Goal: Task Accomplishment & Management: Complete application form

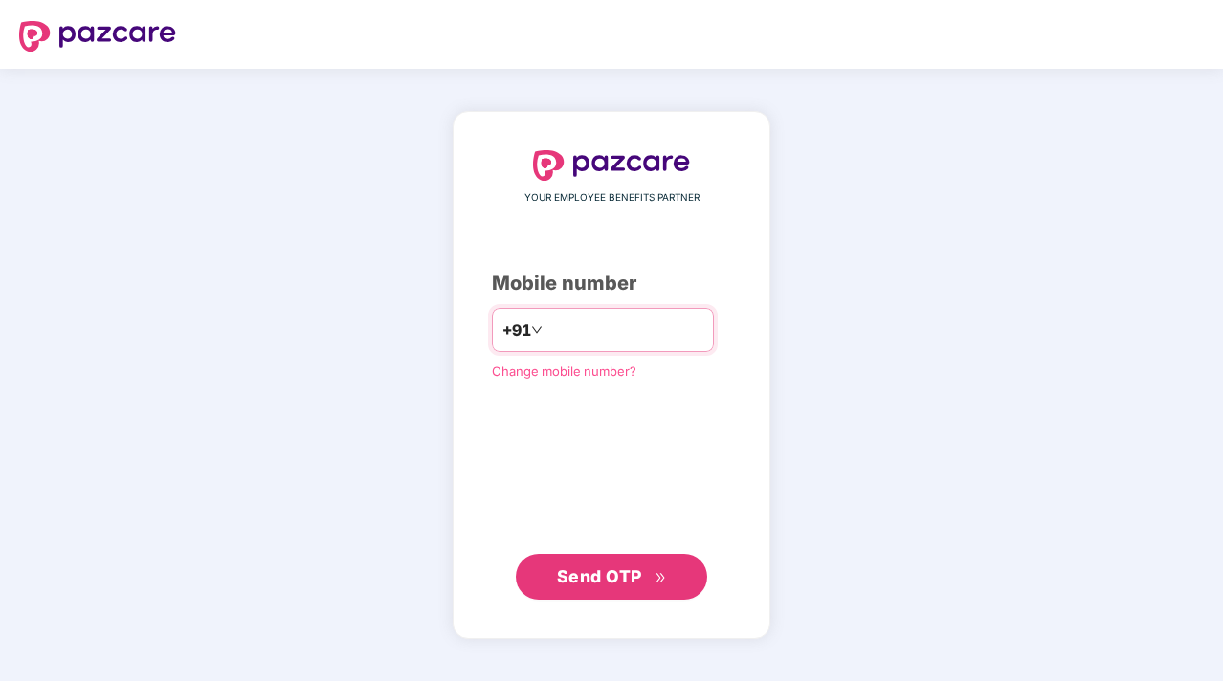
click at [577, 336] on input "number" at bounding box center [624, 330] width 157 height 31
type input "**********"
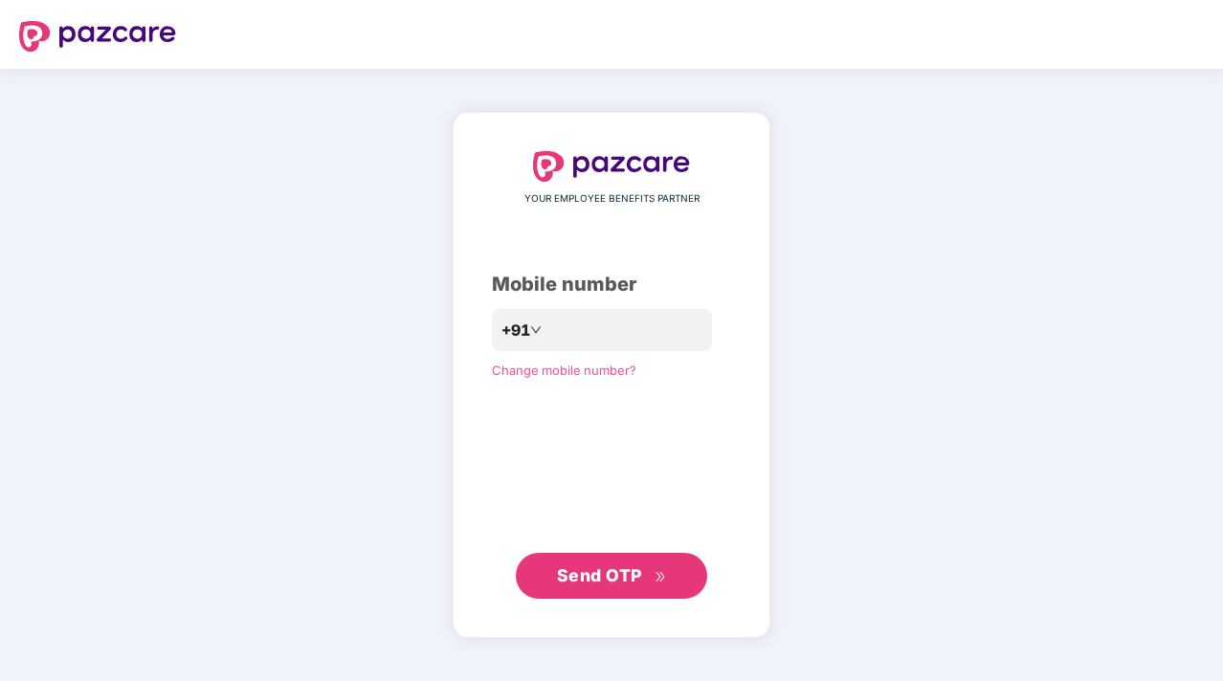
click at [605, 568] on span "Send OTP" at bounding box center [599, 576] width 85 height 20
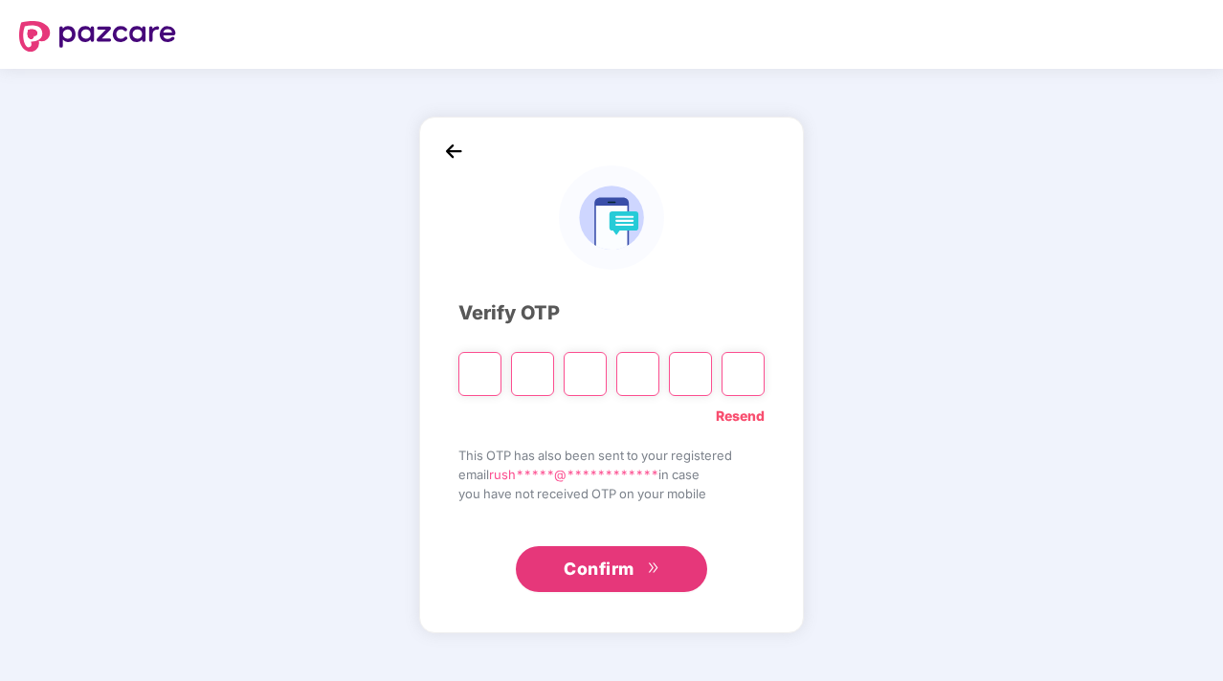
type input "*"
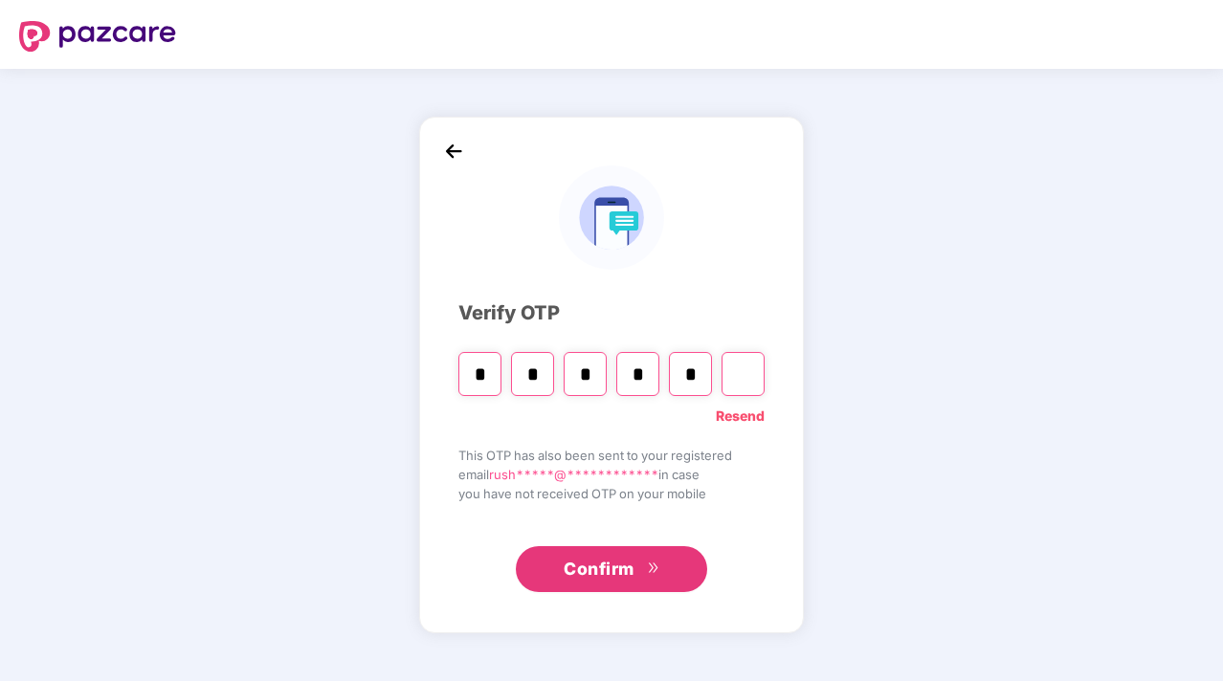
type input "*"
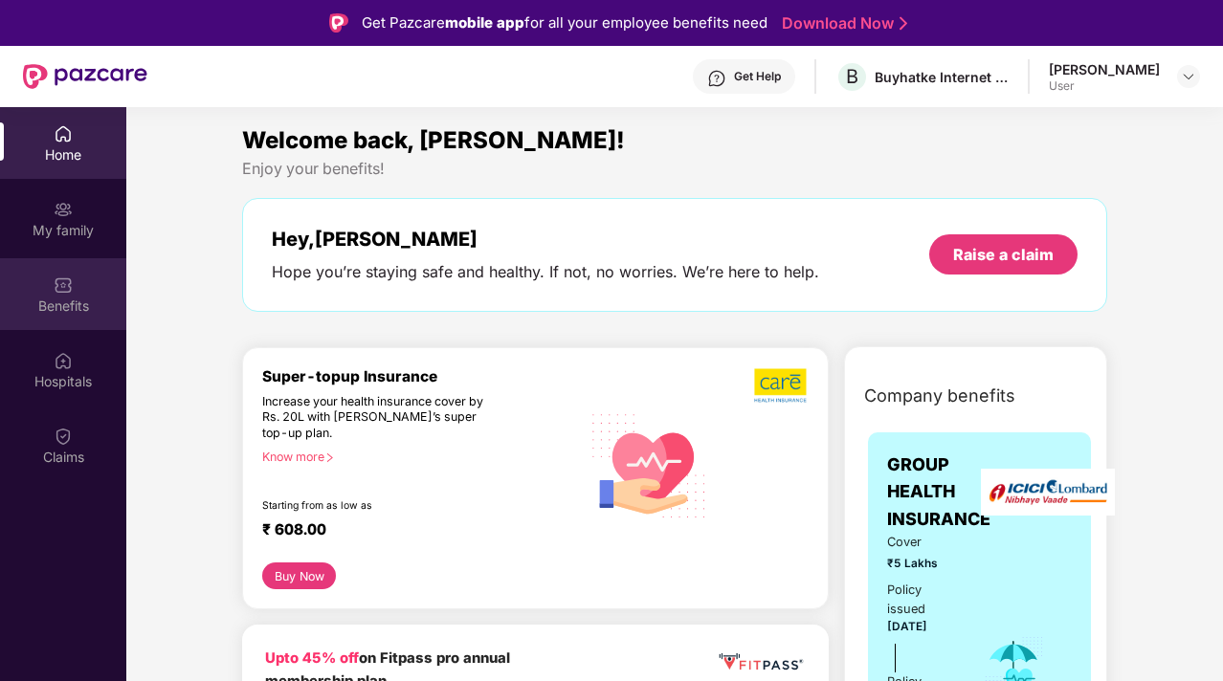
click at [64, 299] on div "Benefits" at bounding box center [63, 306] width 126 height 19
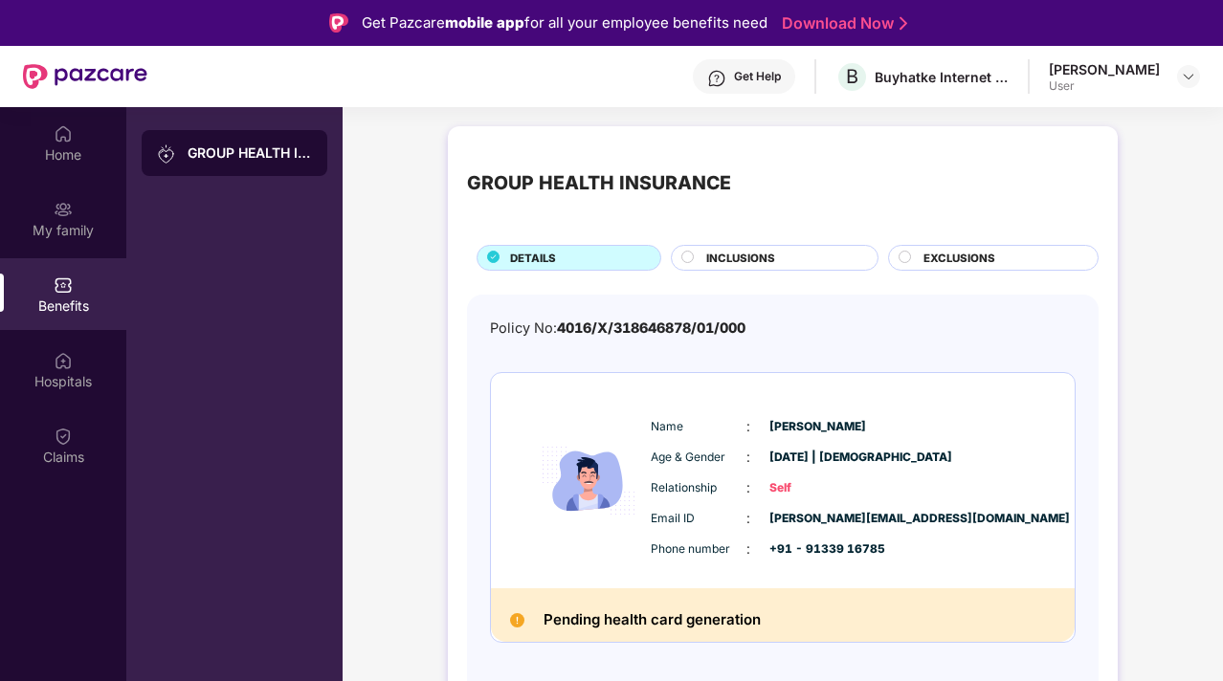
scroll to position [107, 0]
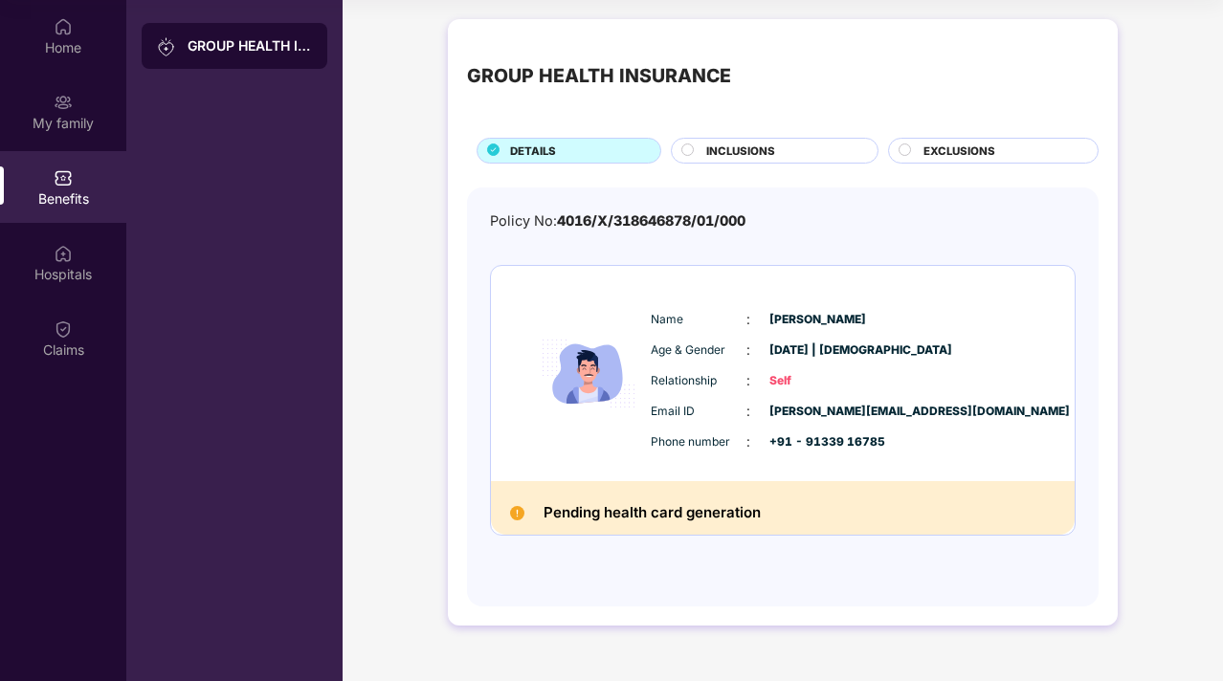
click at [766, 145] on span "INCLUSIONS" at bounding box center [740, 151] width 69 height 17
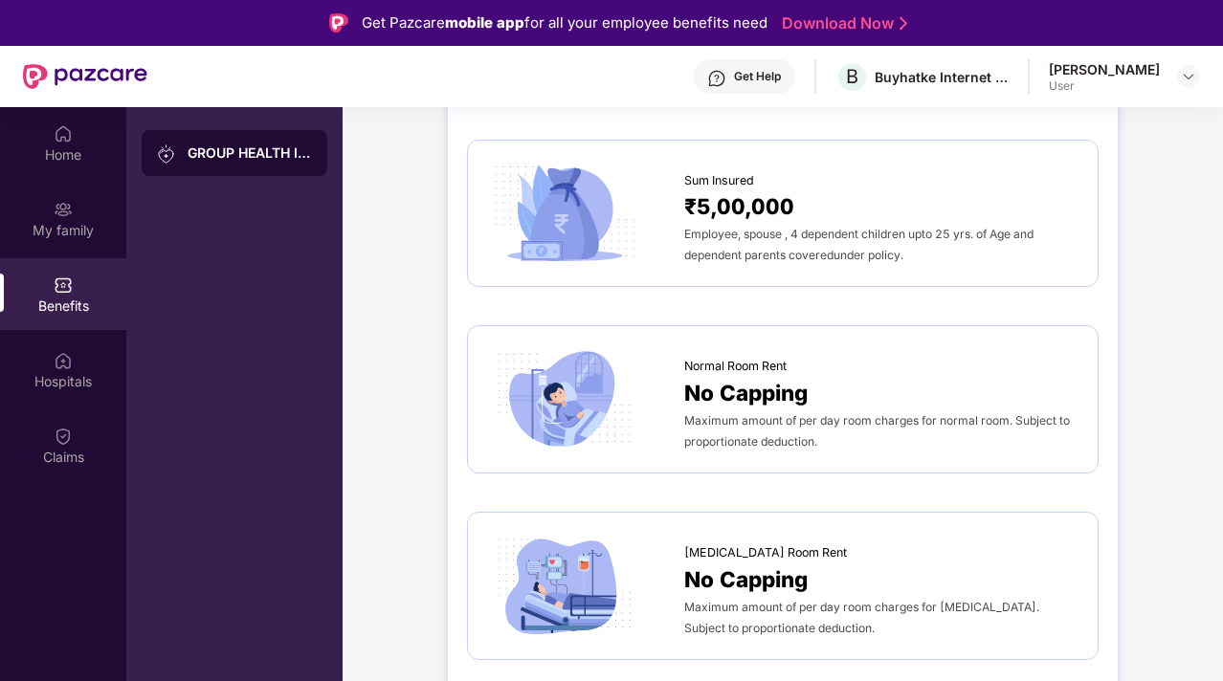
scroll to position [0, 0]
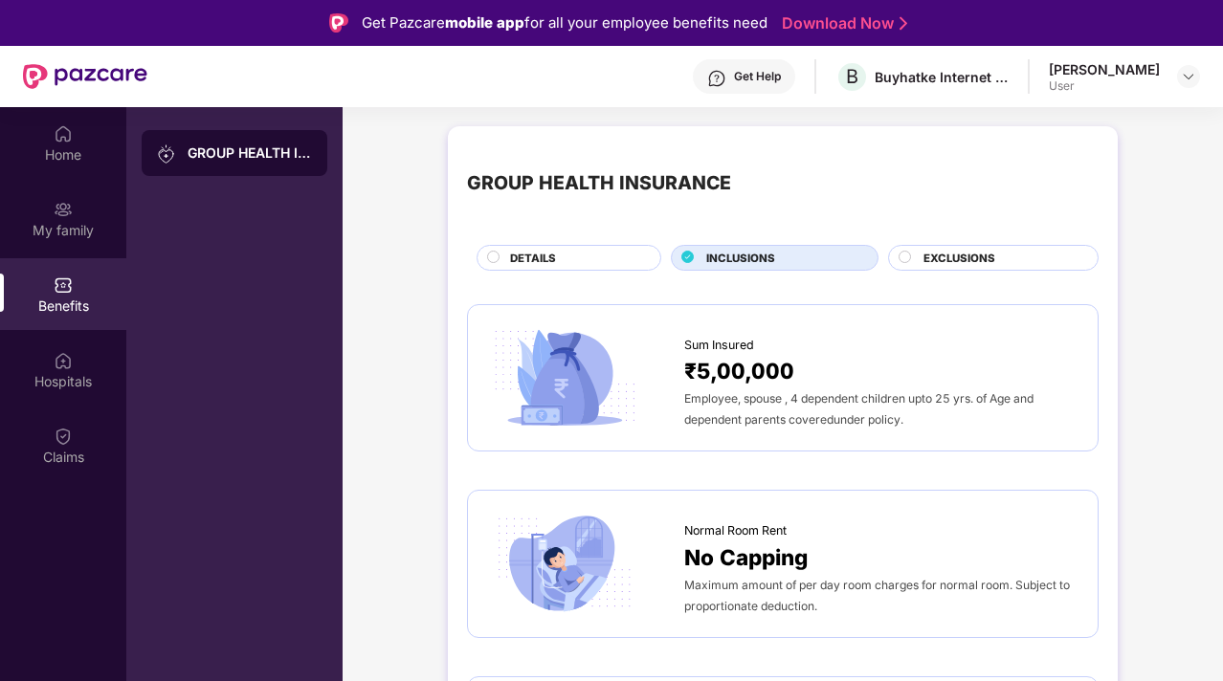
click at [926, 260] on span "EXCLUSIONS" at bounding box center [960, 258] width 72 height 17
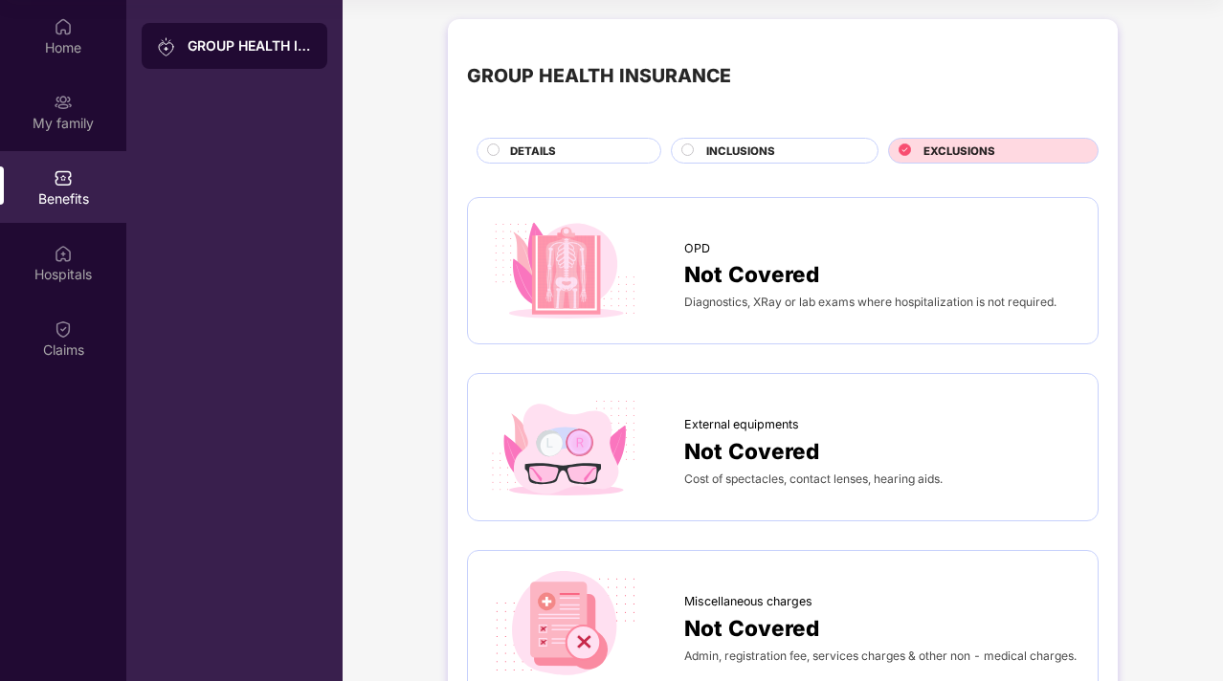
click at [762, 157] on span "INCLUSIONS" at bounding box center [740, 151] width 69 height 17
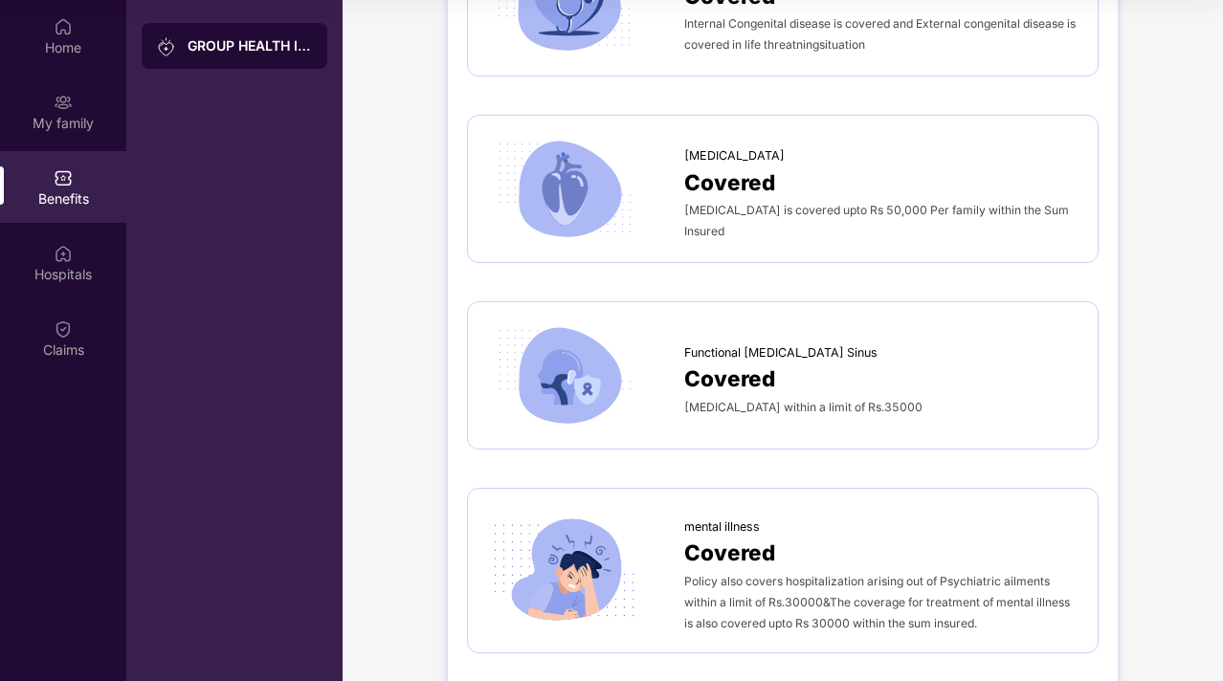
scroll to position [3182, 0]
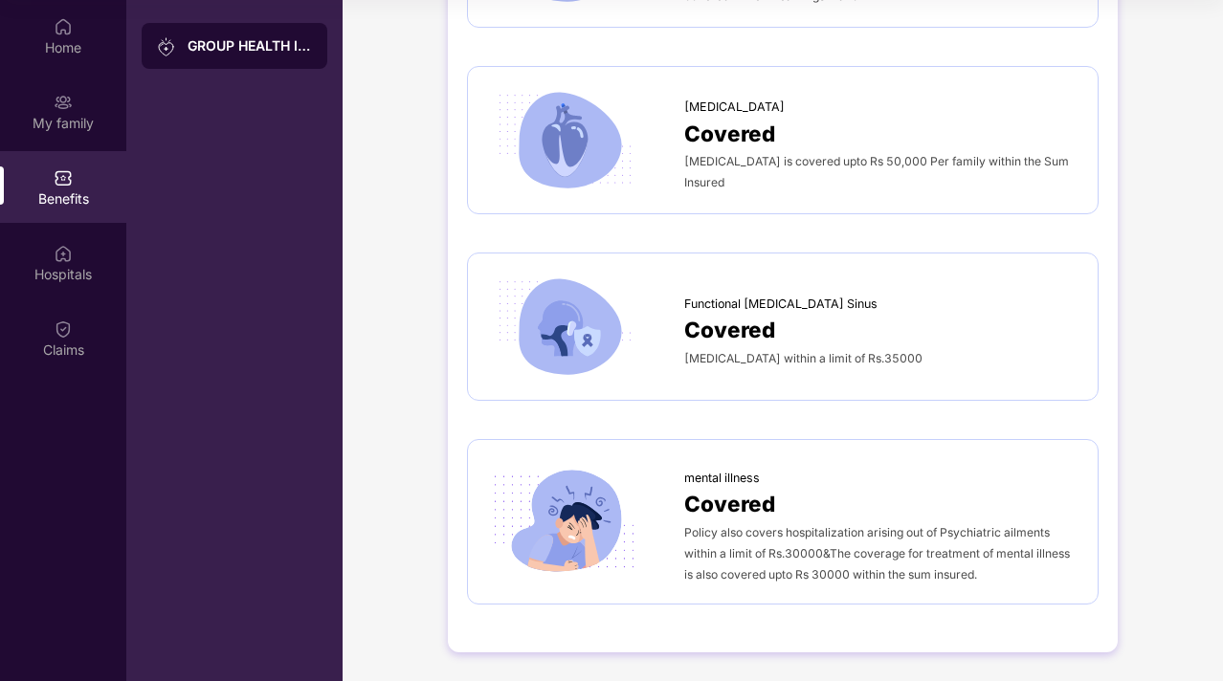
click at [817, 515] on div "Covered" at bounding box center [881, 503] width 394 height 33
click at [567, 529] on img at bounding box center [564, 522] width 155 height 108
click at [733, 538] on span "Policy also covers hospitalization arising out of Psychiatric ailments within a…" at bounding box center [877, 553] width 386 height 56
click at [67, 256] on img at bounding box center [63, 252] width 19 height 19
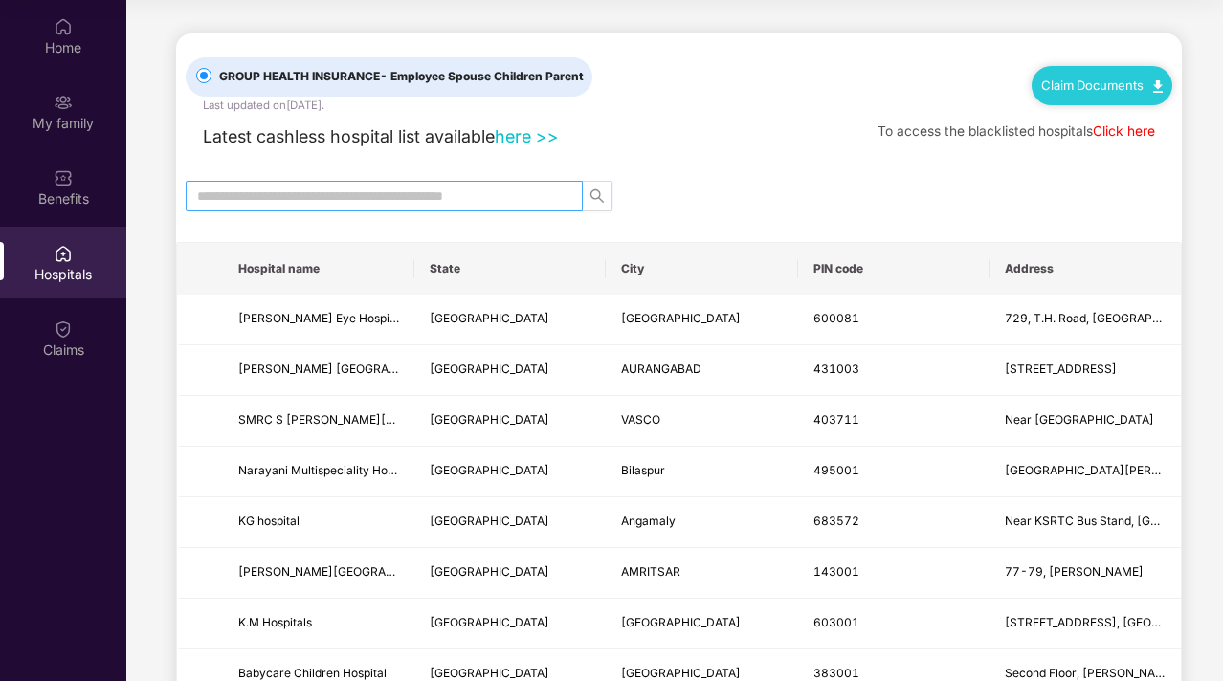
click at [364, 193] on input "text" at bounding box center [376, 196] width 359 height 21
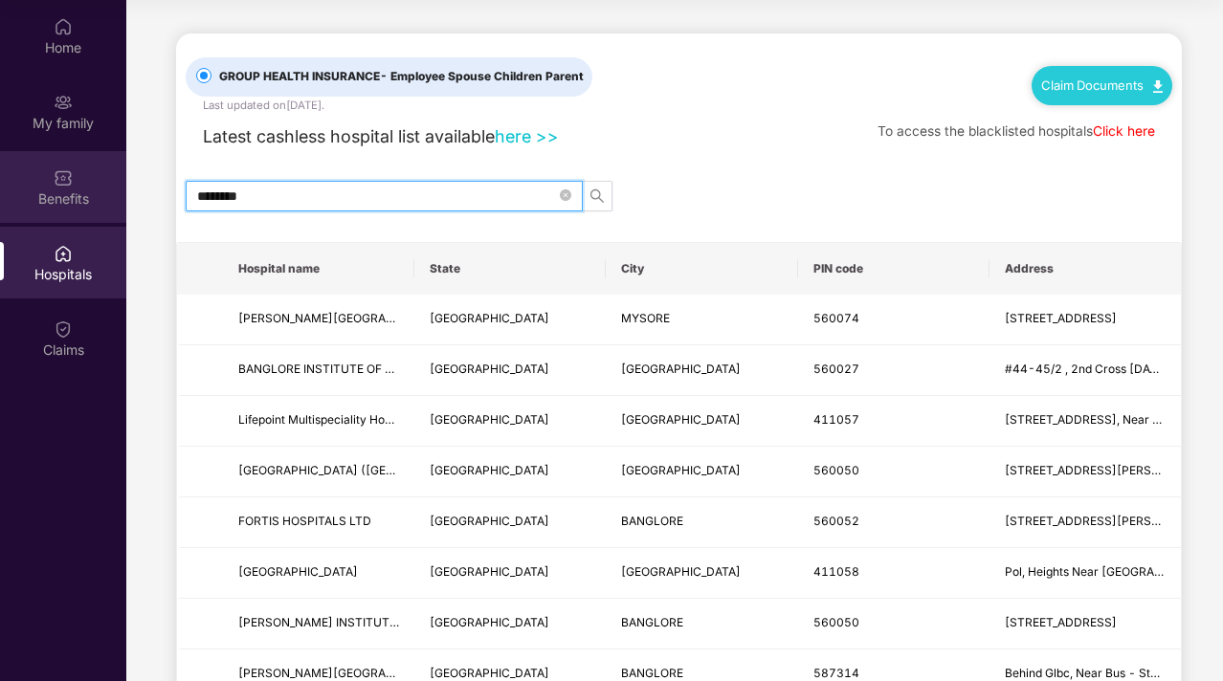
type input "********"
click at [57, 199] on div "Benefits" at bounding box center [63, 198] width 126 height 19
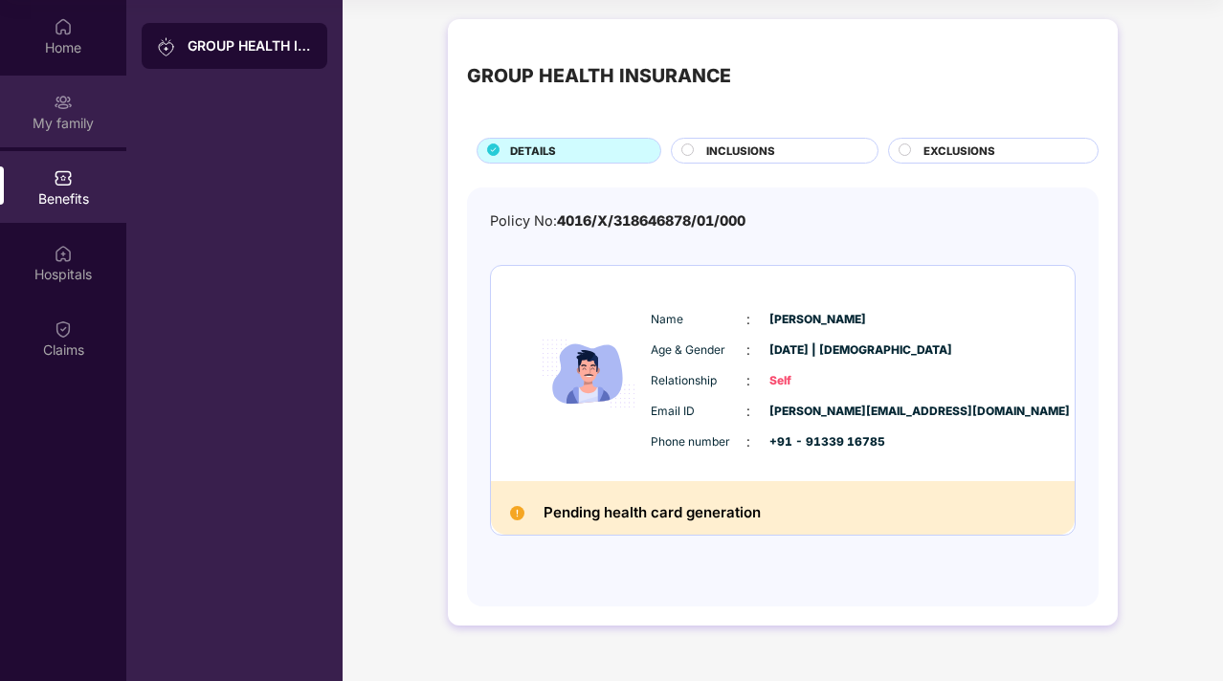
click at [74, 109] on div "My family" at bounding box center [63, 112] width 126 height 72
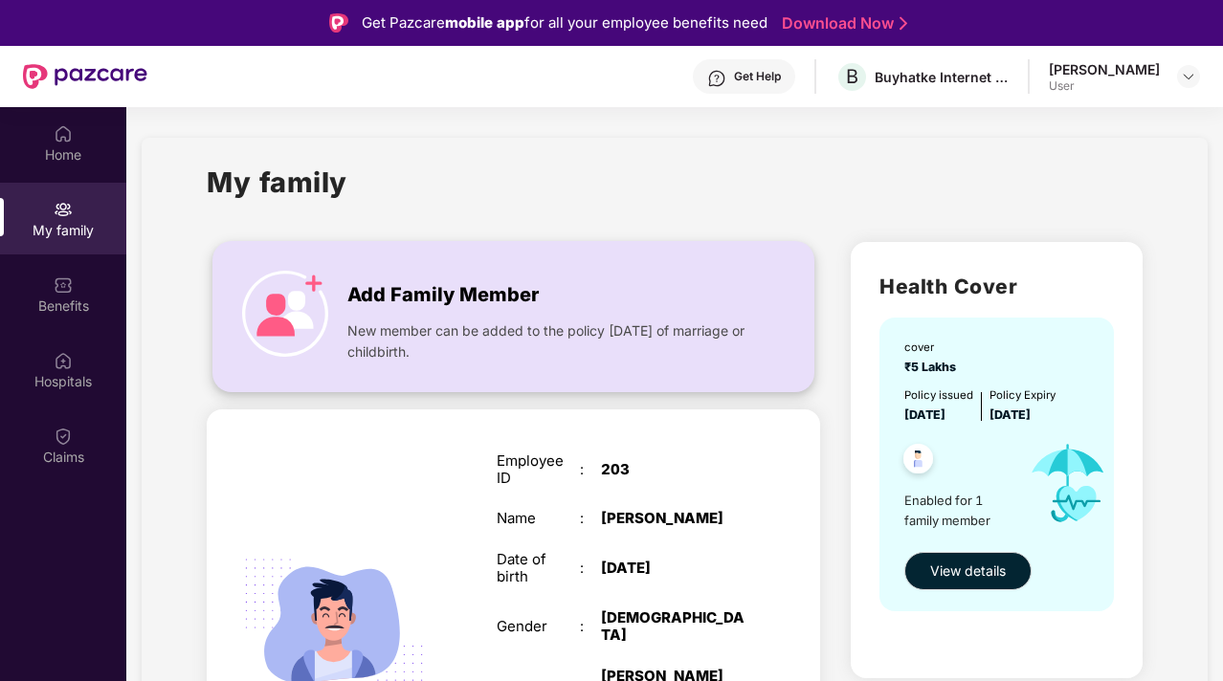
click at [304, 297] on img at bounding box center [285, 314] width 86 height 86
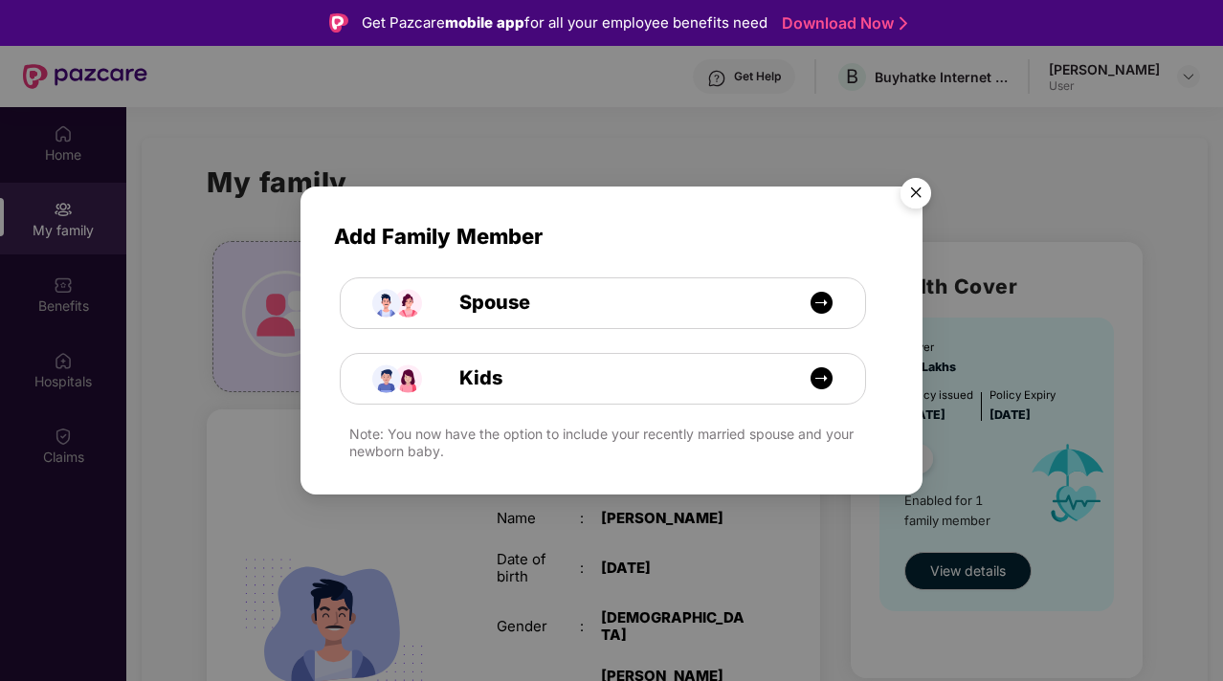
click at [912, 192] on img "Close" at bounding box center [916, 196] width 54 height 54
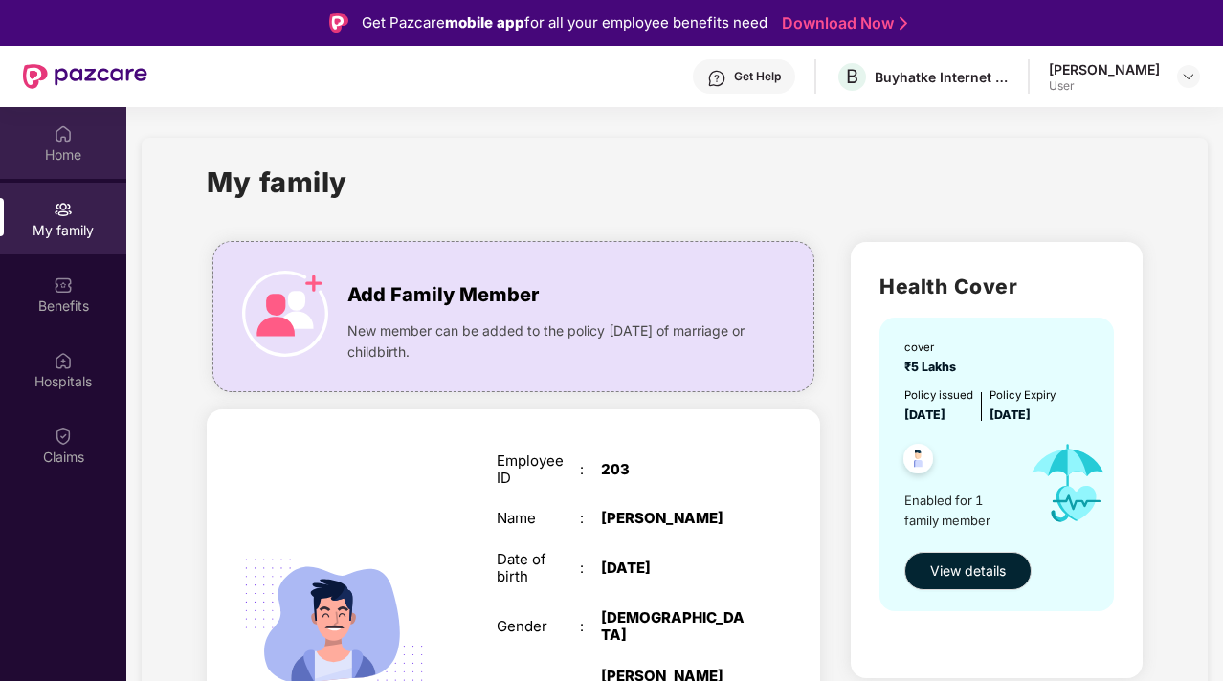
click at [52, 136] on div "Home" at bounding box center [63, 143] width 126 height 72
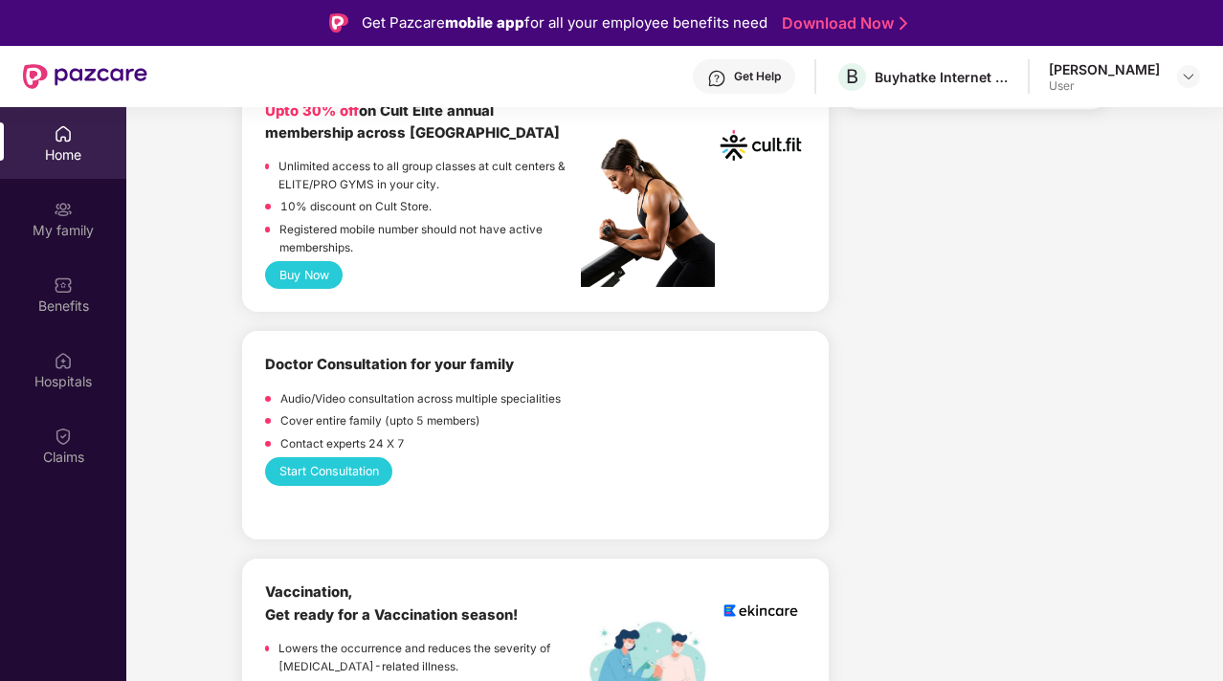
scroll to position [828, 0]
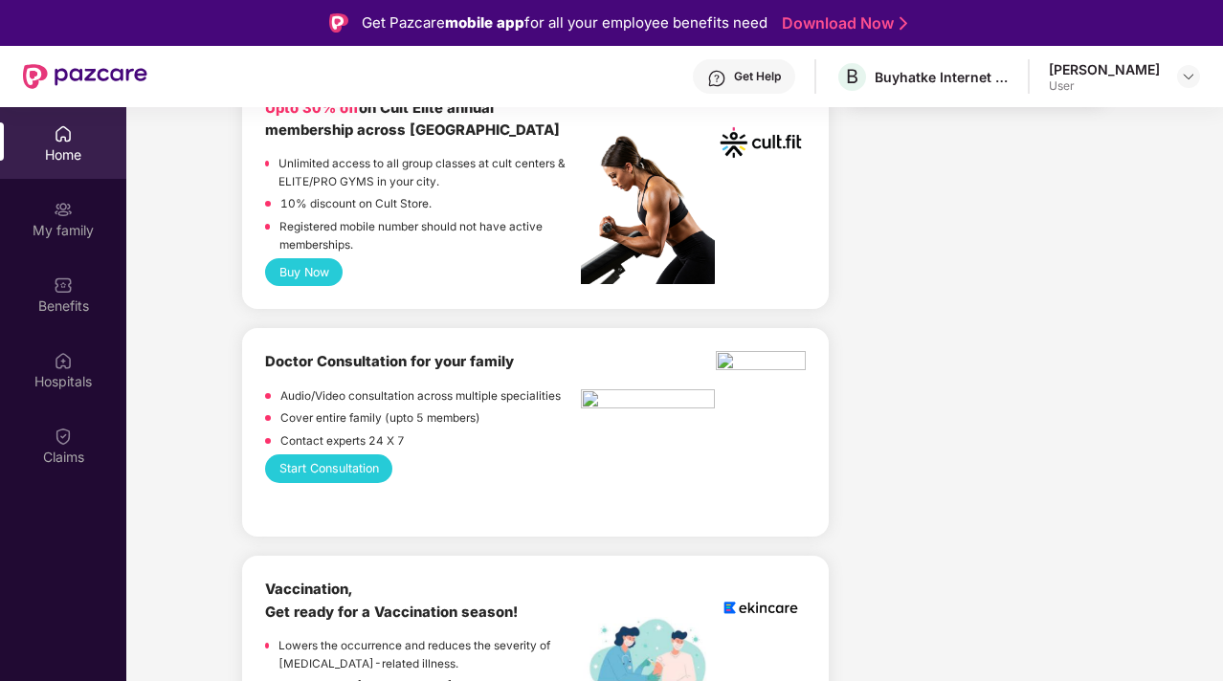
click at [328, 463] on button "Start Consultation" at bounding box center [328, 469] width 127 height 28
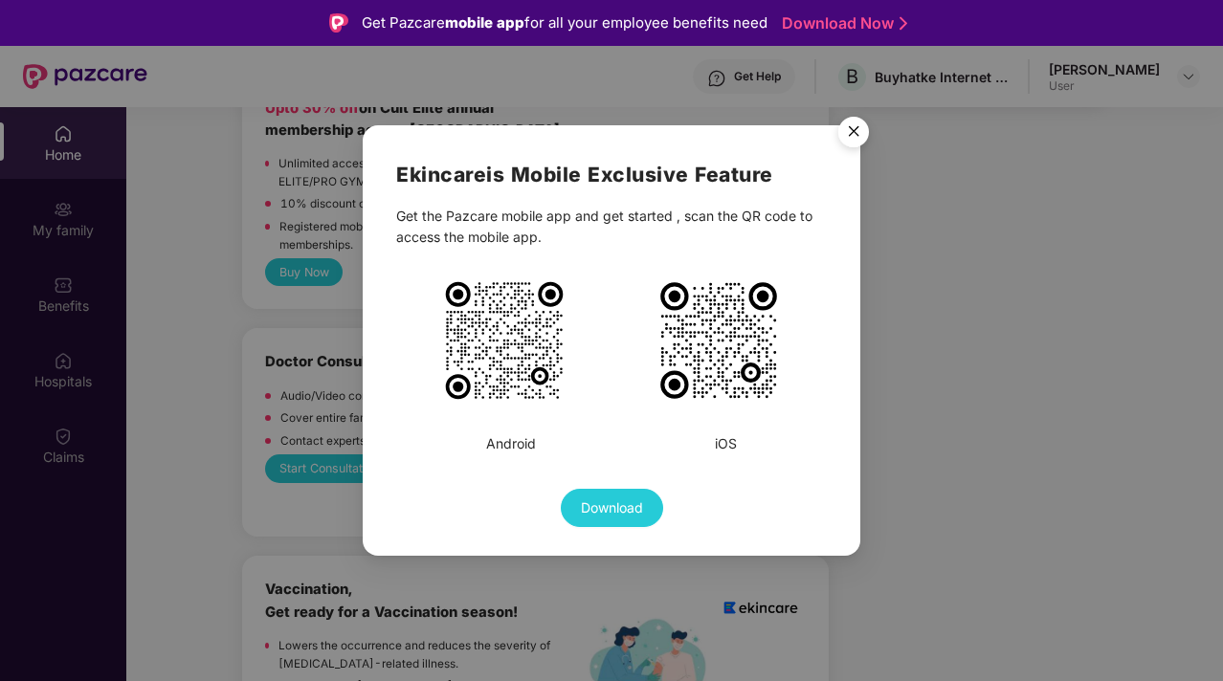
click at [858, 135] on img "Close" at bounding box center [854, 135] width 54 height 54
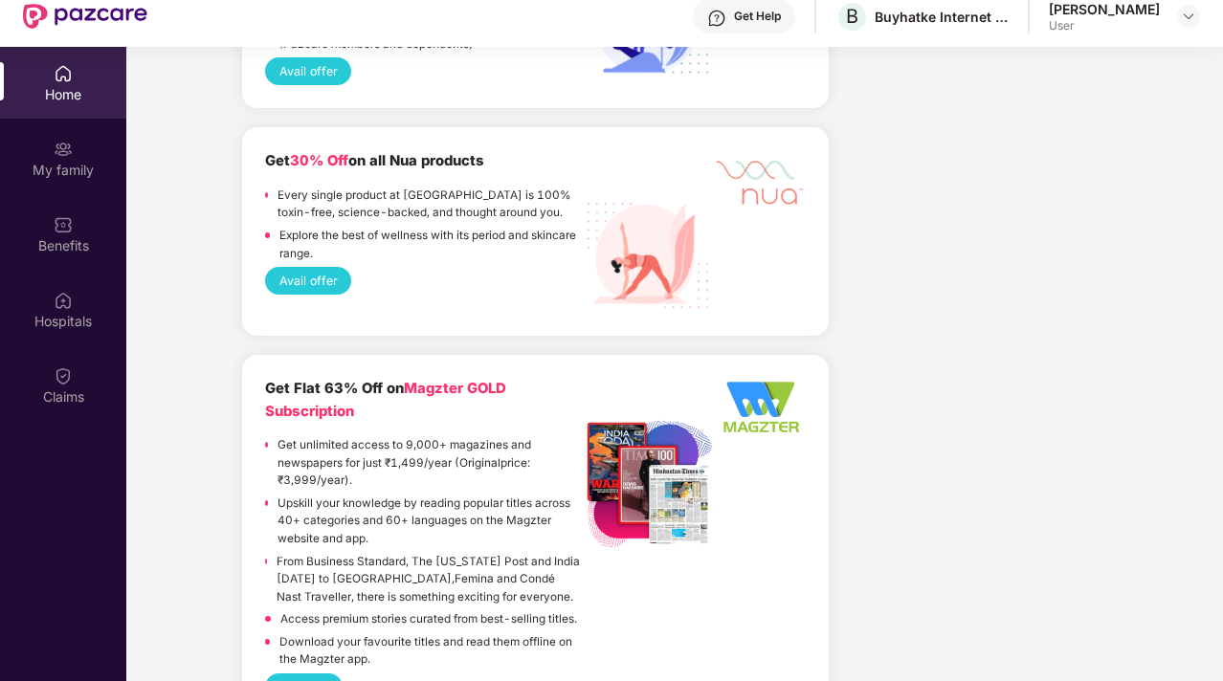
scroll to position [107, 0]
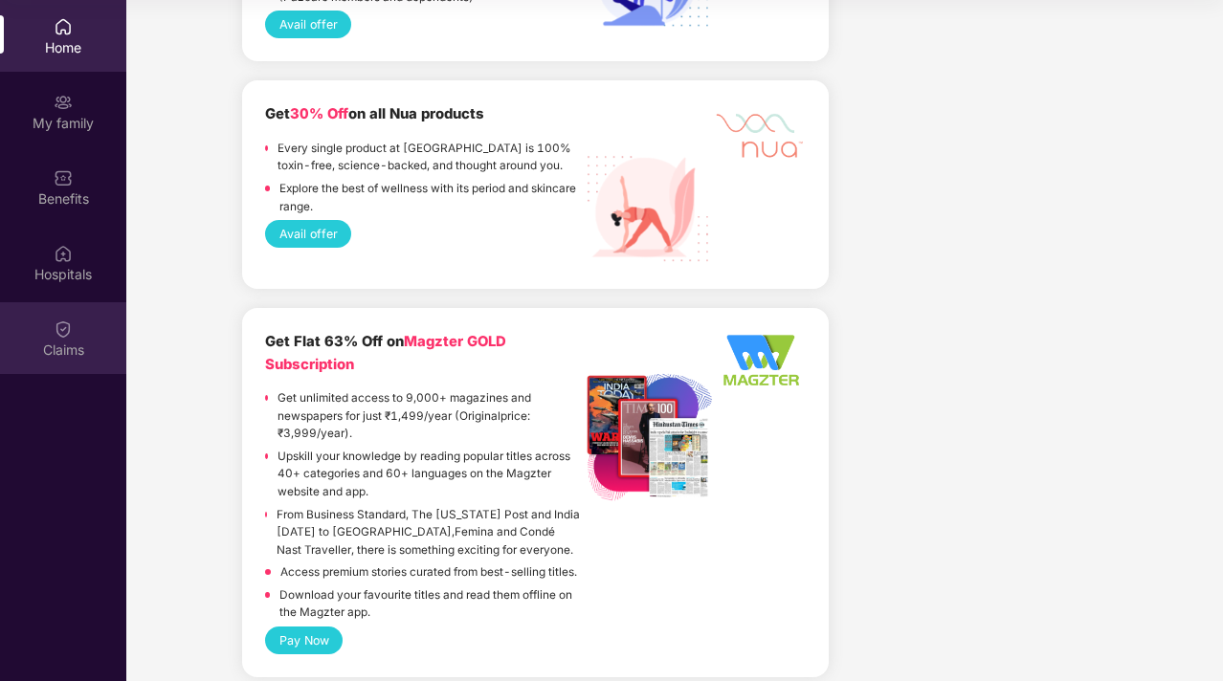
click at [75, 351] on div "Claims" at bounding box center [63, 350] width 126 height 19
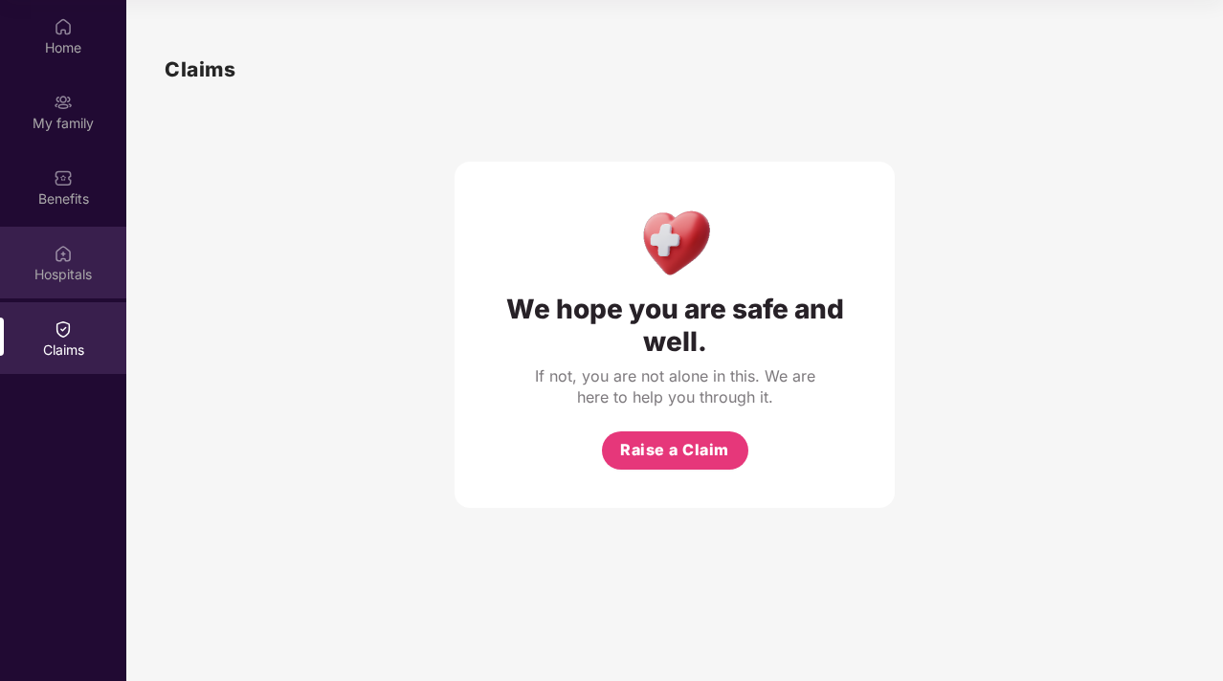
click at [74, 268] on div "Hospitals" at bounding box center [63, 274] width 126 height 19
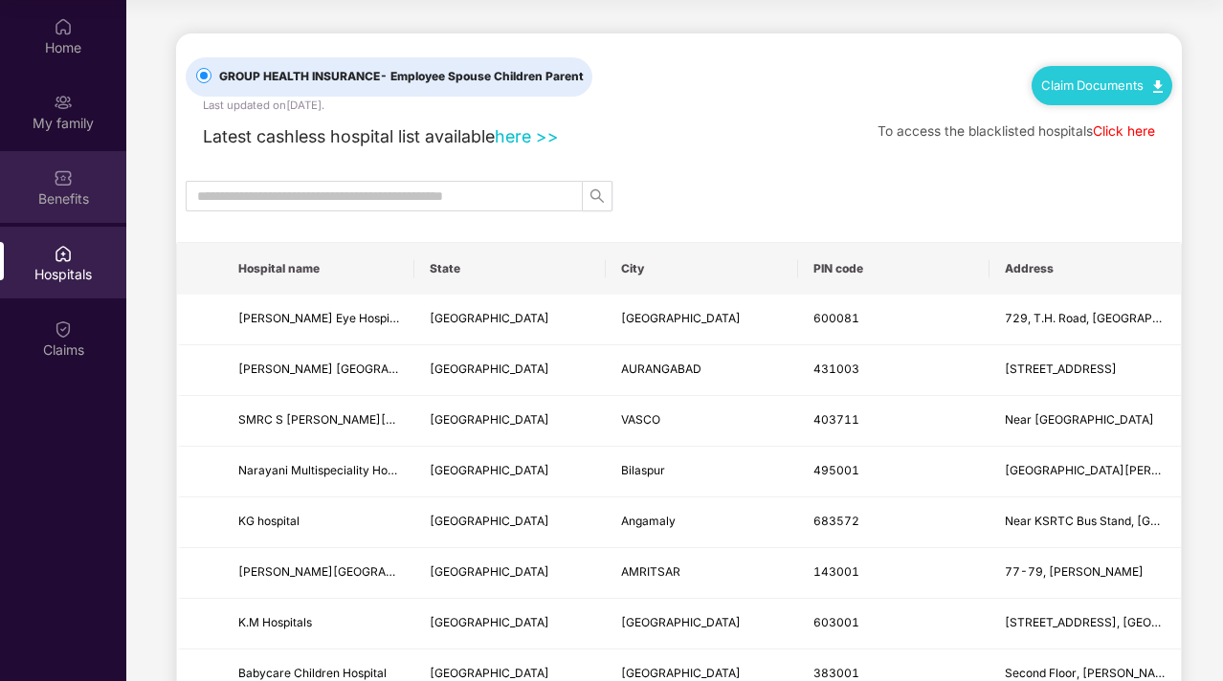
click at [64, 189] on div "Benefits" at bounding box center [63, 198] width 126 height 19
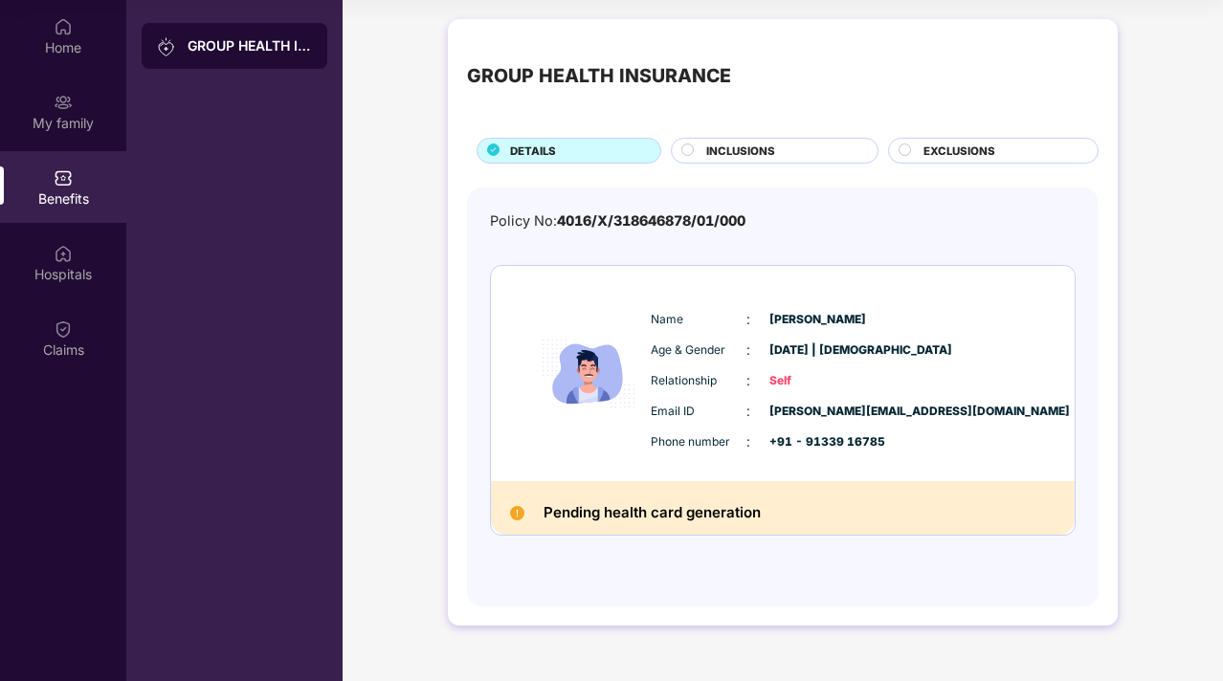
click at [751, 157] on span "INCLUSIONS" at bounding box center [740, 151] width 69 height 17
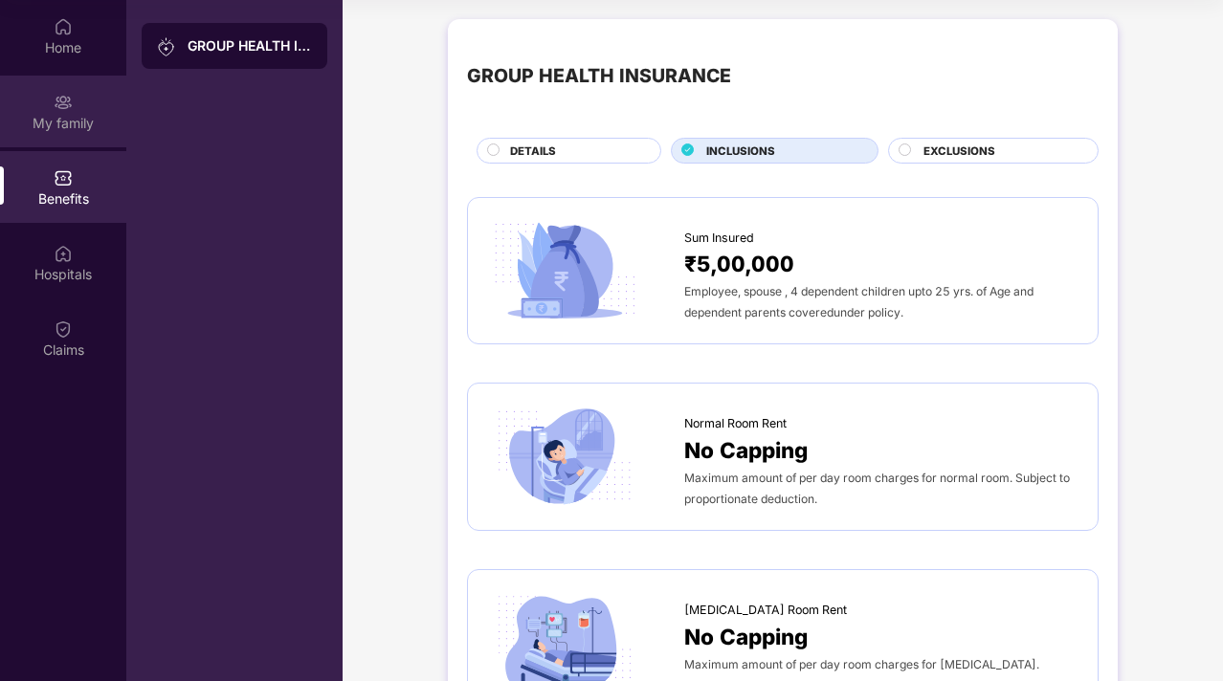
click at [64, 130] on div "My family" at bounding box center [63, 123] width 126 height 19
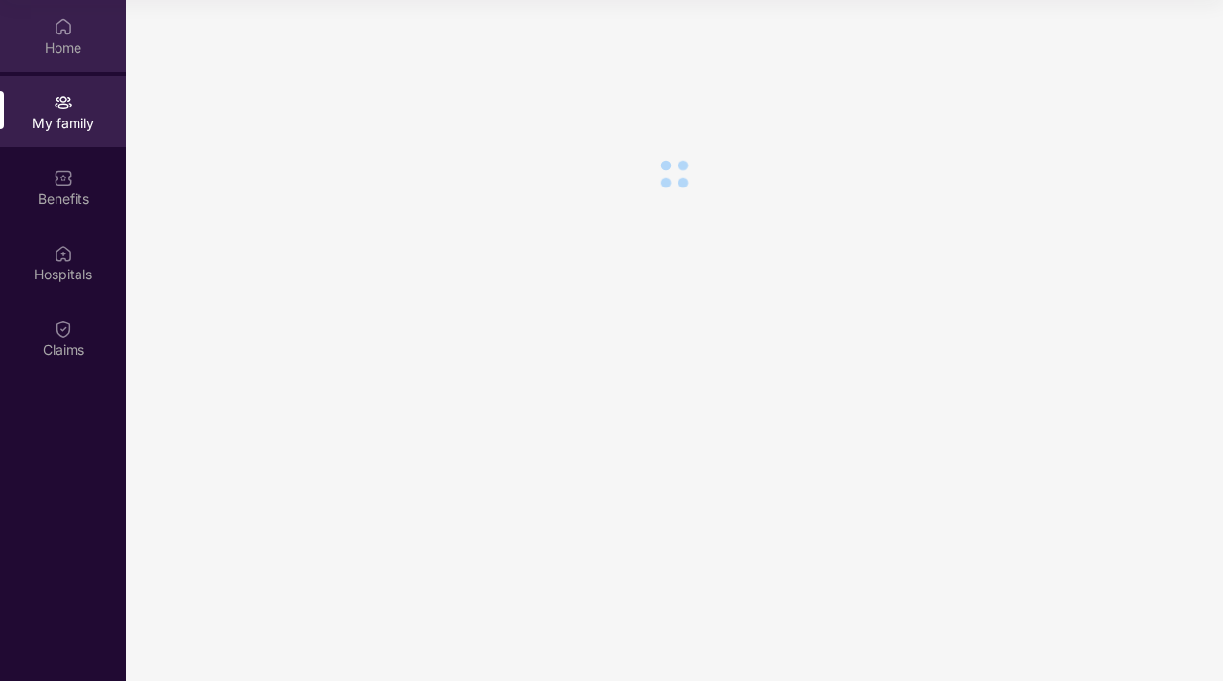
click at [69, 43] on div "Home" at bounding box center [63, 47] width 126 height 19
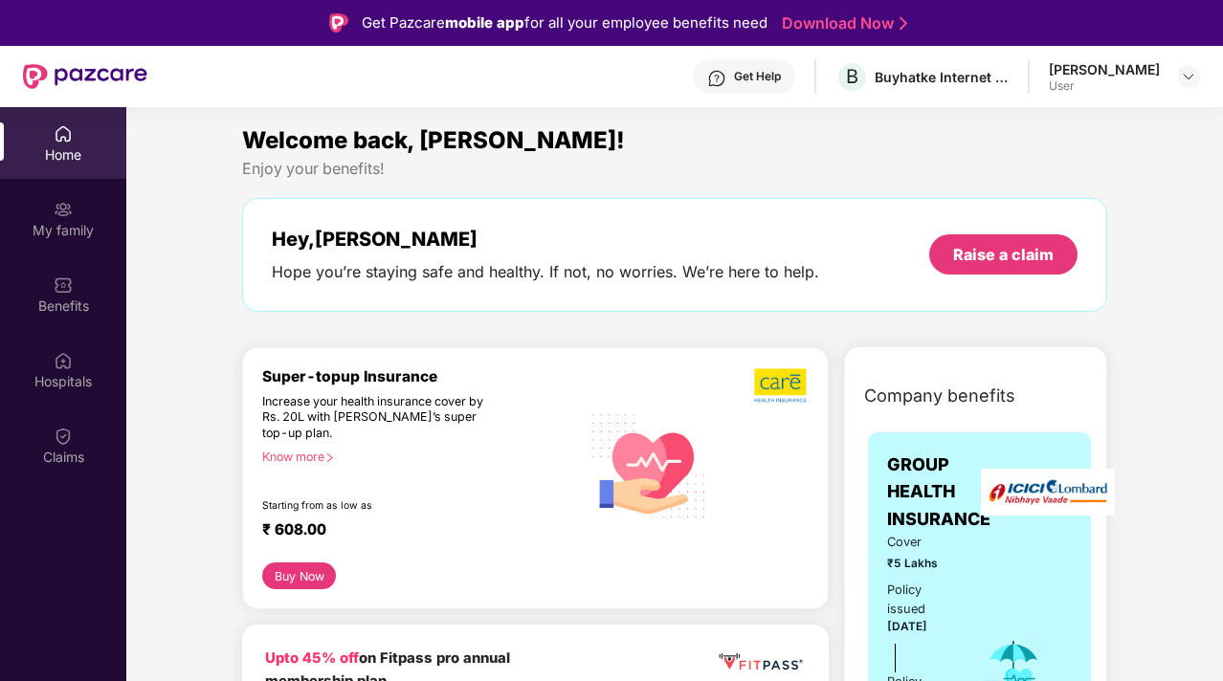
click at [1095, 73] on div "[PERSON_NAME]" at bounding box center [1104, 69] width 111 height 18
click at [1183, 85] on div at bounding box center [1188, 76] width 23 height 23
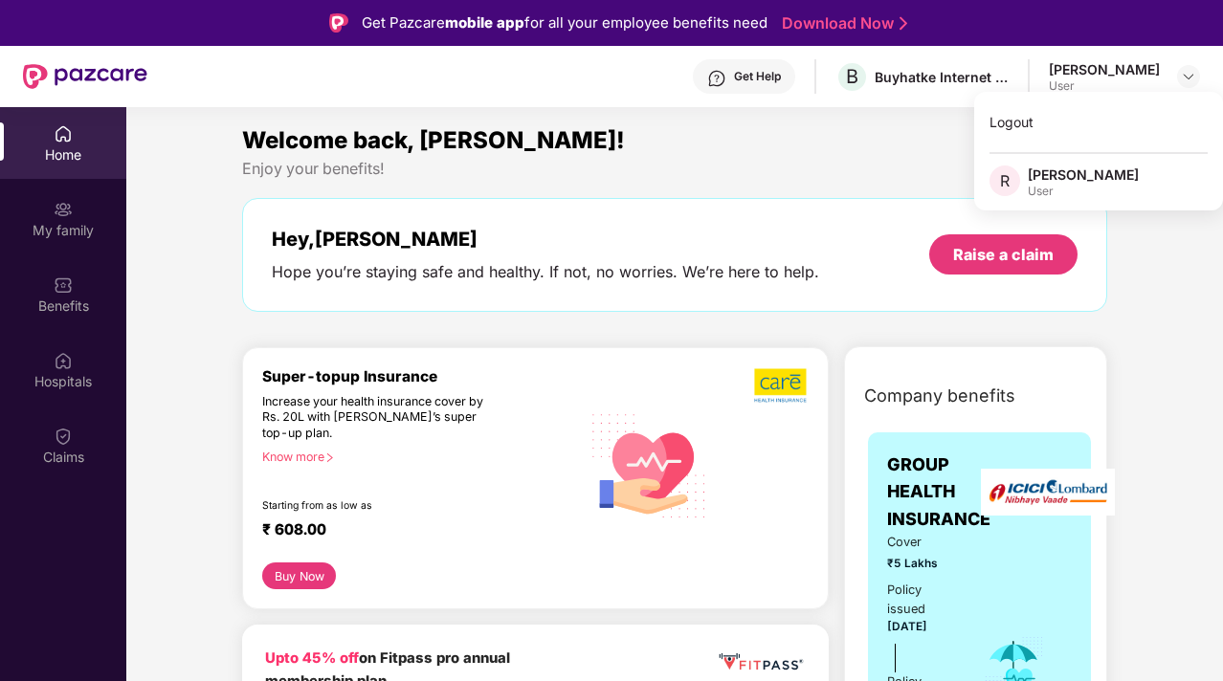
click at [869, 134] on div "Welcome back, [PERSON_NAME]!" at bounding box center [674, 141] width 865 height 36
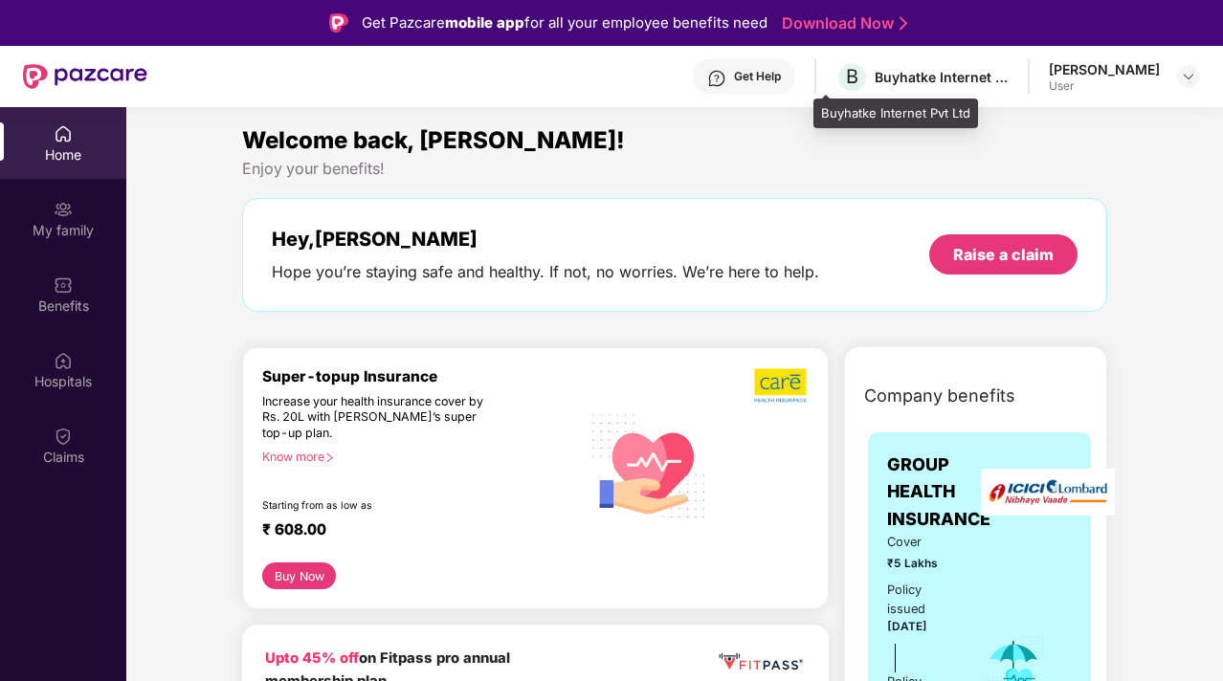
click at [875, 74] on div "Buyhatke Internet Pvt Ltd" at bounding box center [942, 77] width 134 height 18
click at [719, 88] on div "Get Help" at bounding box center [744, 76] width 102 height 34
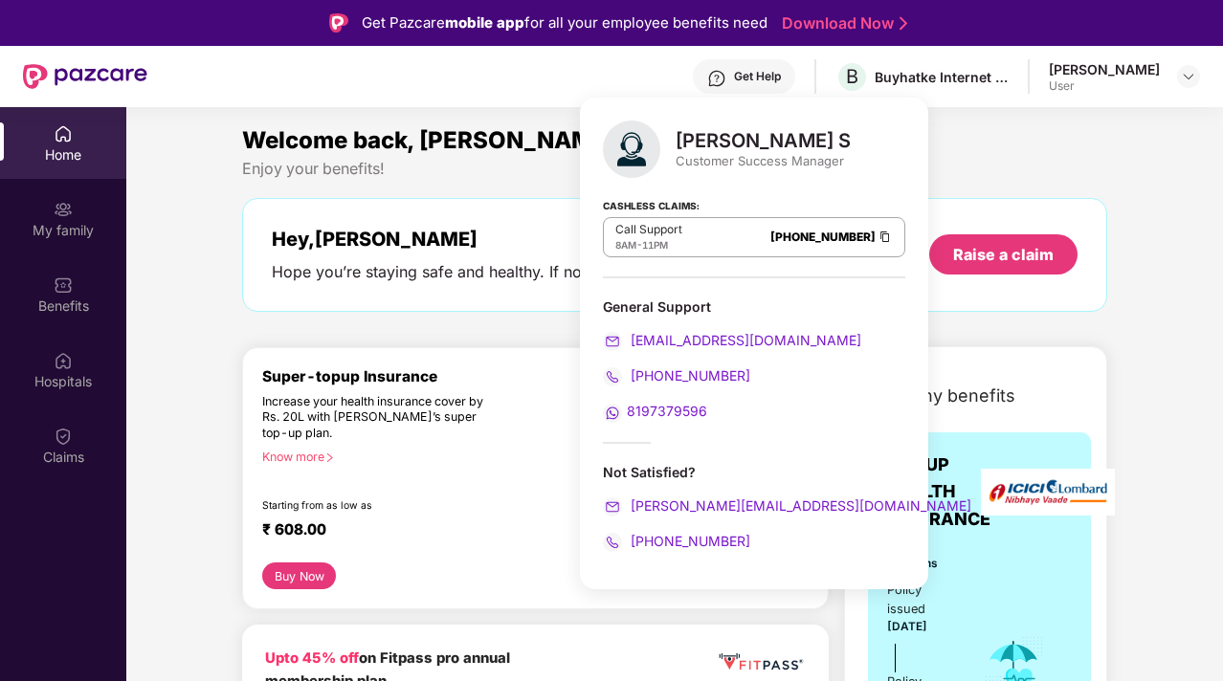
click at [484, 212] on div "Hey, [PERSON_NAME] you’re staying safe and healthy. If not, no worries. We’re h…" at bounding box center [674, 255] width 865 height 114
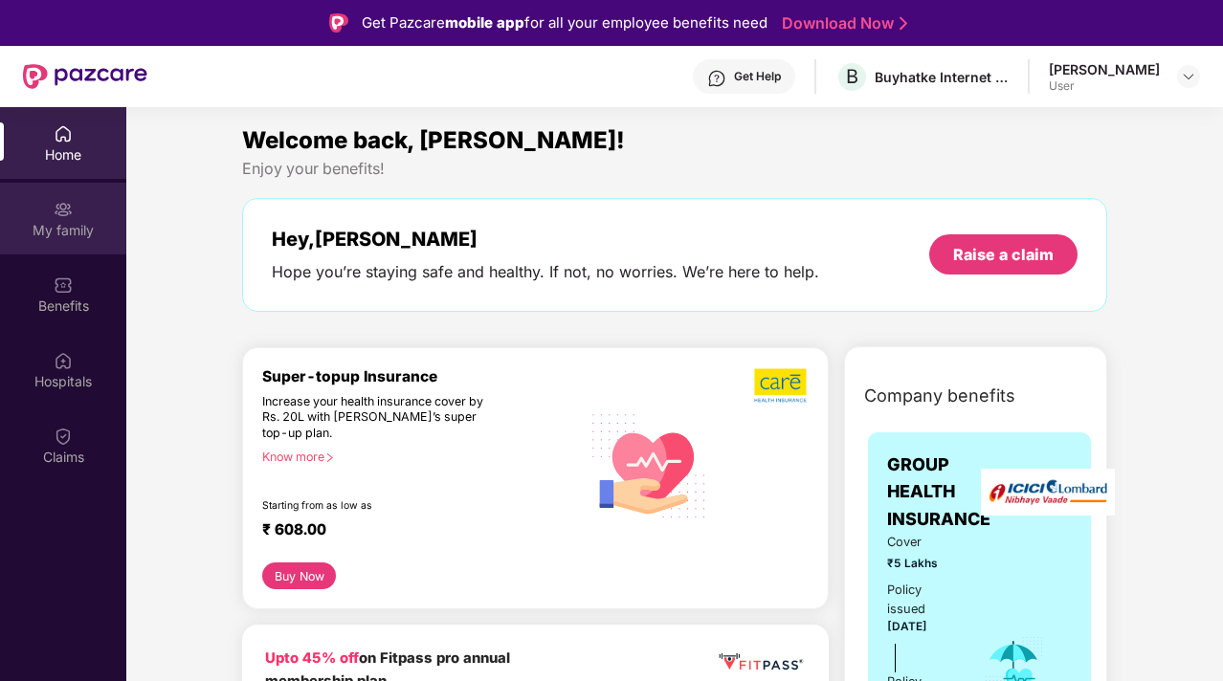
click at [67, 215] on img at bounding box center [63, 209] width 19 height 19
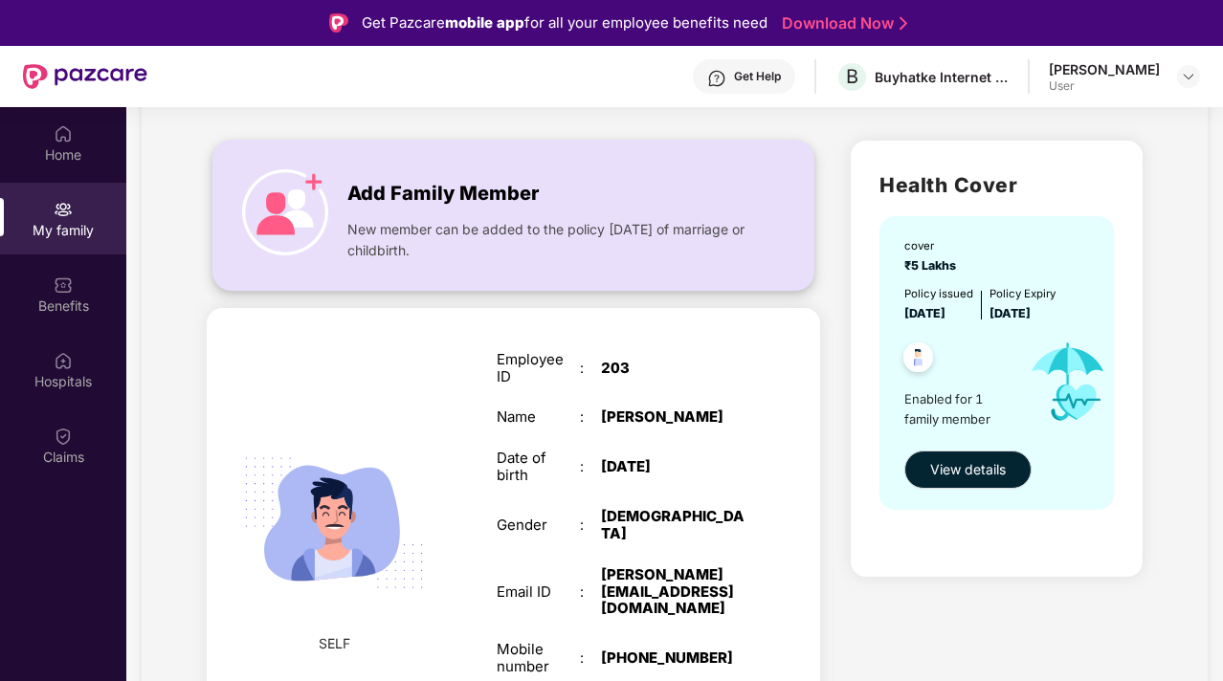
scroll to position [103, 0]
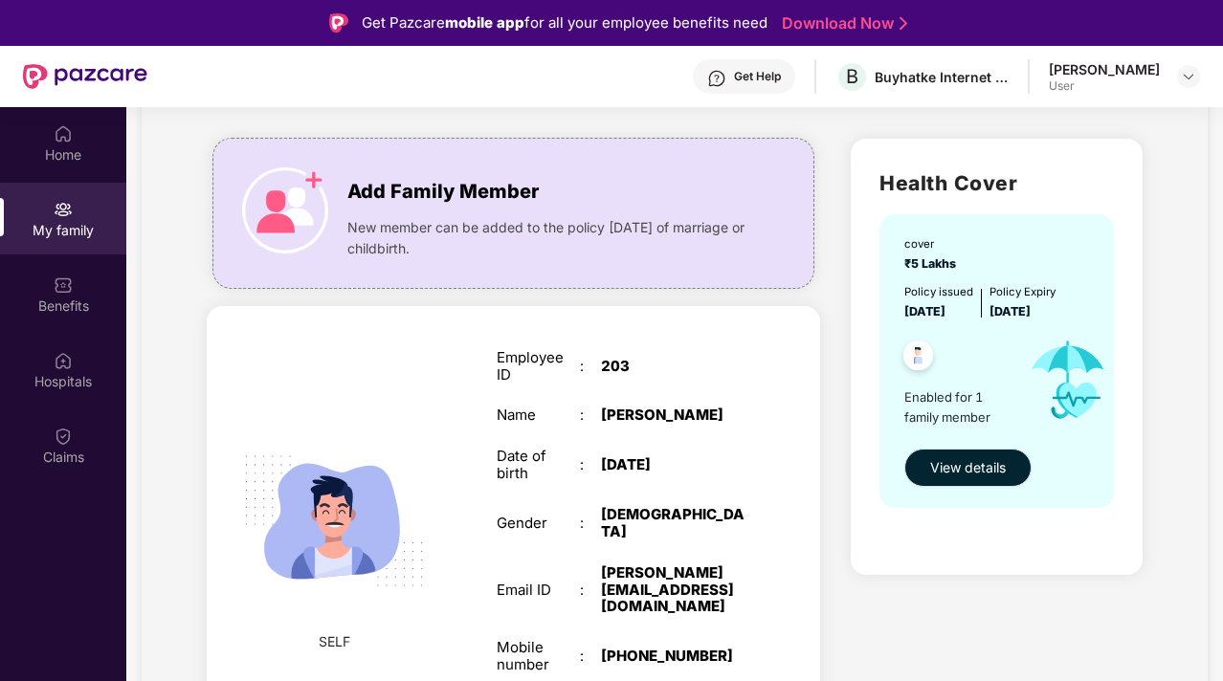
click at [980, 467] on span "View details" at bounding box center [968, 467] width 76 height 21
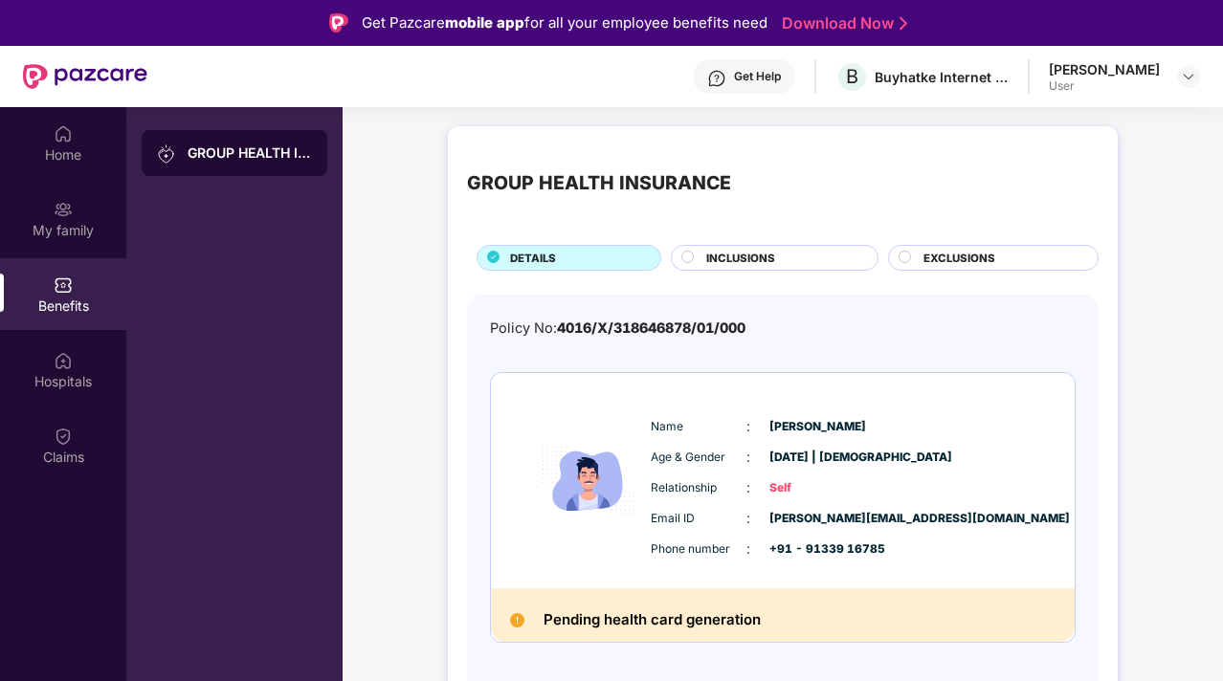
click at [768, 261] on span "INCLUSIONS" at bounding box center [740, 258] width 69 height 17
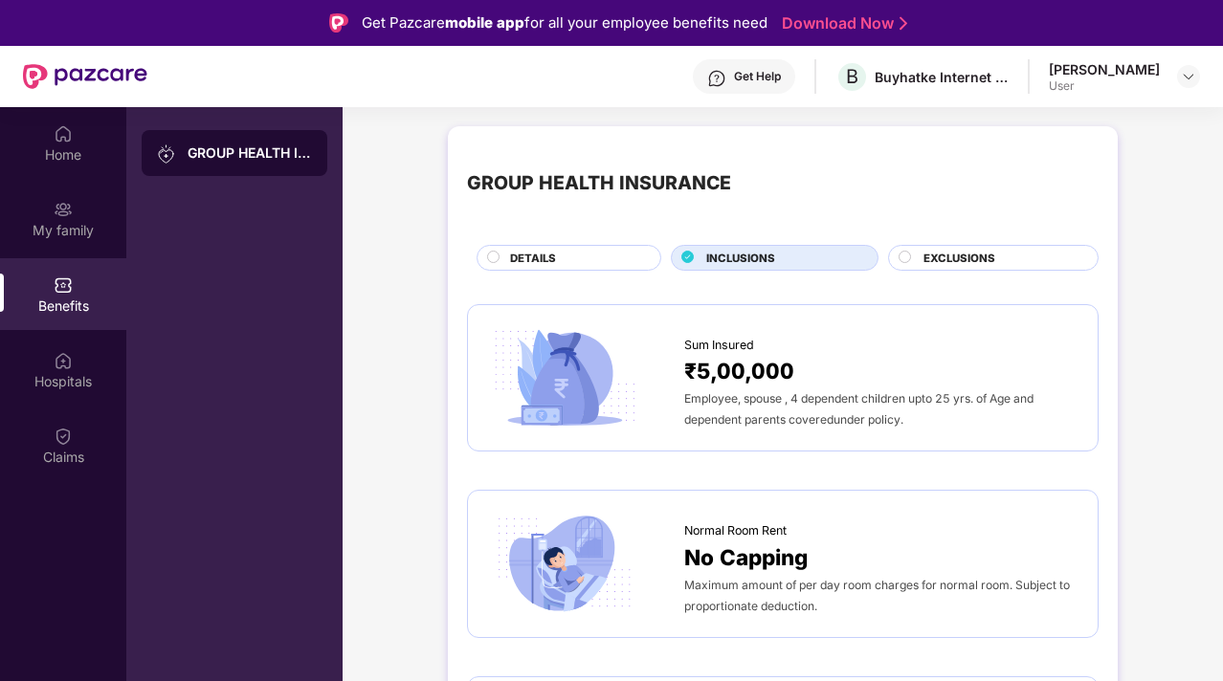
click at [937, 258] on span "EXCLUSIONS" at bounding box center [960, 258] width 72 height 17
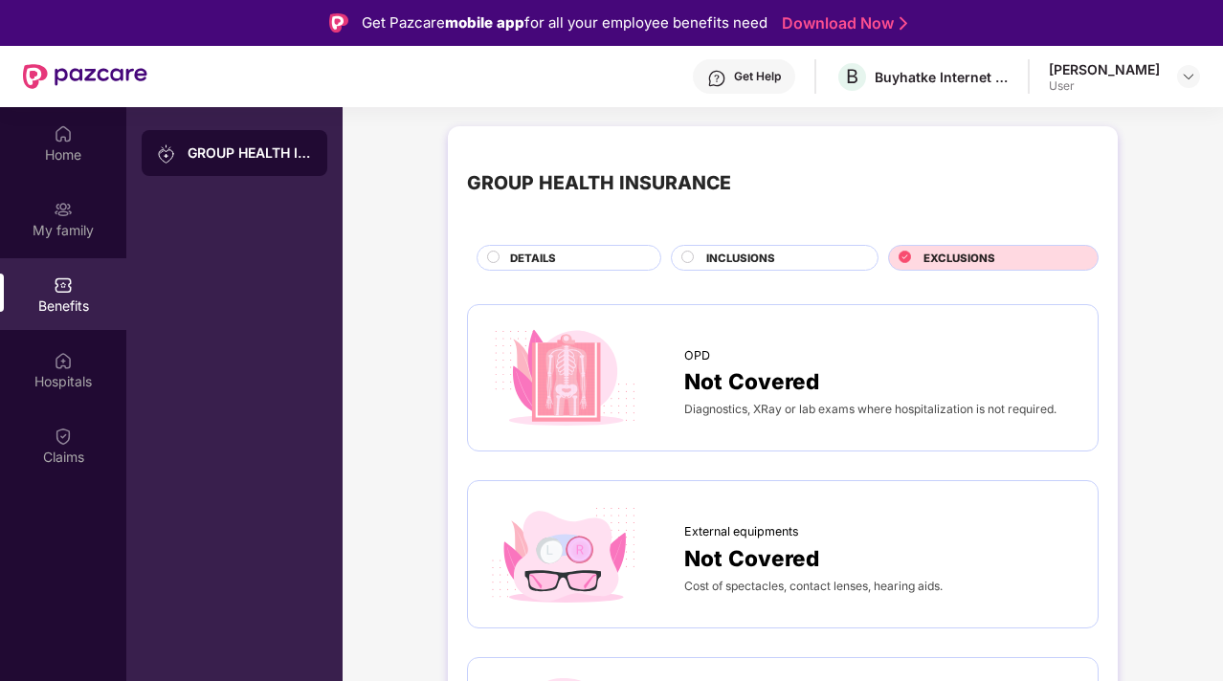
click at [615, 253] on div "DETAILS" at bounding box center [576, 260] width 150 height 20
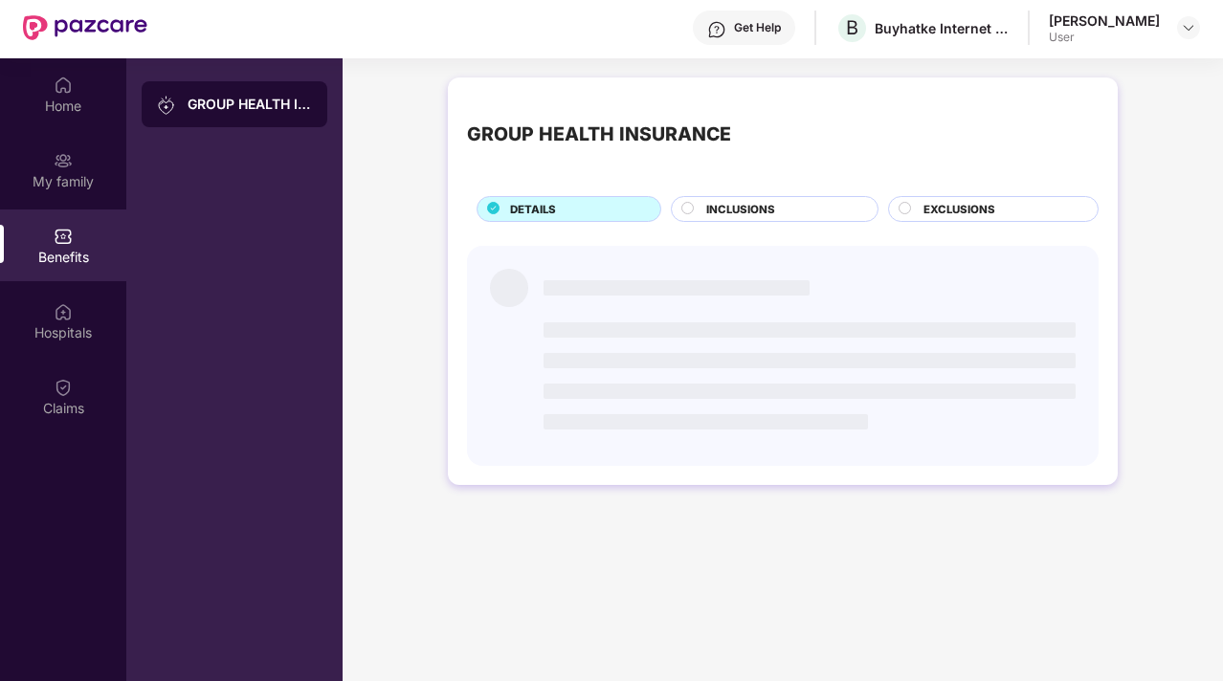
scroll to position [107, 0]
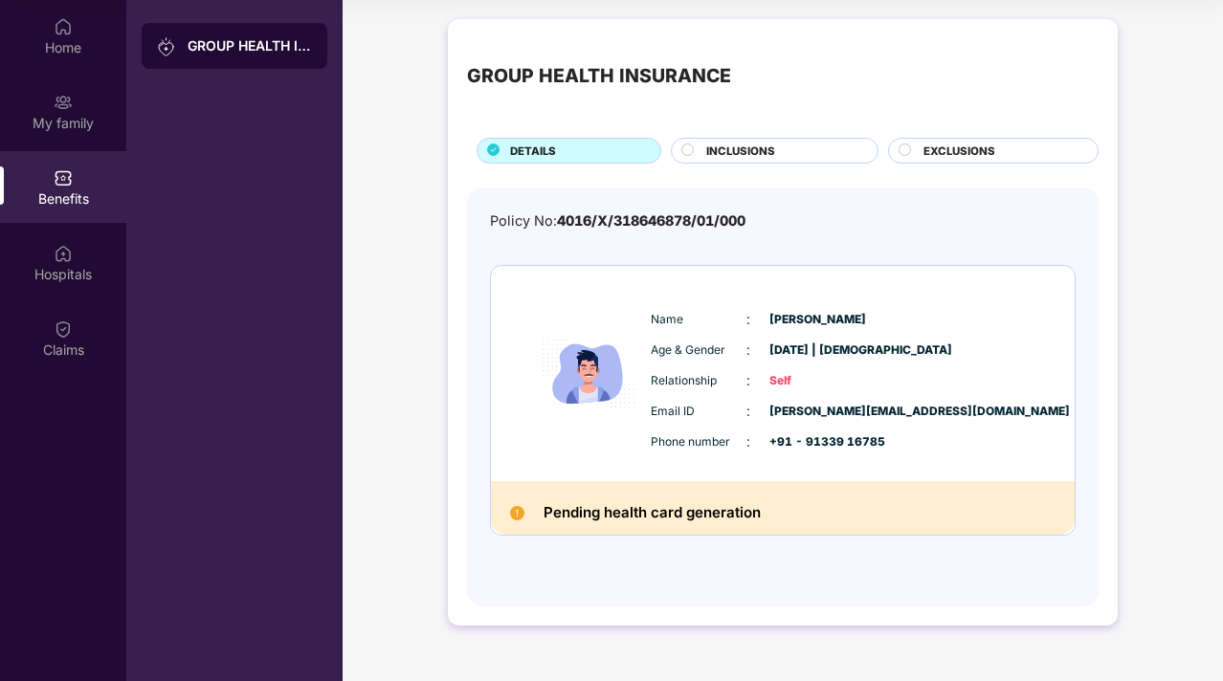
click at [656, 521] on h2 "Pending health card generation" at bounding box center [652, 513] width 217 height 25
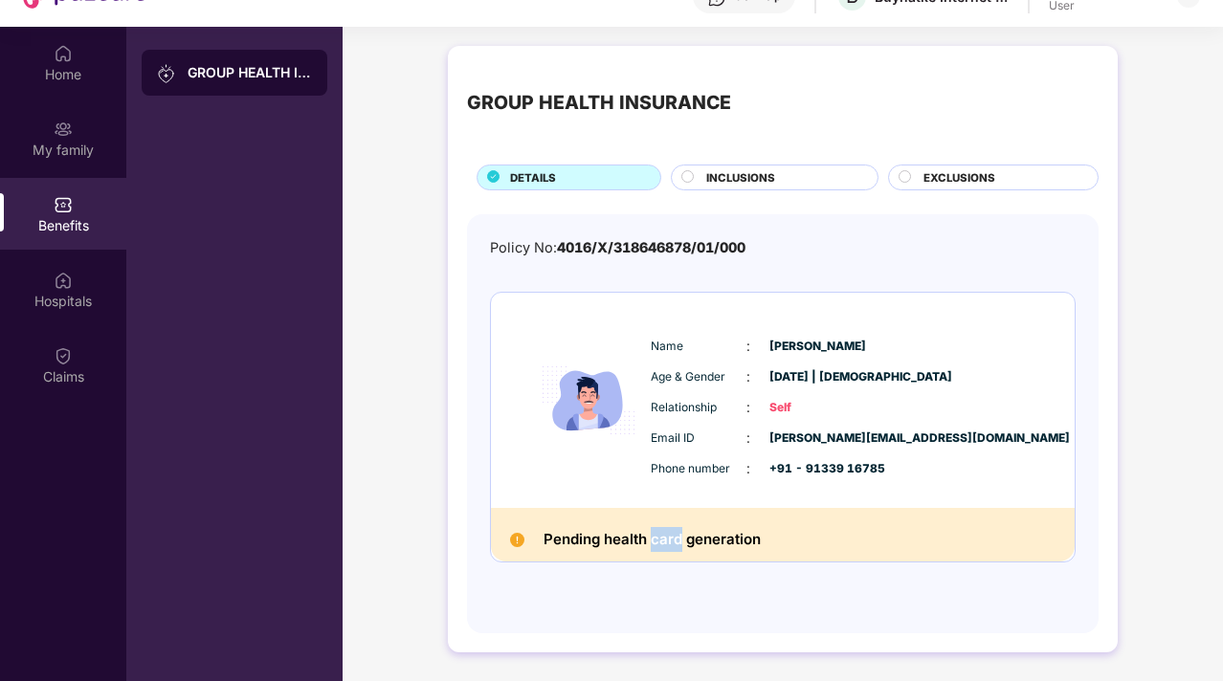
scroll to position [61, 0]
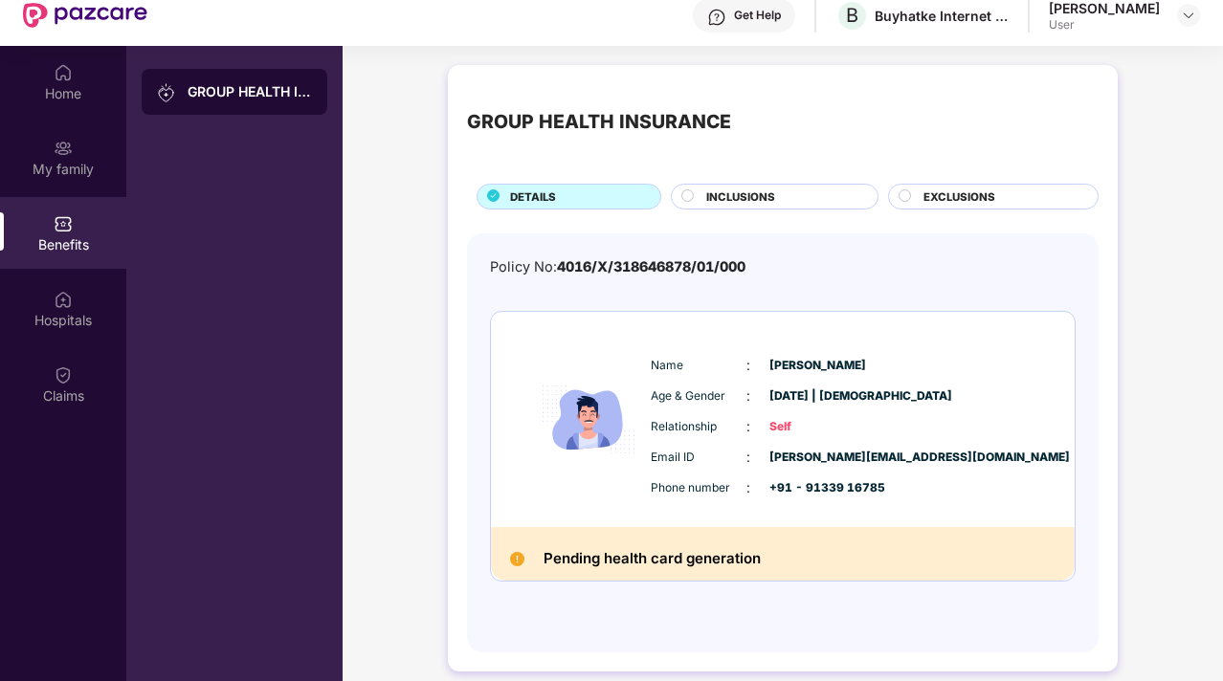
click at [799, 539] on div "Pending health card generation" at bounding box center [783, 554] width 584 height 54
click at [749, 189] on span "INCLUSIONS" at bounding box center [740, 197] width 69 height 17
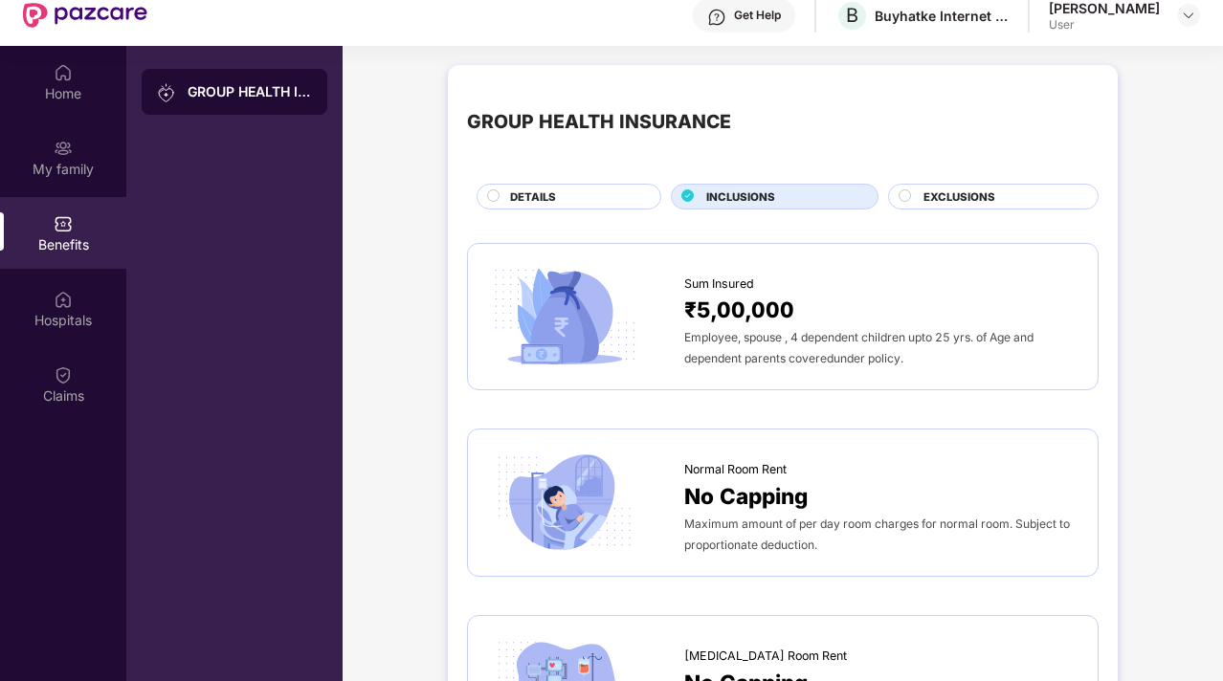
click at [592, 294] on img at bounding box center [564, 317] width 155 height 108
click at [54, 314] on div "Hospitals" at bounding box center [63, 320] width 126 height 19
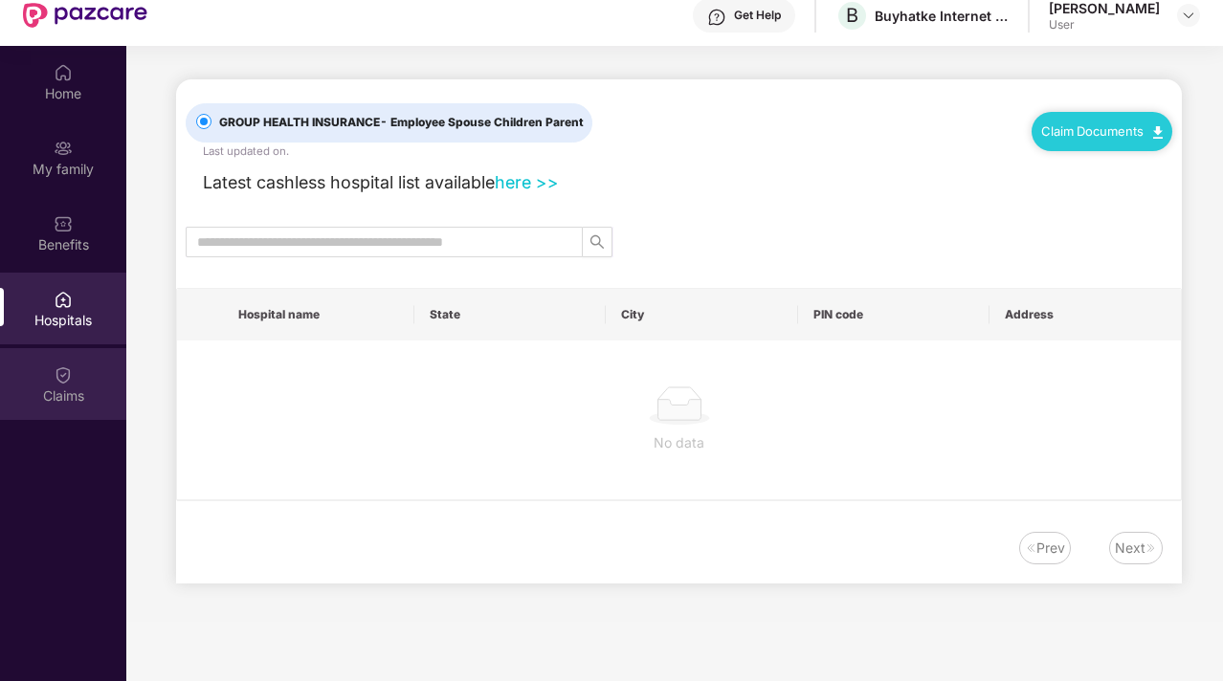
click at [59, 370] on img at bounding box center [63, 375] width 19 height 19
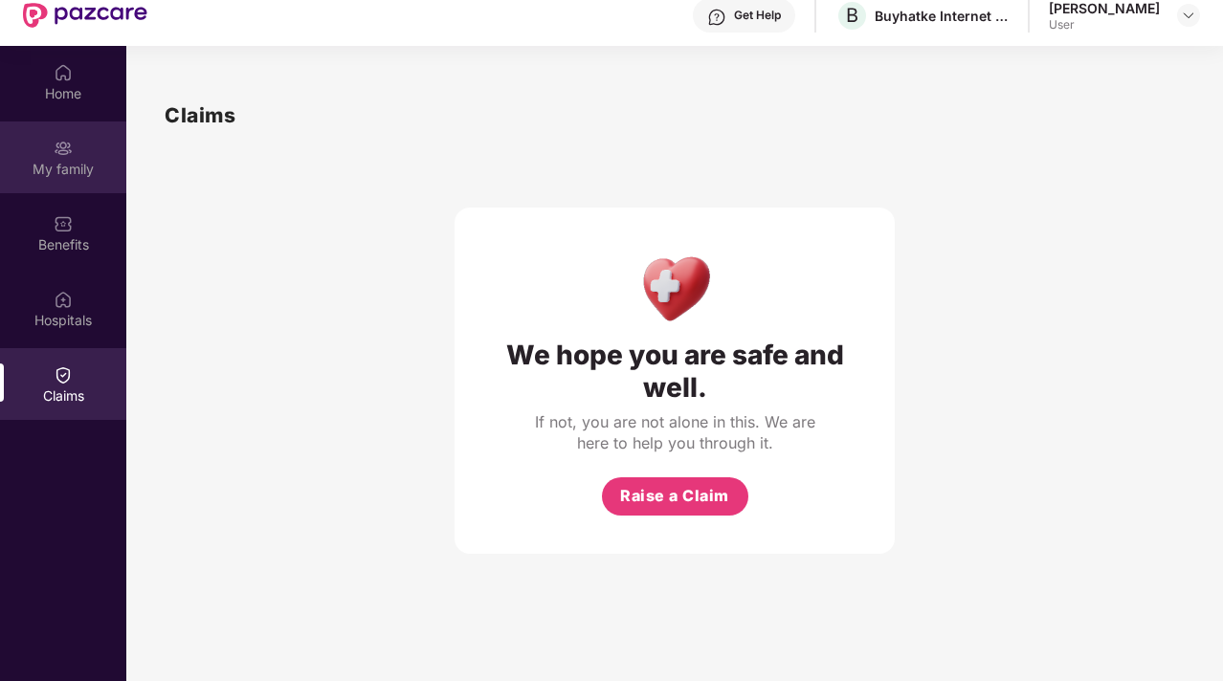
click at [66, 155] on img at bounding box center [63, 148] width 19 height 19
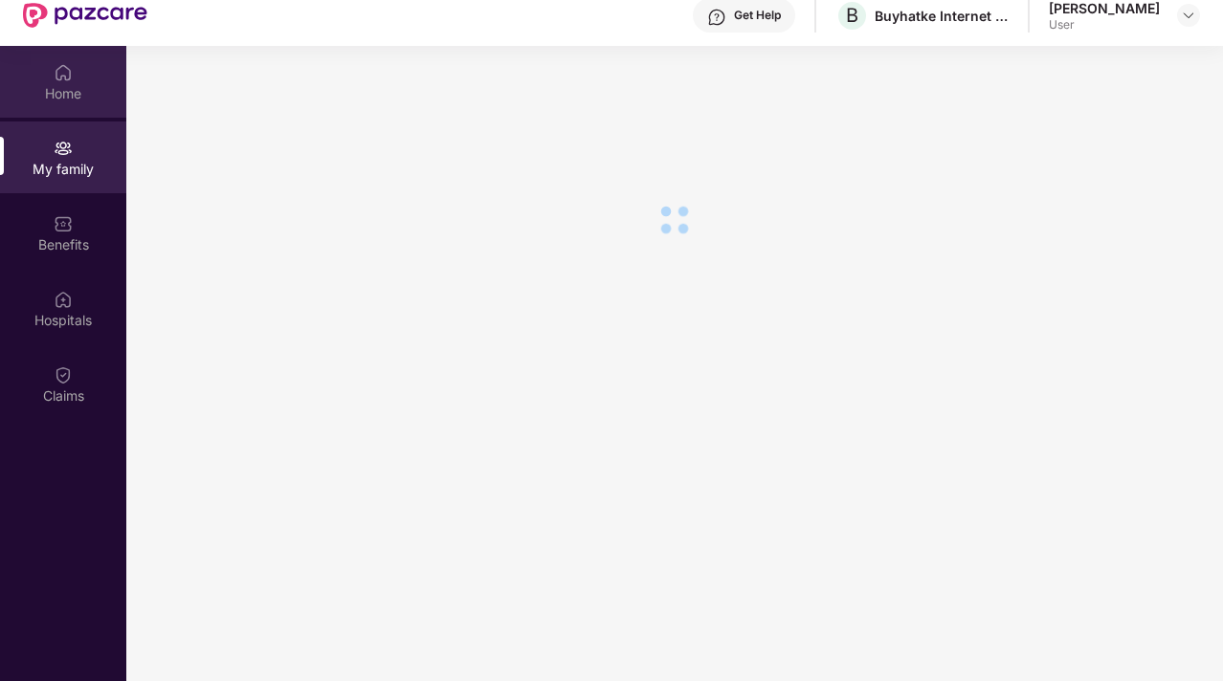
click at [66, 101] on div "Home" at bounding box center [63, 93] width 126 height 19
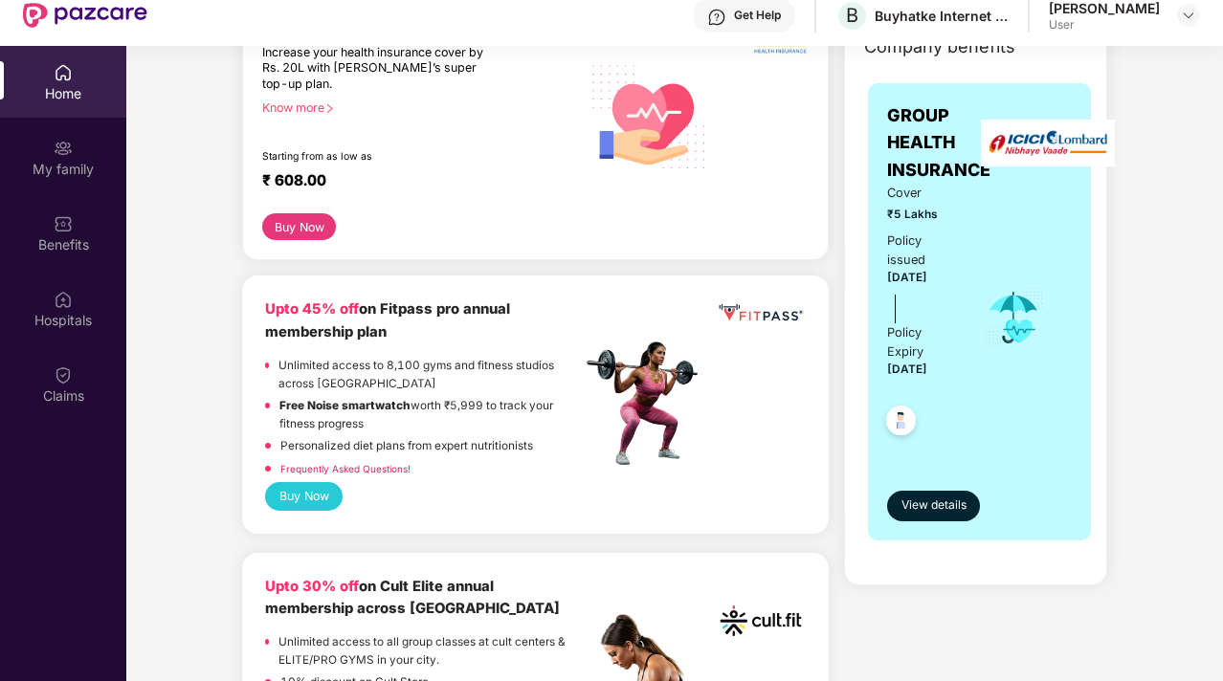
scroll to position [225, 0]
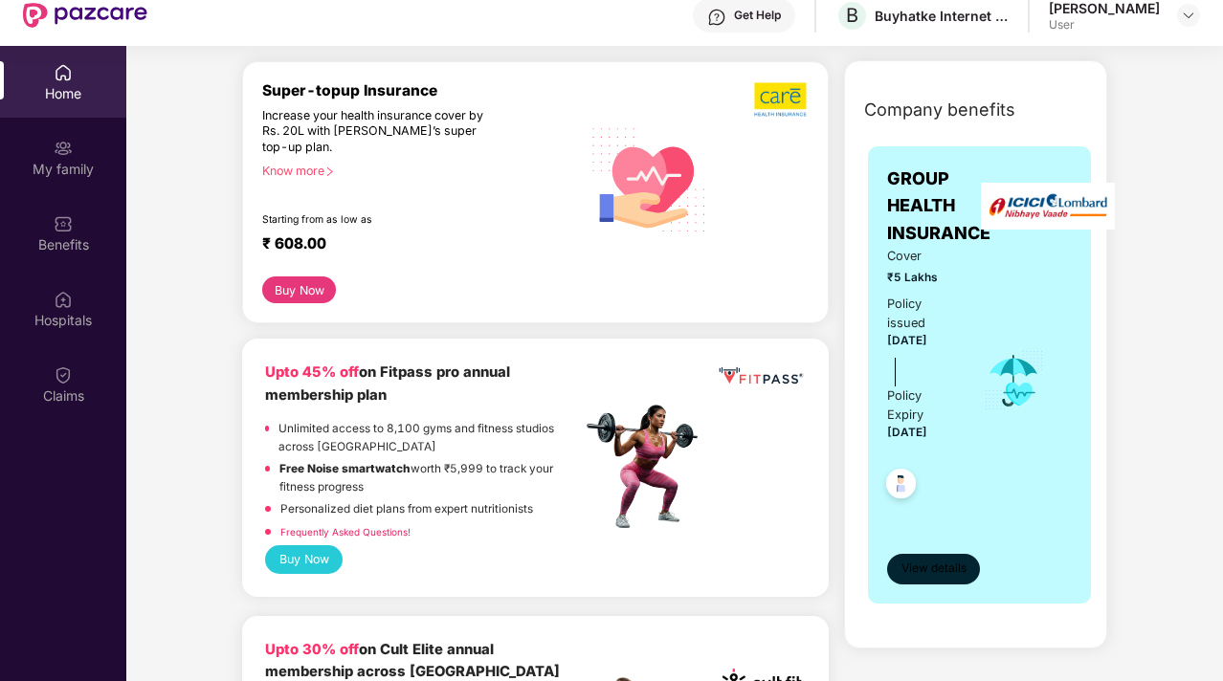
click at [940, 563] on span "View details" at bounding box center [934, 569] width 65 height 18
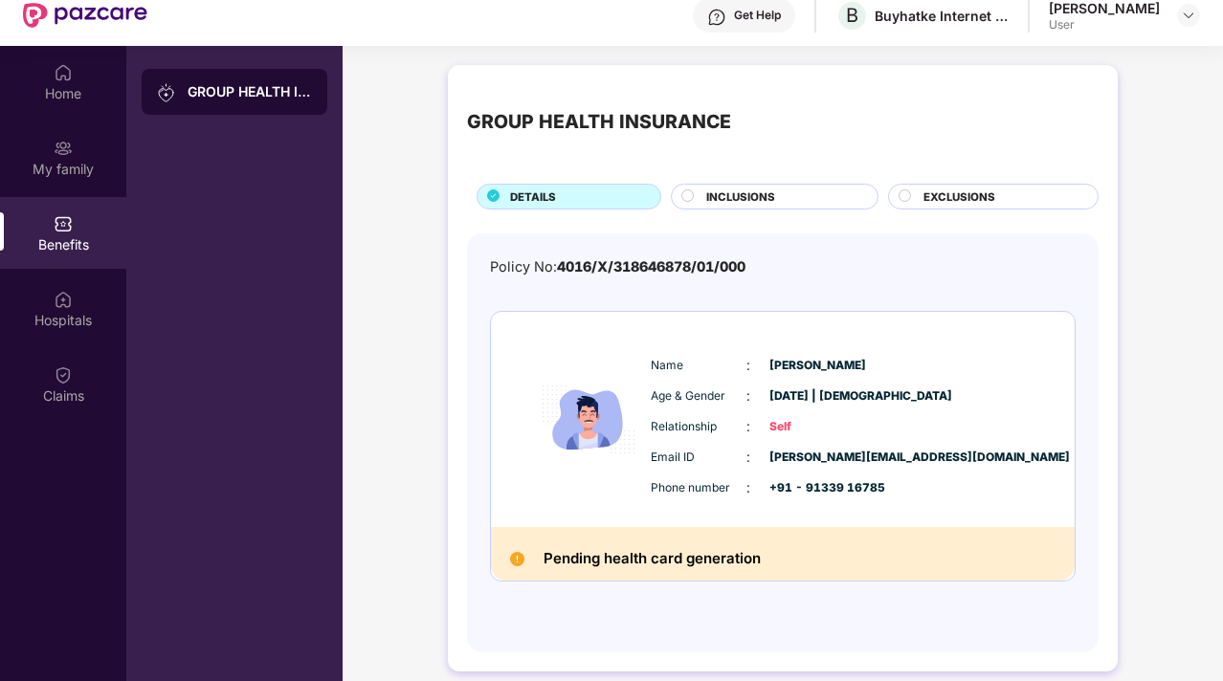
click at [779, 419] on span "Self" at bounding box center [817, 427] width 96 height 18
click at [788, 184] on div "INCLUSIONS" at bounding box center [775, 197] width 208 height 26
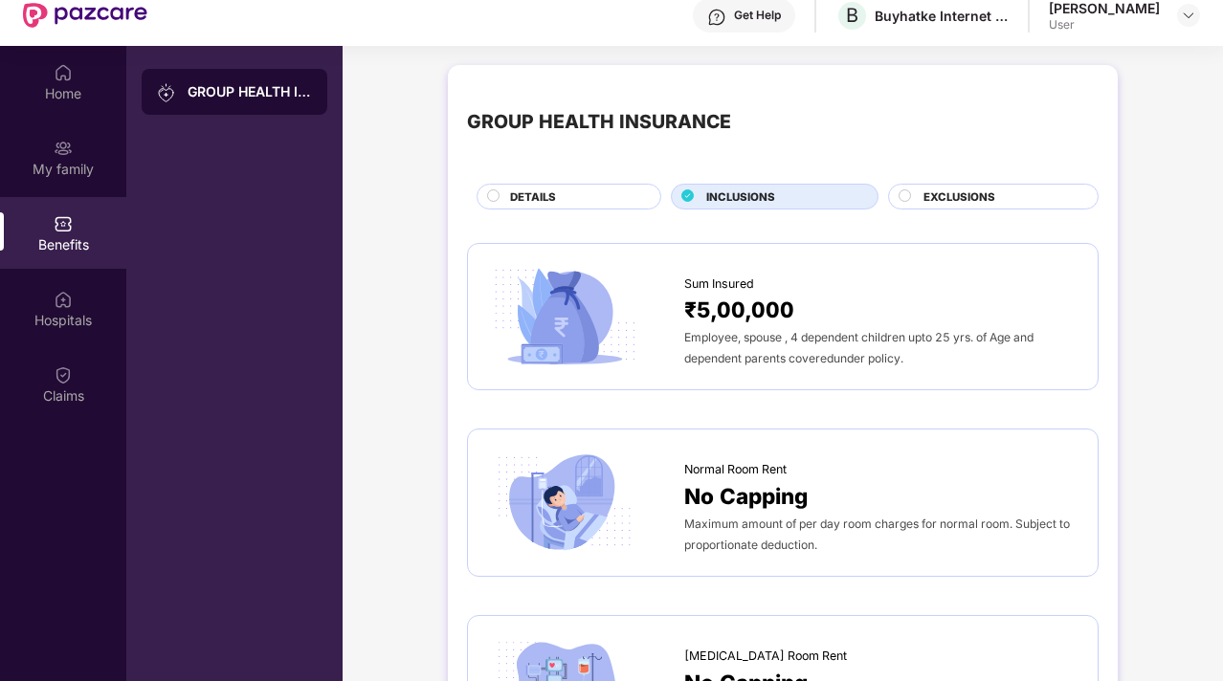
click at [595, 295] on img at bounding box center [564, 317] width 155 height 108
click at [553, 202] on span "DETAILS" at bounding box center [533, 197] width 46 height 17
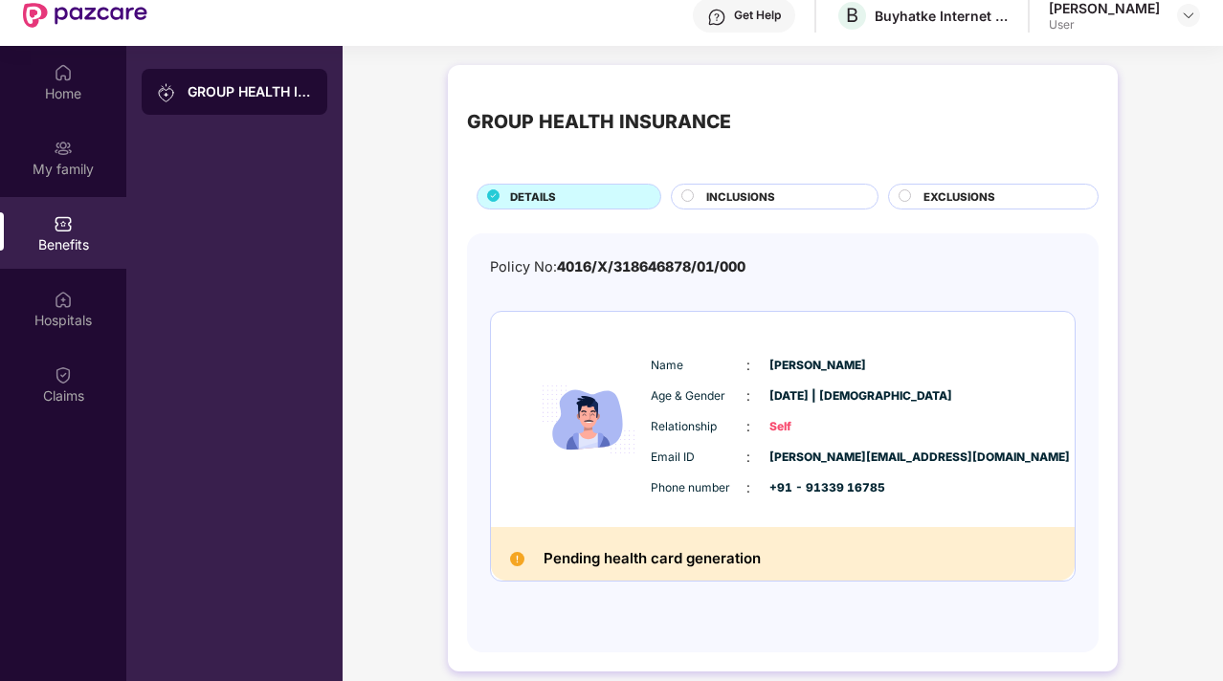
click at [604, 578] on div "Pending health card generation" at bounding box center [783, 554] width 584 height 54
click at [773, 429] on span "Self" at bounding box center [817, 427] width 96 height 18
click at [783, 429] on span "Self" at bounding box center [817, 427] width 96 height 18
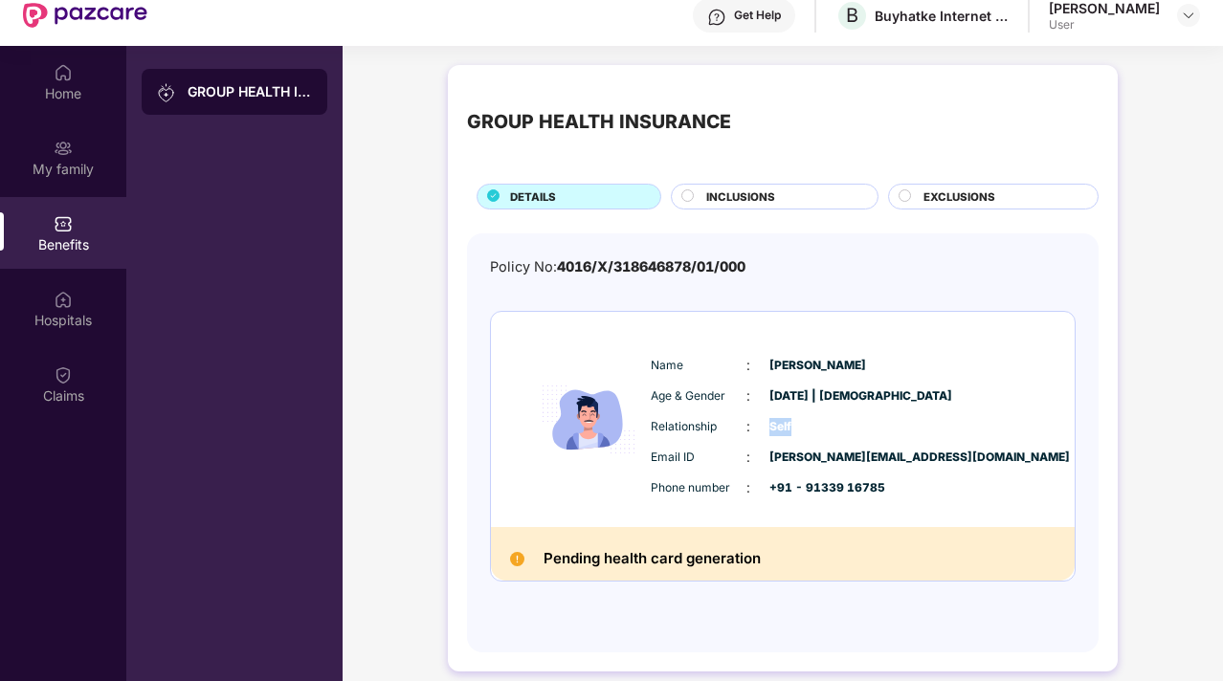
click at [783, 429] on span "Self" at bounding box center [817, 427] width 96 height 18
click at [813, 455] on span "[PERSON_NAME][EMAIL_ADDRESS][DOMAIN_NAME]" at bounding box center [817, 458] width 96 height 18
click at [824, 398] on span "[DATE] | [DEMOGRAPHIC_DATA]" at bounding box center [817, 397] width 96 height 18
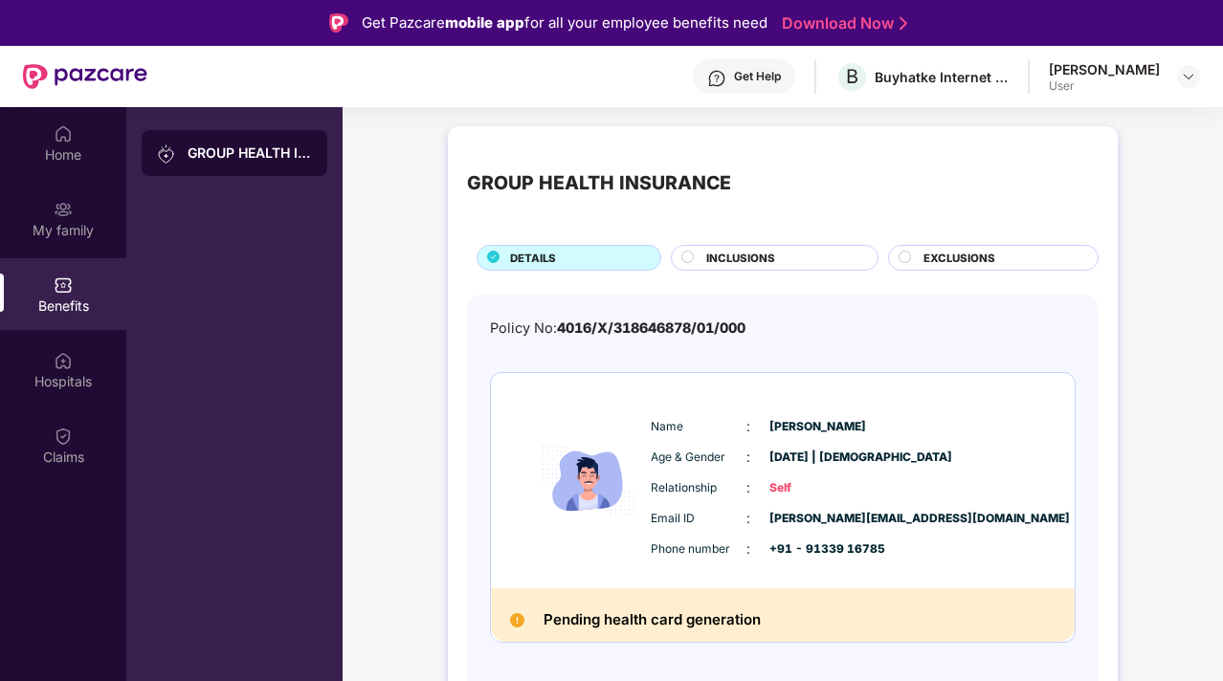
click at [734, 77] on div "Get Help" at bounding box center [757, 76] width 47 height 15
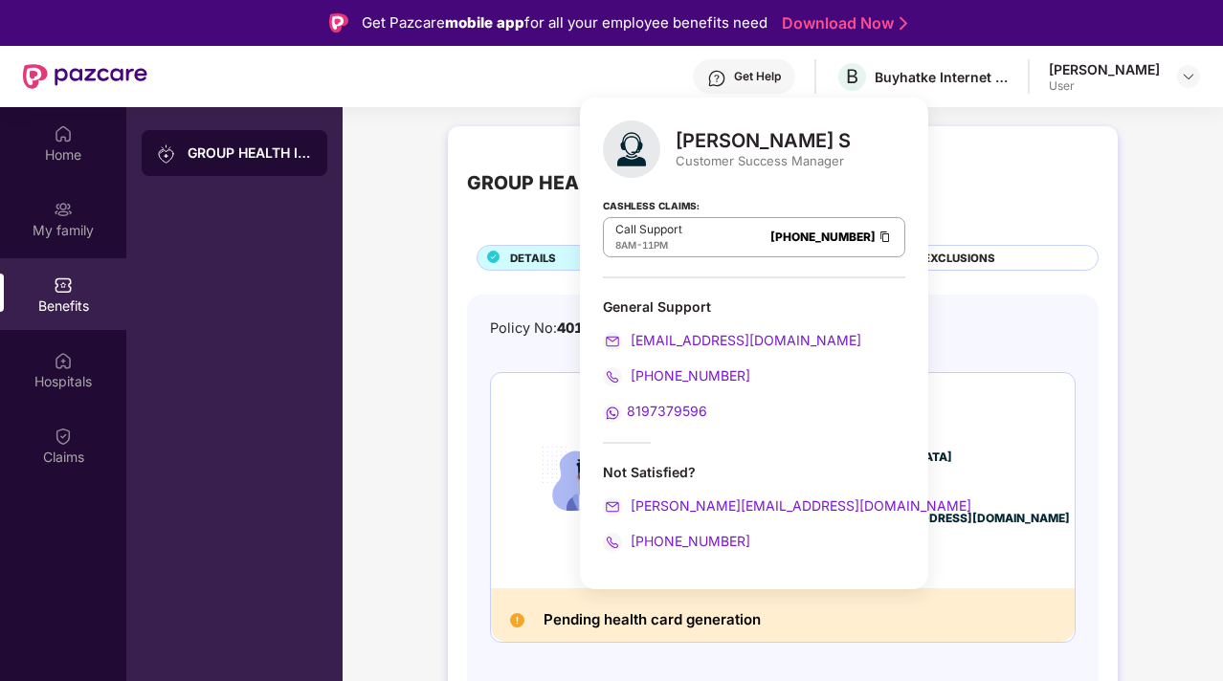
click at [433, 244] on div "GROUP HEALTH INSURANCE DETAILS INCLUSIONS EXCLUSIONS Policy No: 4016/X/31864687…" at bounding box center [783, 439] width 880 height 645
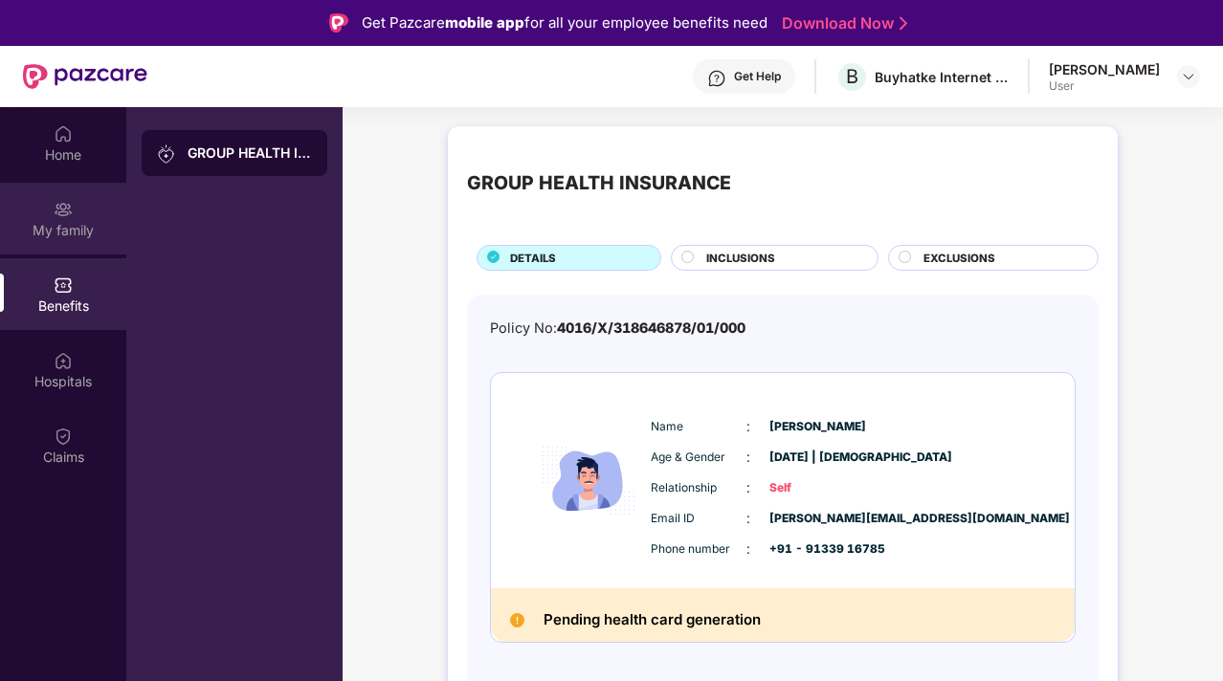
click at [43, 222] on div "My family" at bounding box center [63, 230] width 126 height 19
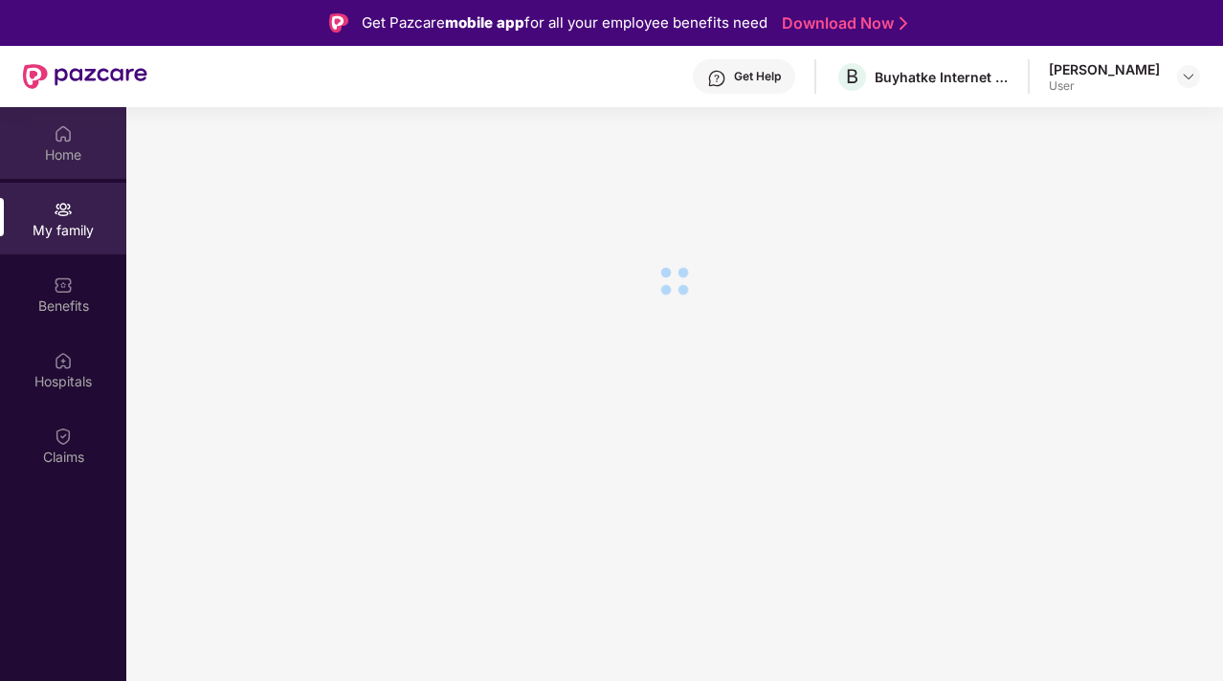
click at [72, 150] on div "Home" at bounding box center [63, 154] width 126 height 19
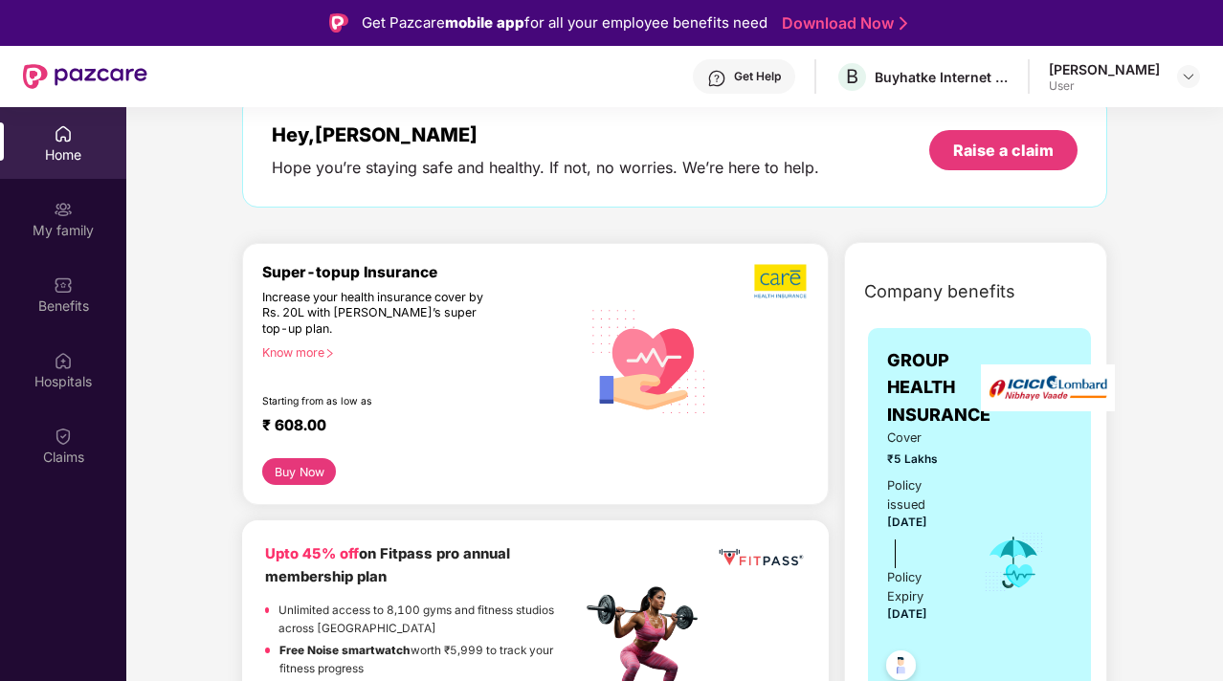
scroll to position [114, 0]
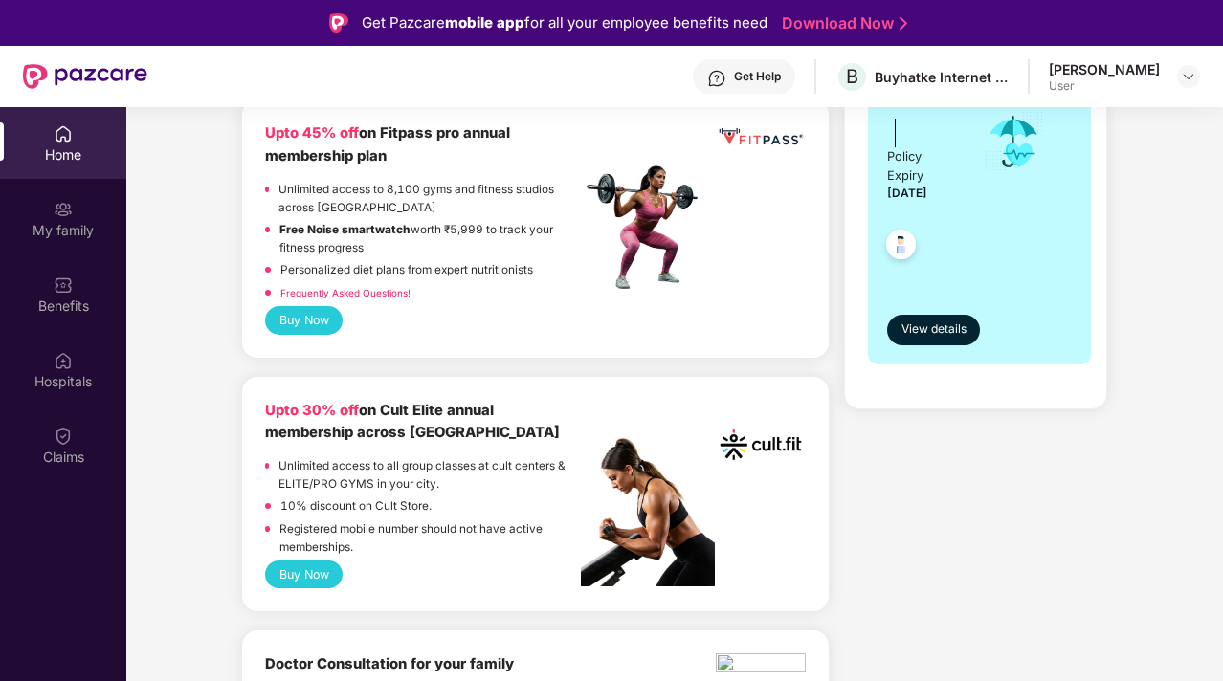
scroll to position [0, 0]
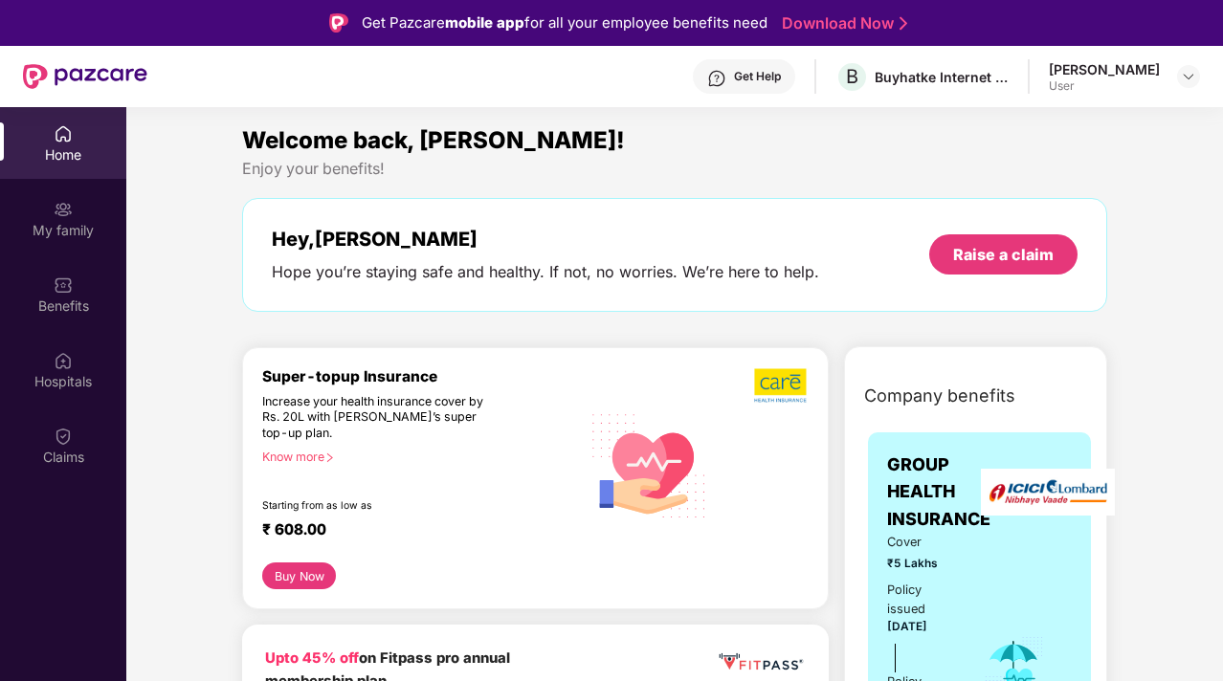
click at [734, 81] on div "Get Help" at bounding box center [757, 76] width 47 height 15
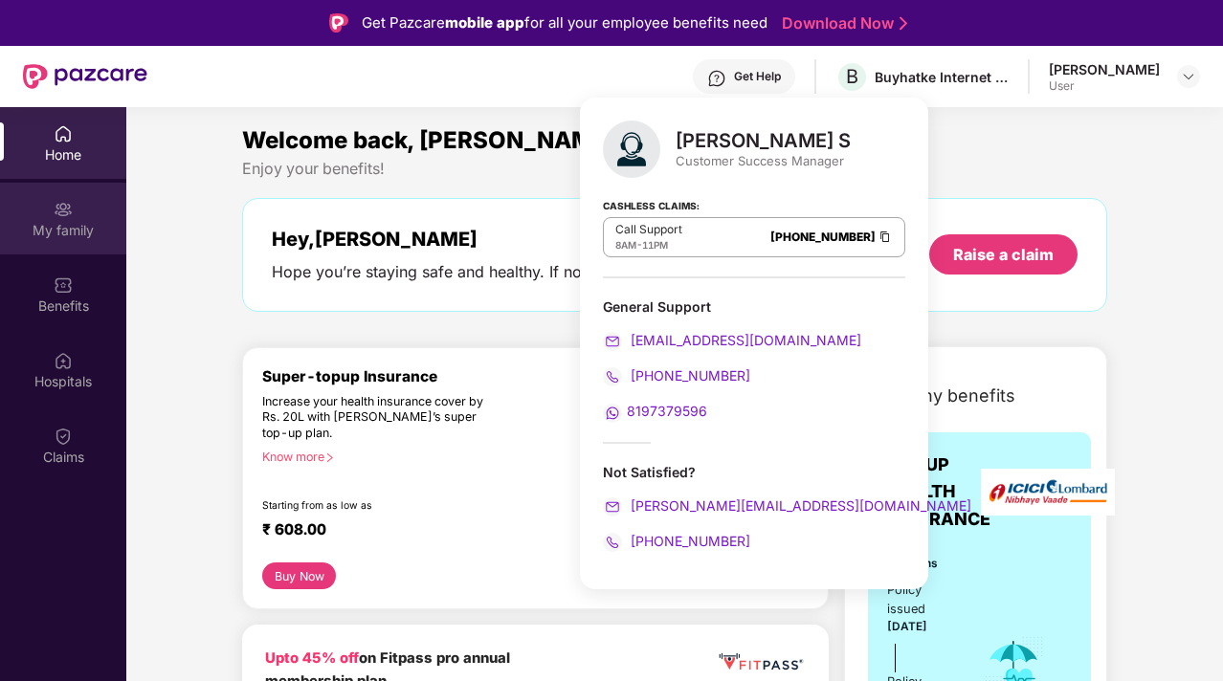
click at [79, 231] on div "My family" at bounding box center [63, 230] width 126 height 19
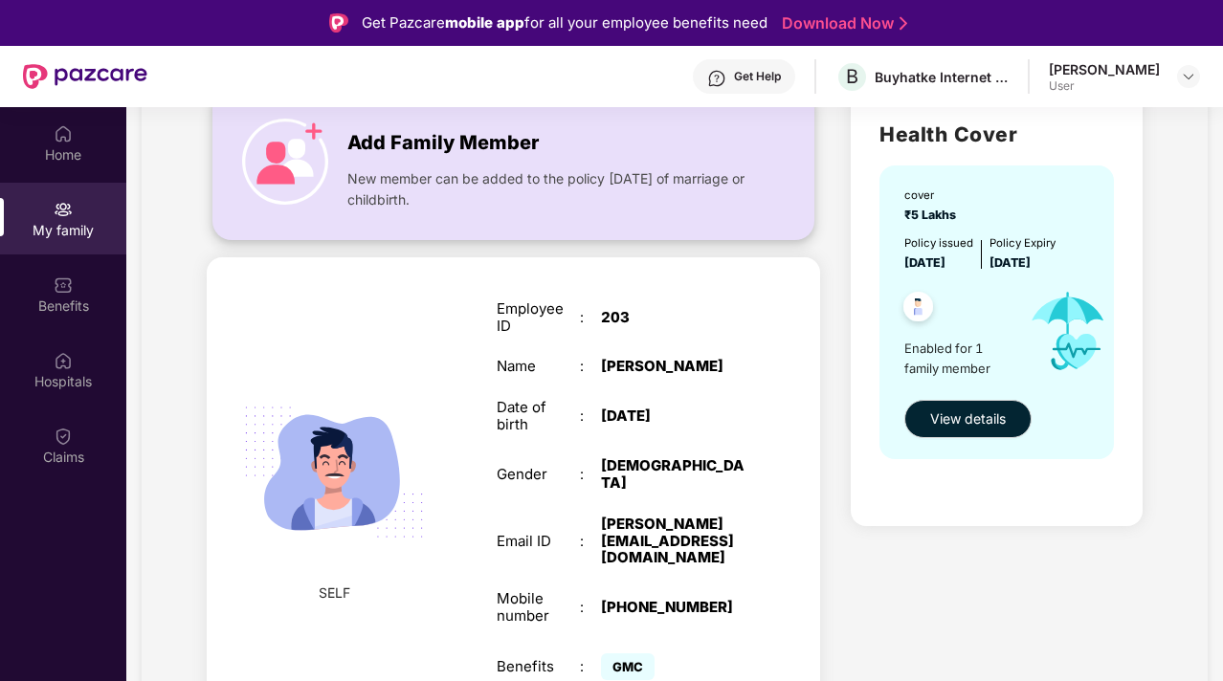
click at [387, 175] on span "New member can be added to the policy [DATE] of marriage or childbirth." at bounding box center [550, 189] width 407 height 42
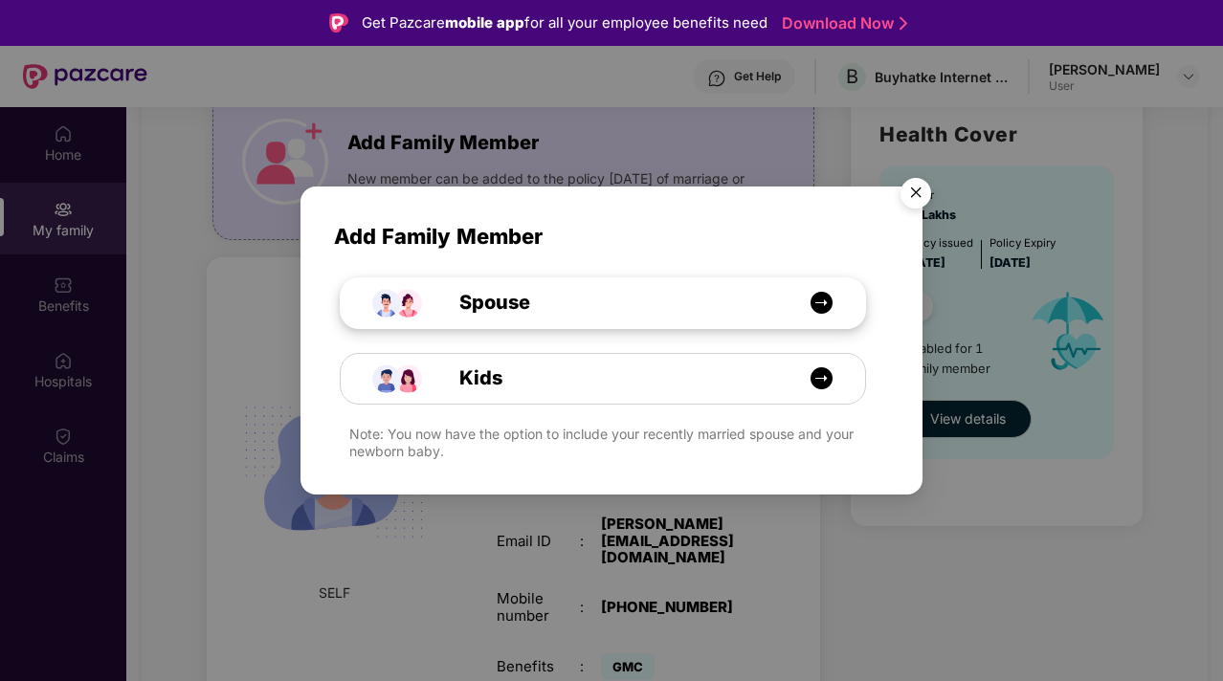
click at [730, 310] on div "Spouse" at bounding box center [612, 303] width 393 height 30
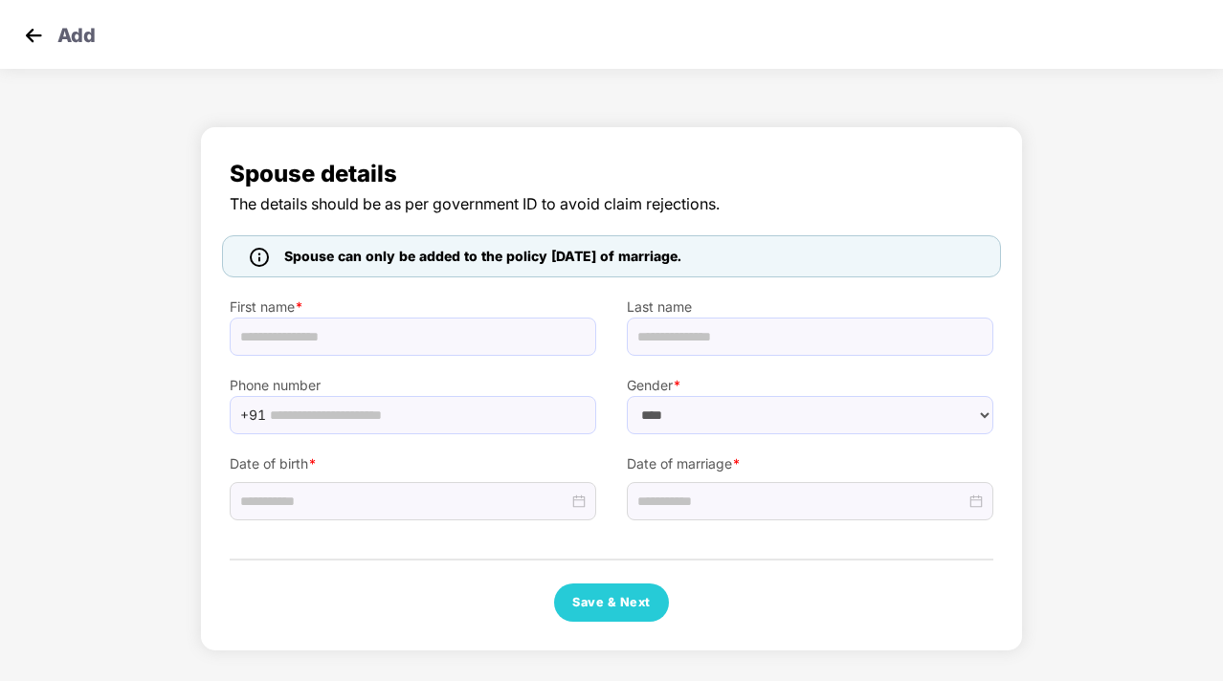
select select "******"
click at [19, 33] on img at bounding box center [33, 35] width 29 height 29
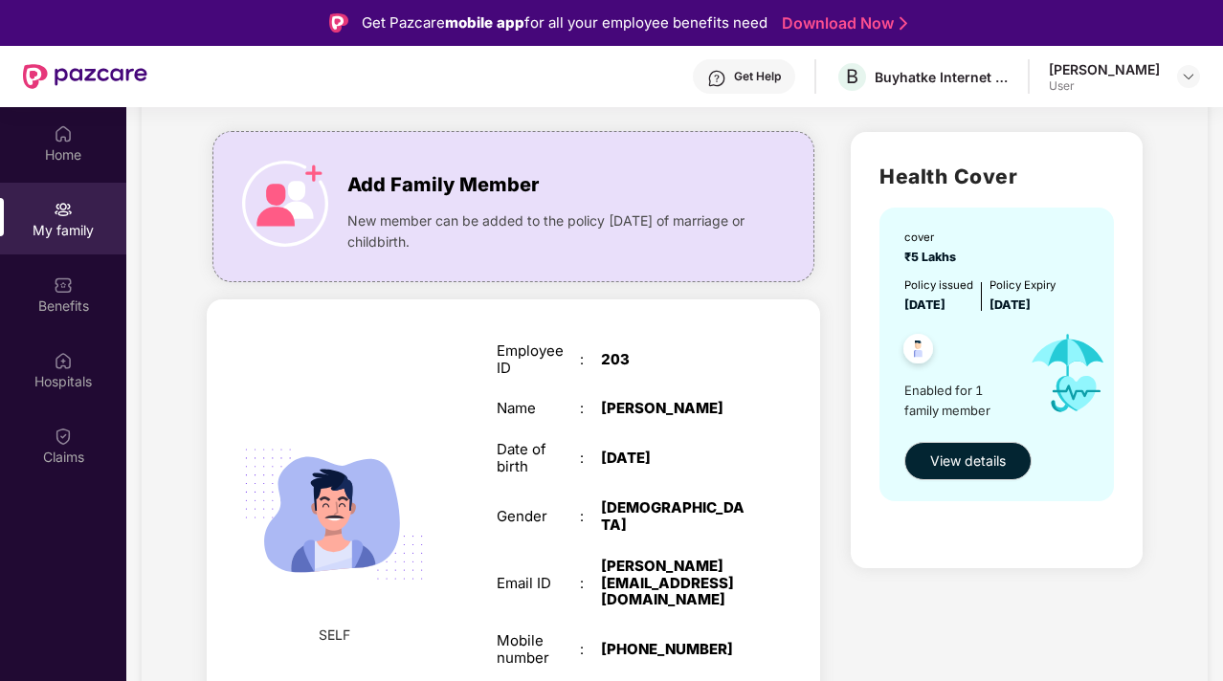
scroll to position [152, 0]
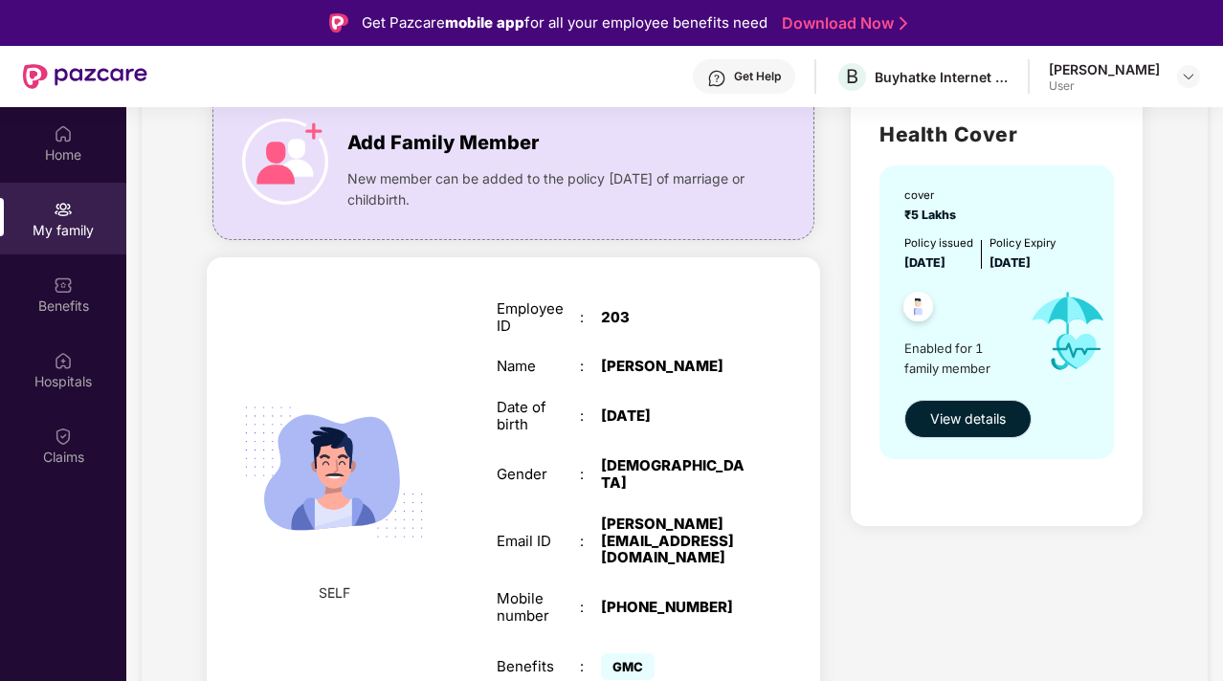
click at [986, 412] on span "View details" at bounding box center [968, 419] width 76 height 21
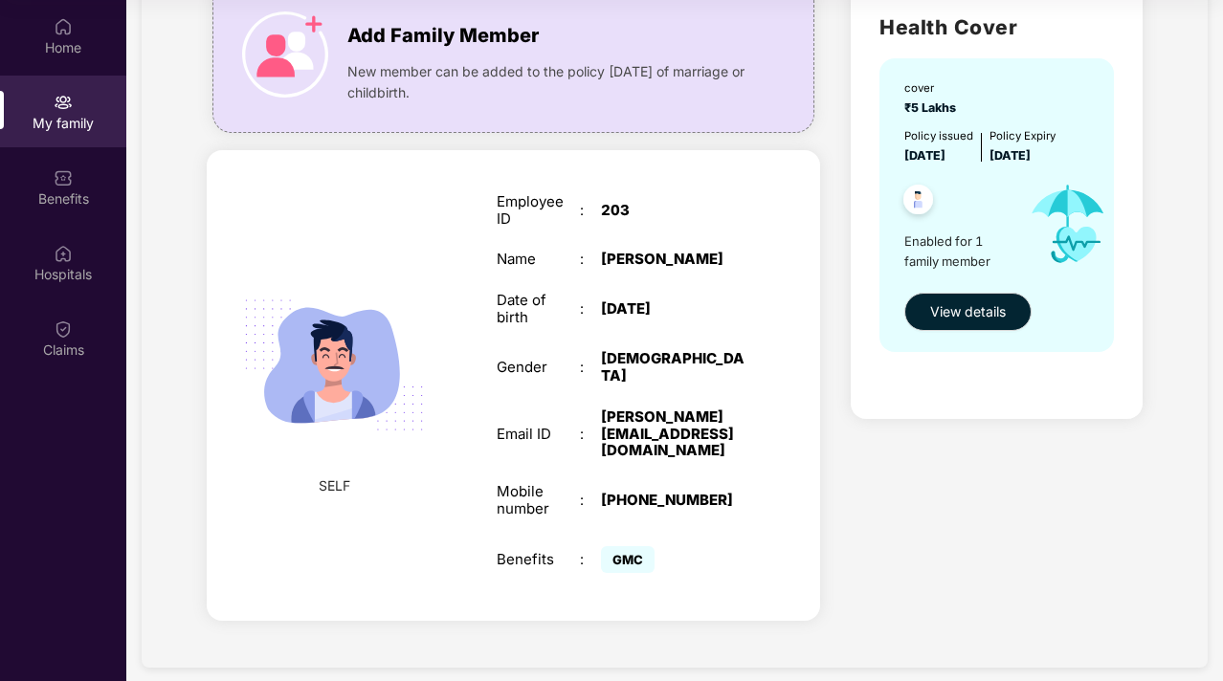
click at [633, 546] on span "GMC" at bounding box center [628, 559] width 54 height 27
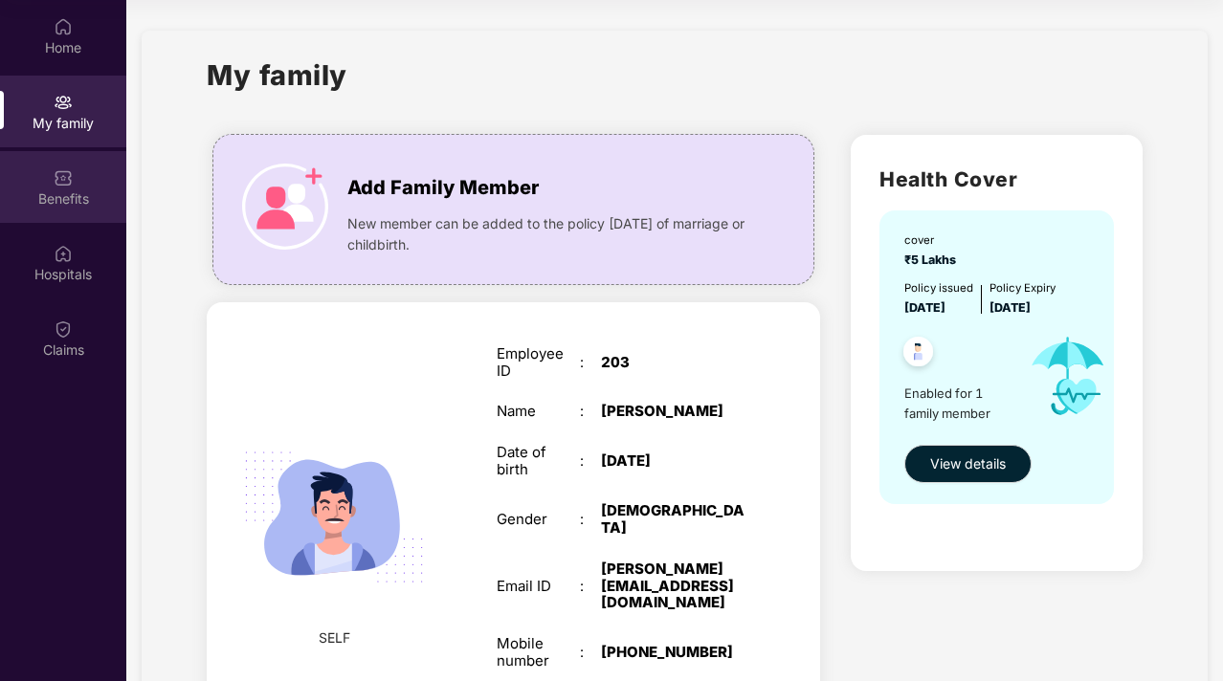
click at [77, 186] on div "Benefits" at bounding box center [63, 187] width 126 height 72
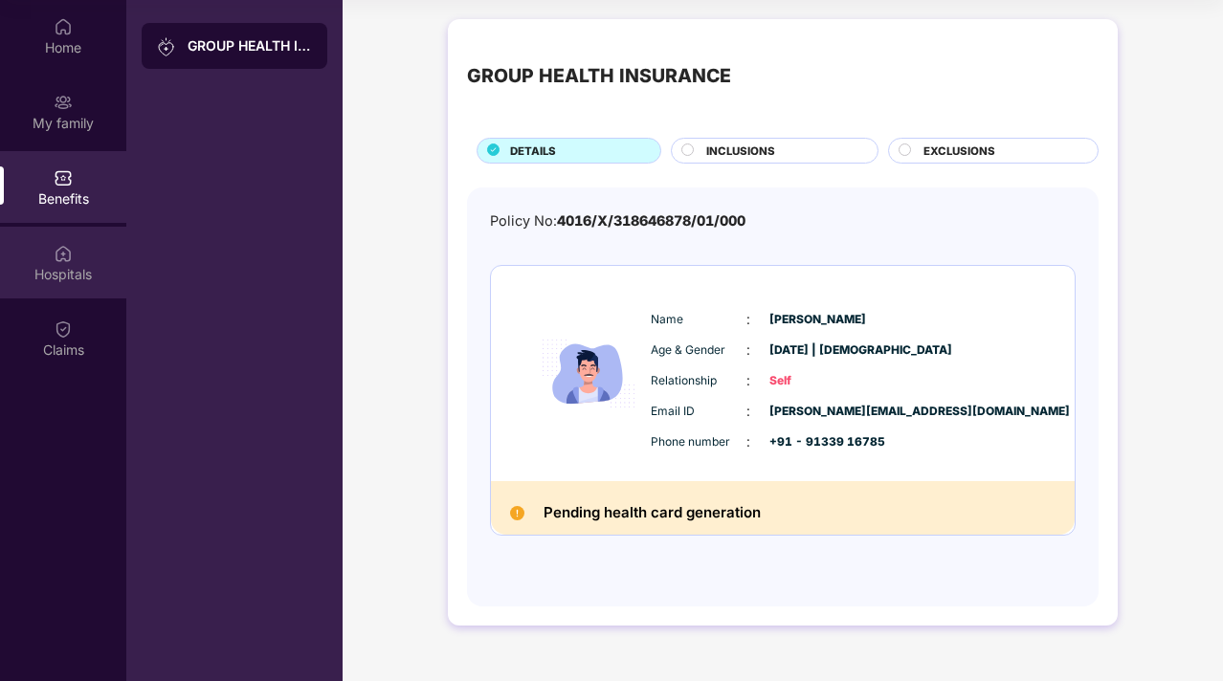
click at [64, 248] on img at bounding box center [63, 253] width 19 height 19
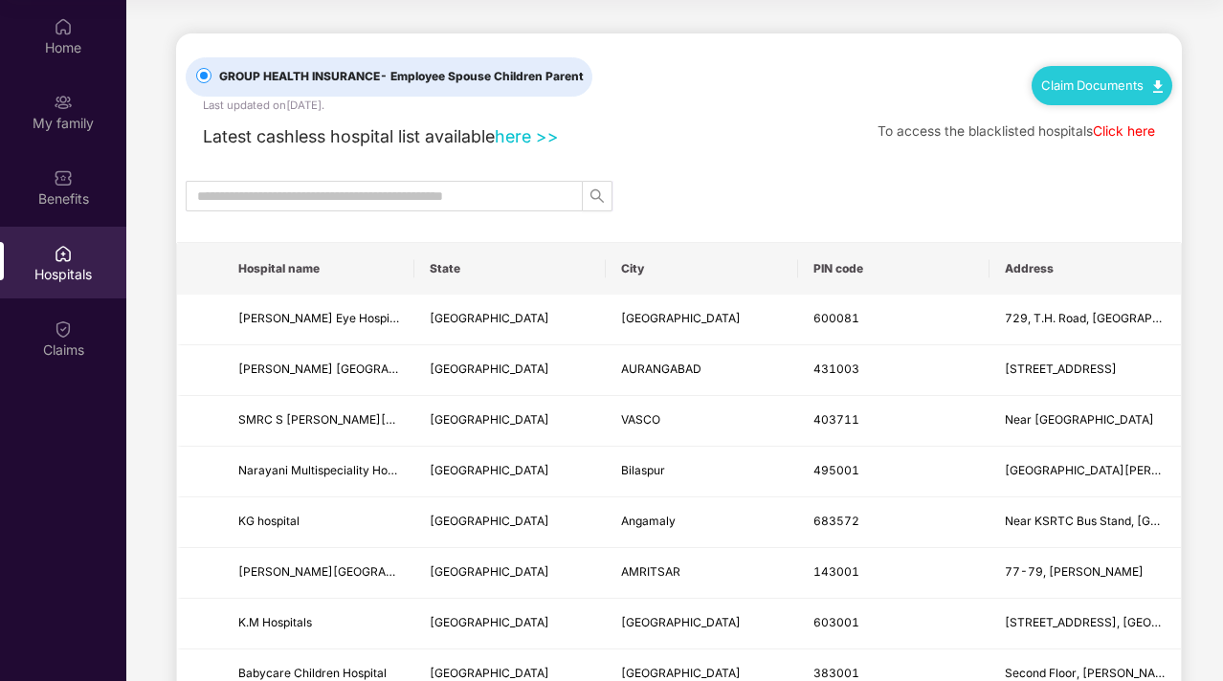
click at [1087, 85] on link "Claim Documents" at bounding box center [1102, 85] width 122 height 15
click at [70, 321] on img at bounding box center [63, 329] width 19 height 19
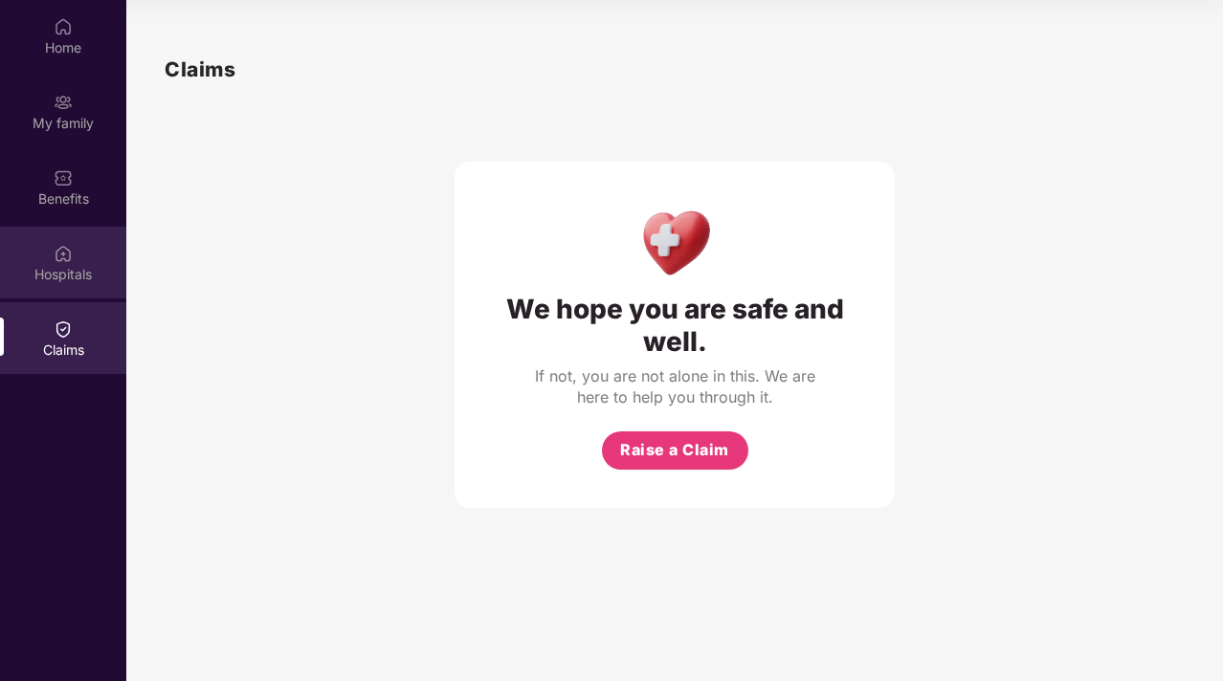
click at [61, 258] on img at bounding box center [63, 253] width 19 height 19
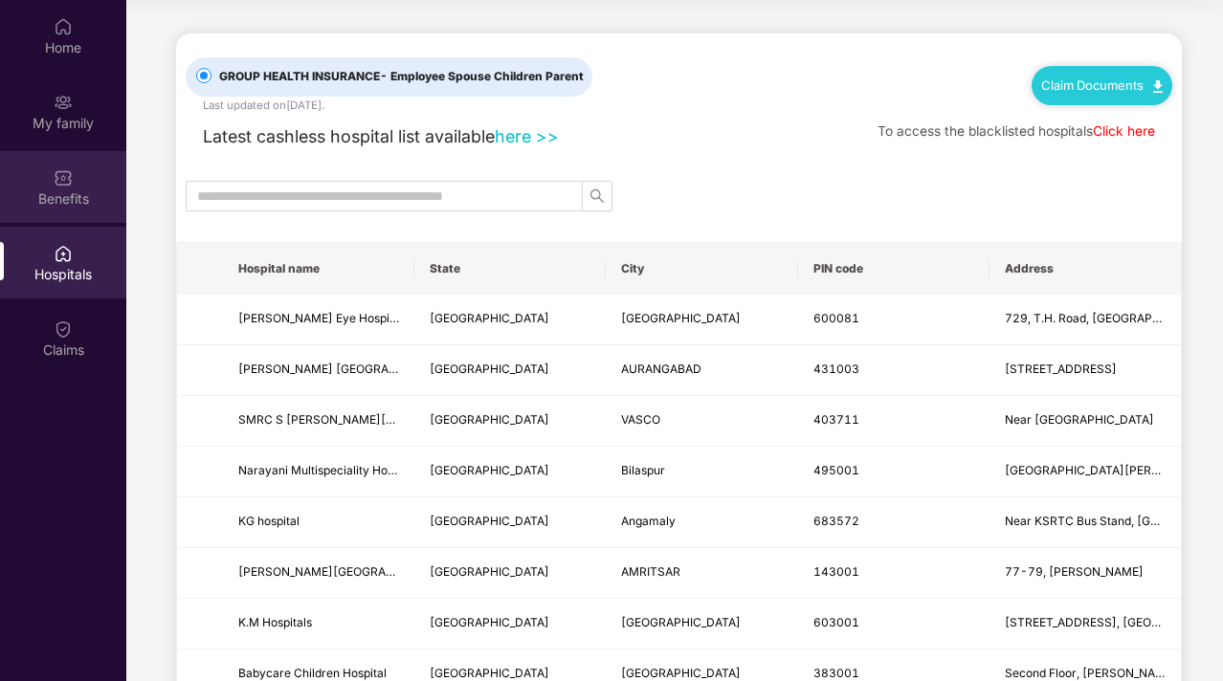
click at [62, 194] on div "Benefits" at bounding box center [63, 198] width 126 height 19
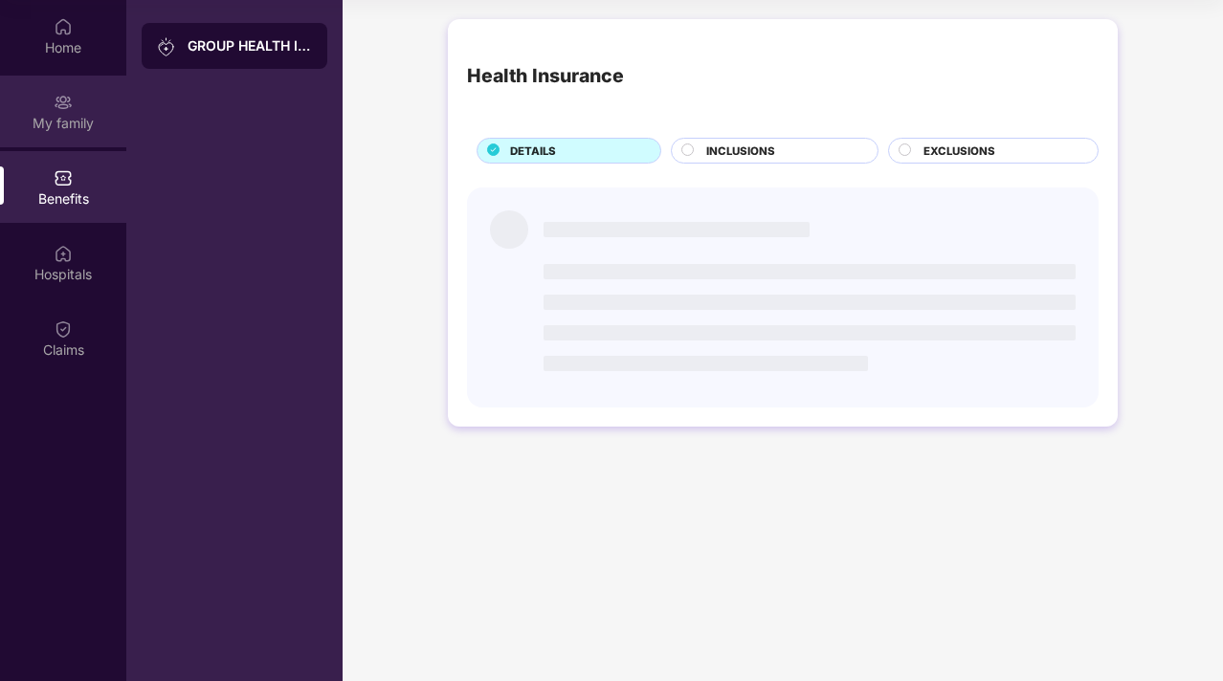
click at [68, 126] on div "My family" at bounding box center [63, 123] width 126 height 19
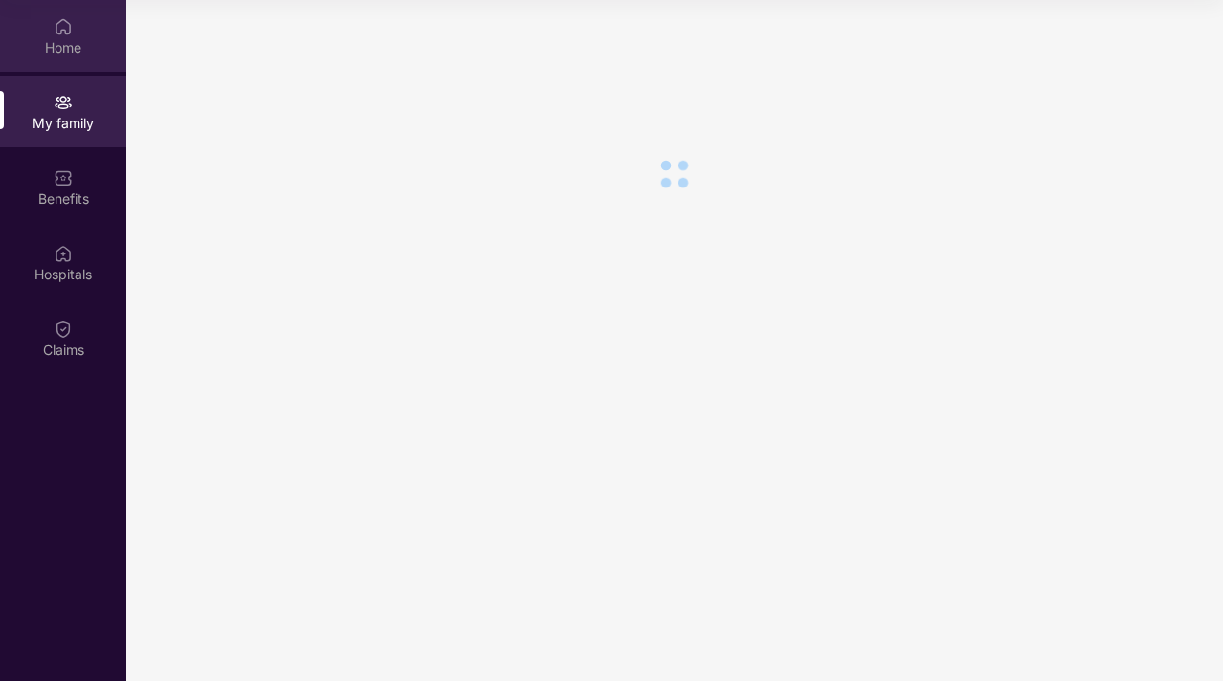
click at [74, 40] on div "Home" at bounding box center [63, 47] width 126 height 19
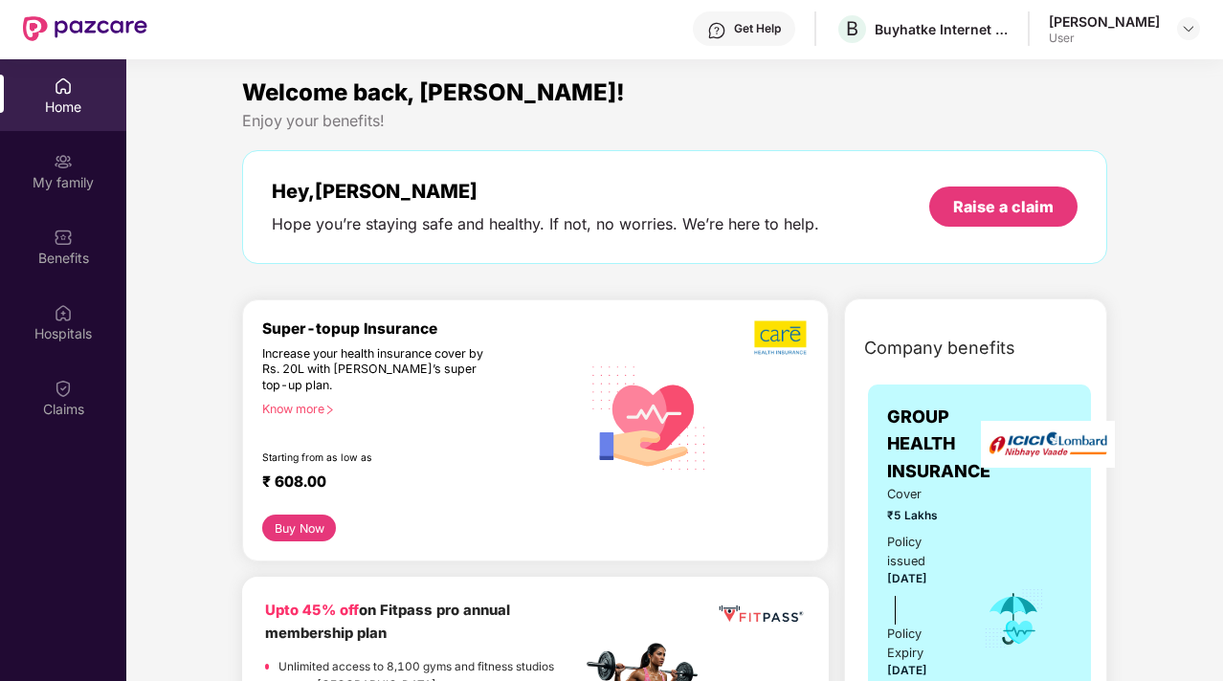
scroll to position [45, 0]
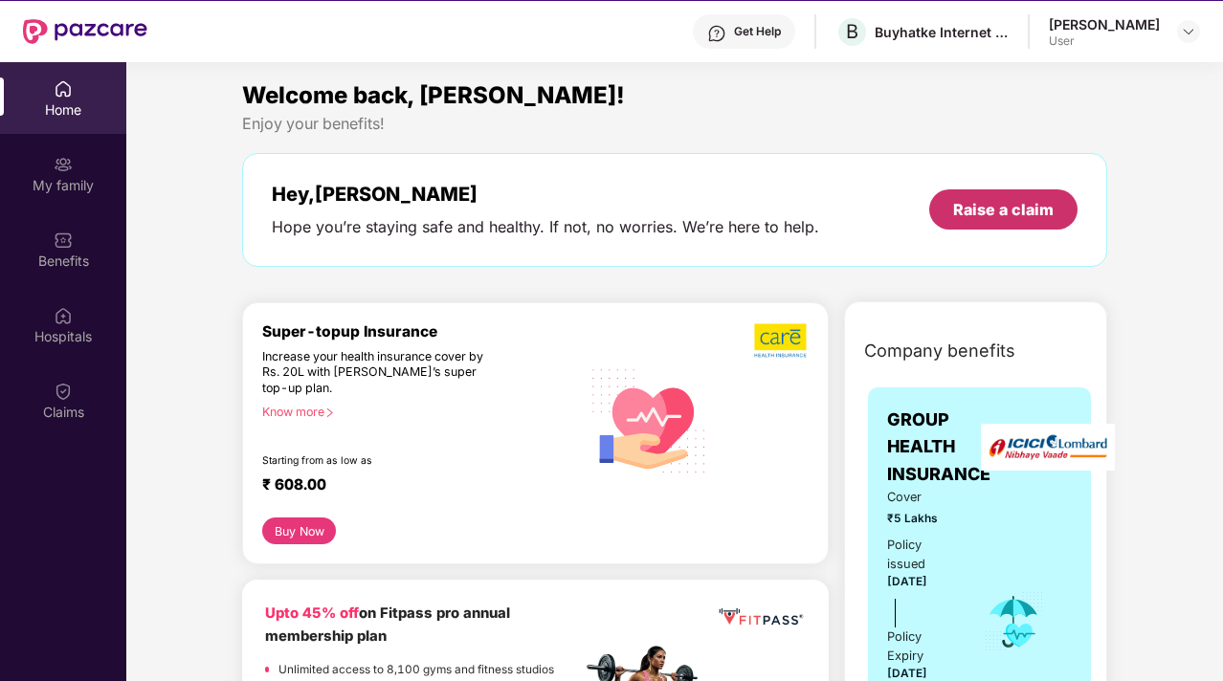
click at [1021, 224] on div "Raise a claim" at bounding box center [1003, 209] width 148 height 40
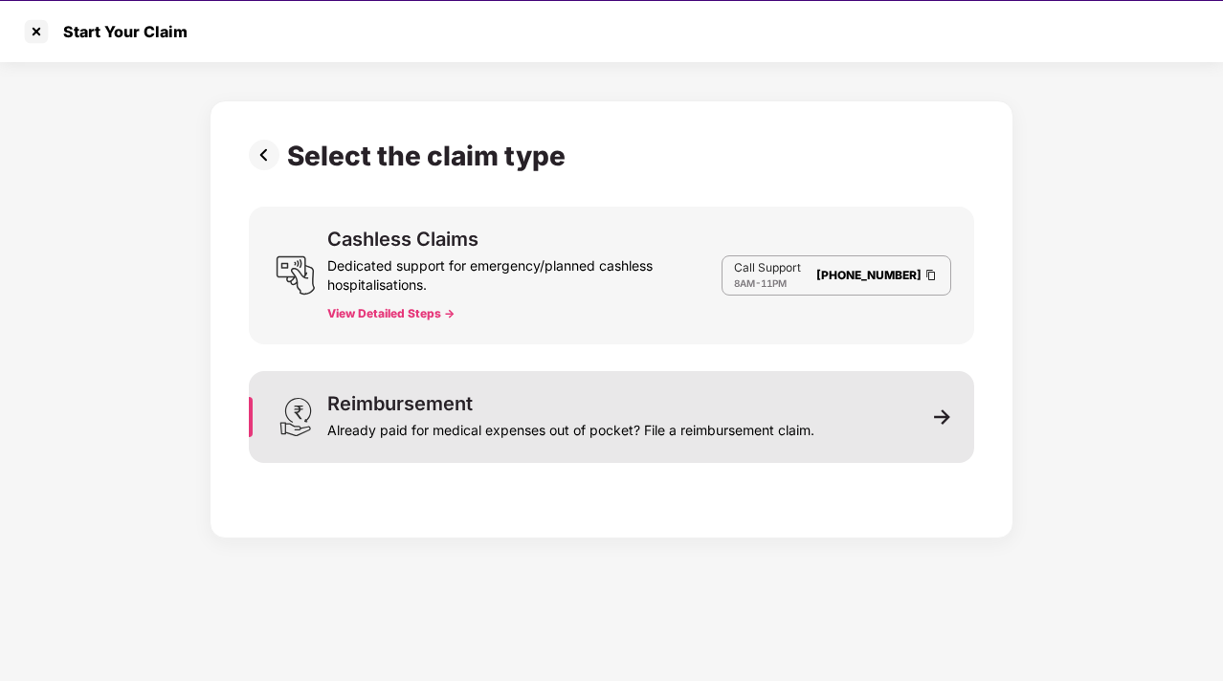
click at [792, 396] on div "Reimbursement Already paid for medical expenses out of pocket? File a reimburse…" at bounding box center [570, 417] width 487 height 46
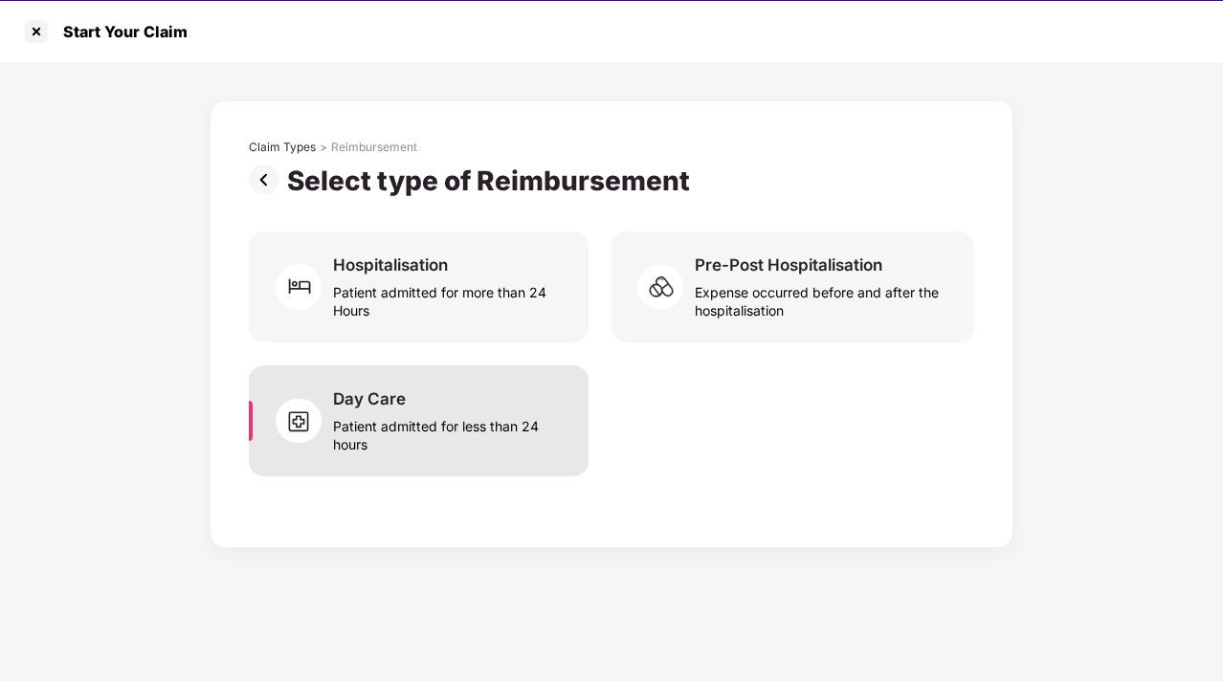
click at [441, 423] on div "Patient admitted for less than 24 hours" at bounding box center [449, 432] width 233 height 44
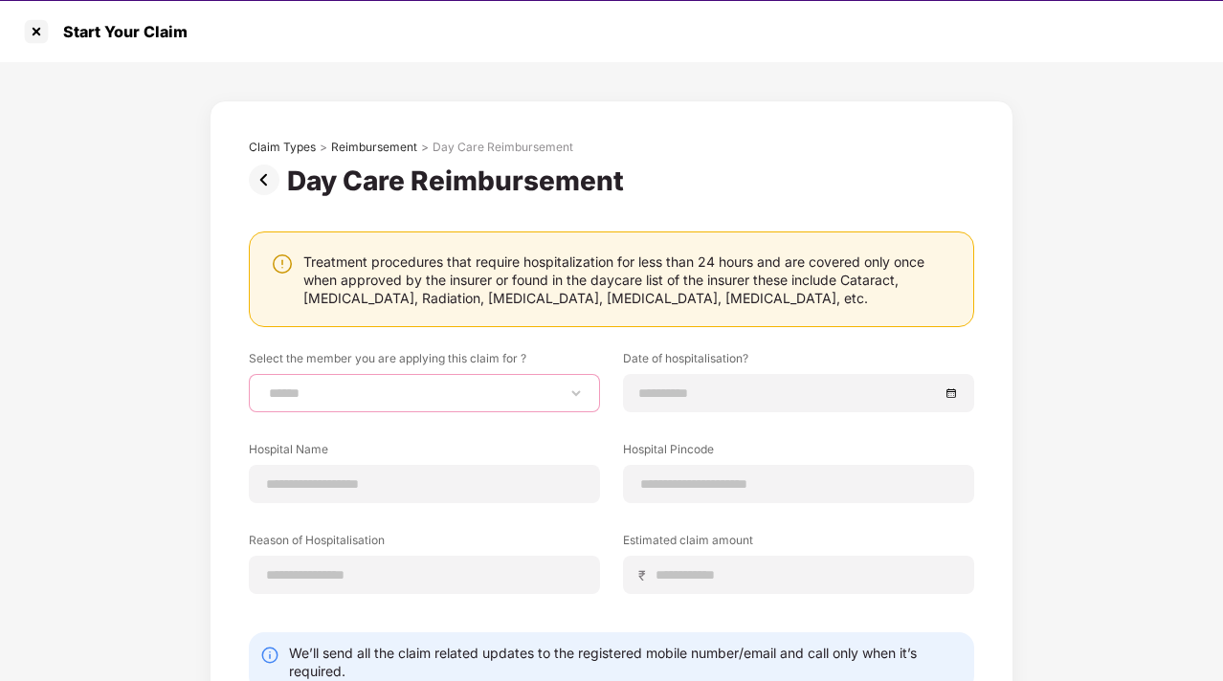
click at [432, 392] on select "**********" at bounding box center [424, 393] width 319 height 15
select select "**********"
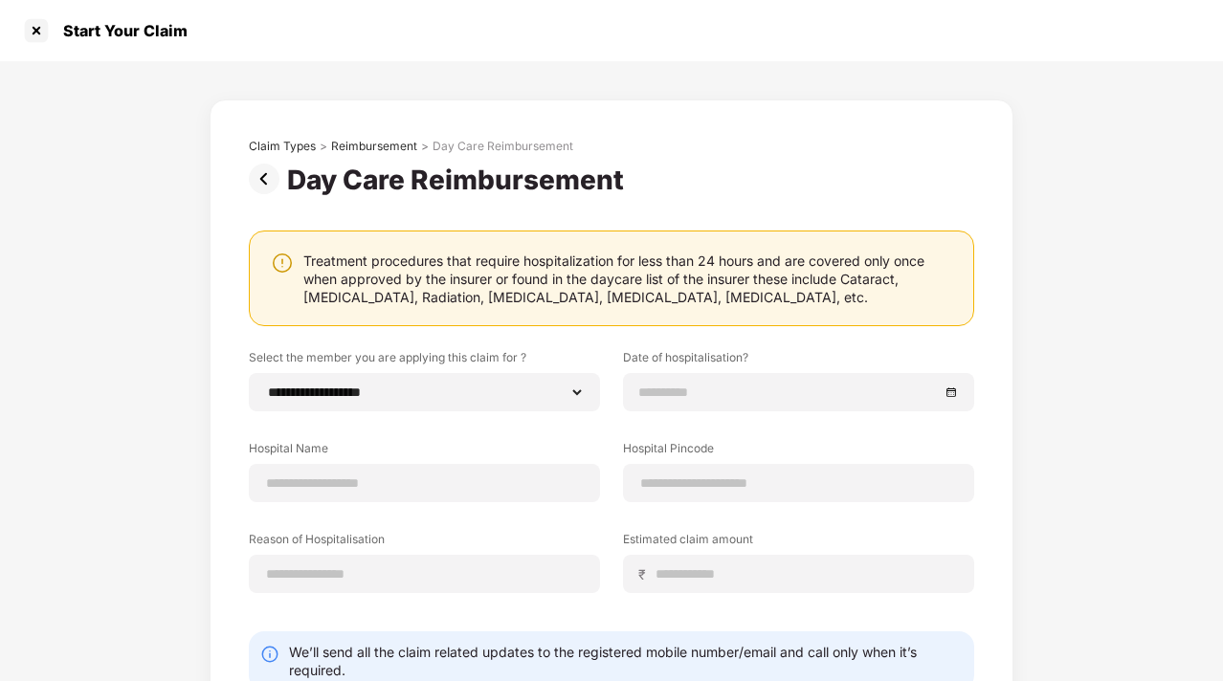
click at [261, 167] on img at bounding box center [268, 179] width 38 height 31
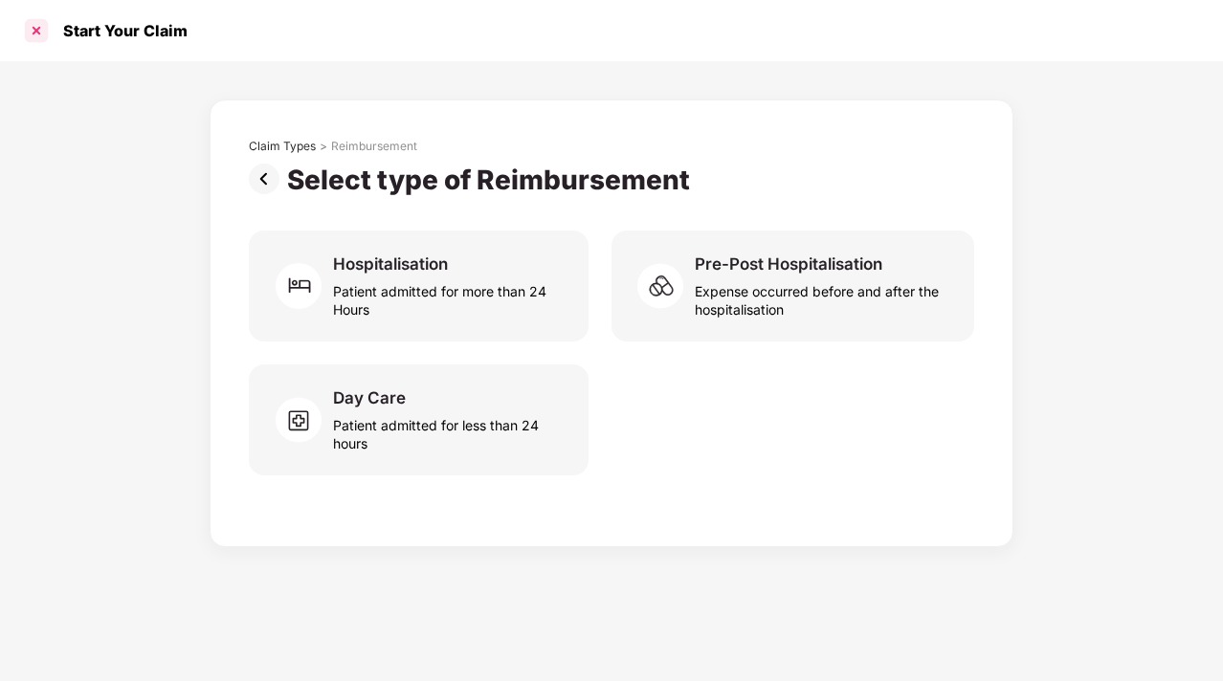
click at [44, 26] on div at bounding box center [36, 30] width 31 height 31
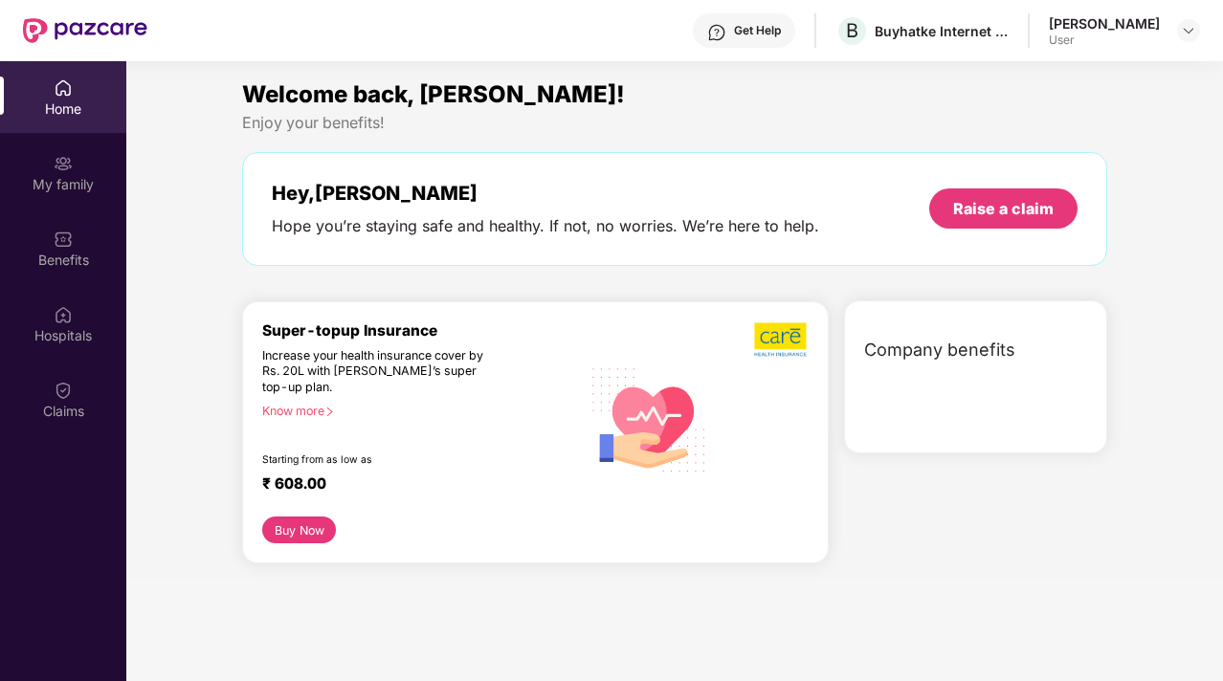
scroll to position [45, 0]
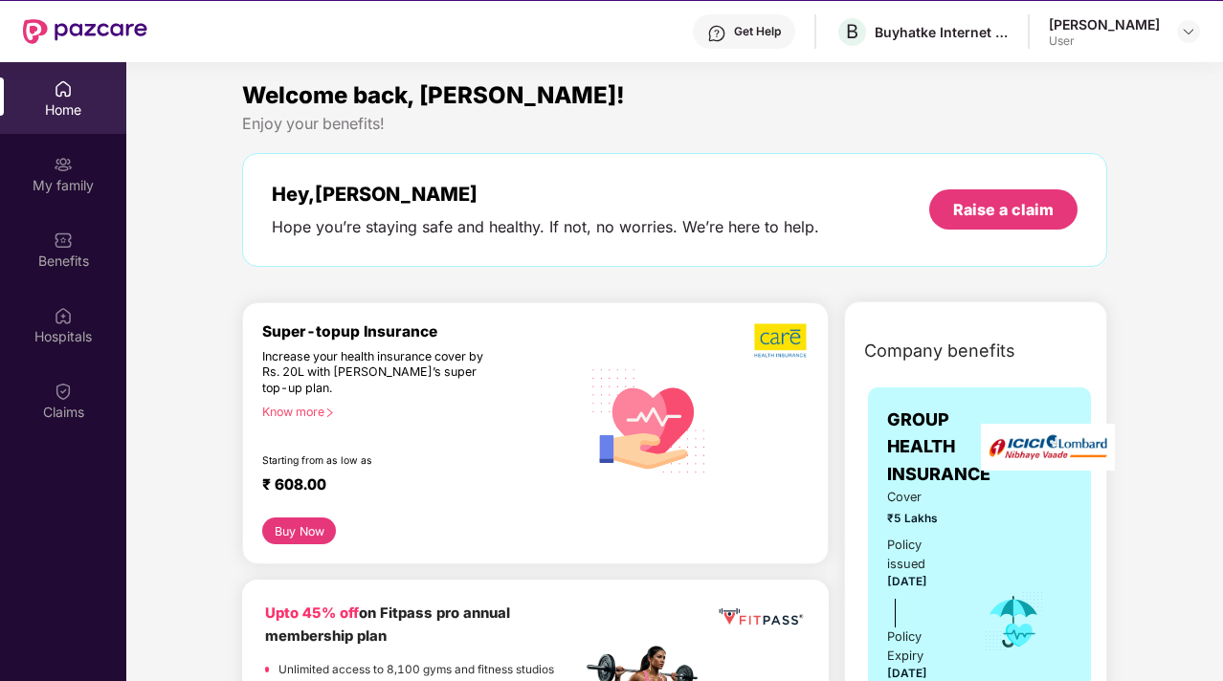
click at [1124, 37] on div "User" at bounding box center [1104, 40] width 111 height 15
click at [1192, 33] on img at bounding box center [1188, 31] width 15 height 15
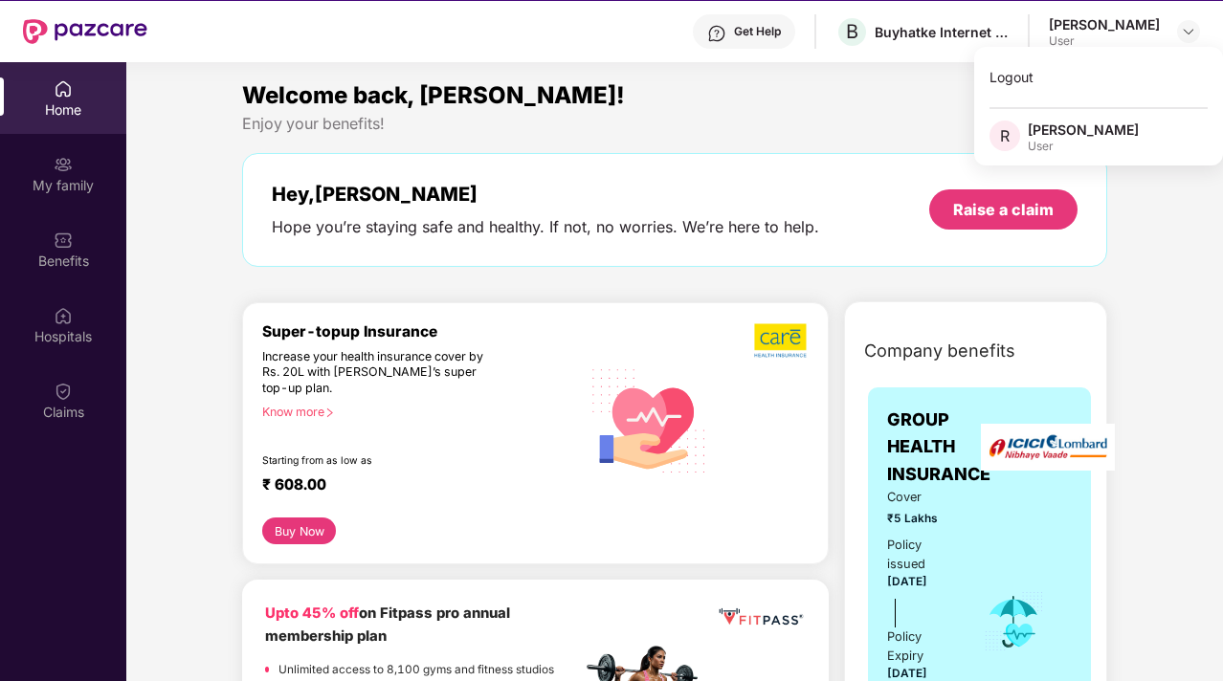
click at [883, 84] on div "Welcome back, [PERSON_NAME]!" at bounding box center [674, 96] width 865 height 36
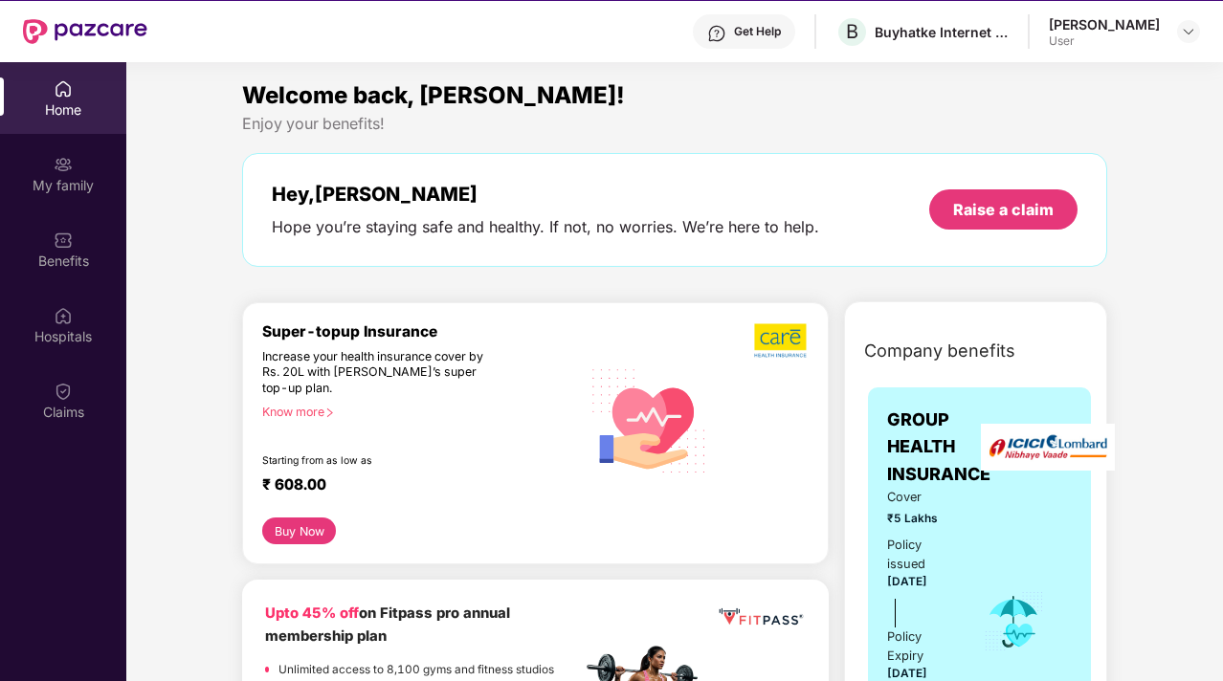
click at [1099, 24] on div "[PERSON_NAME]" at bounding box center [1104, 24] width 111 height 18
click at [1191, 33] on img at bounding box center [1188, 31] width 15 height 15
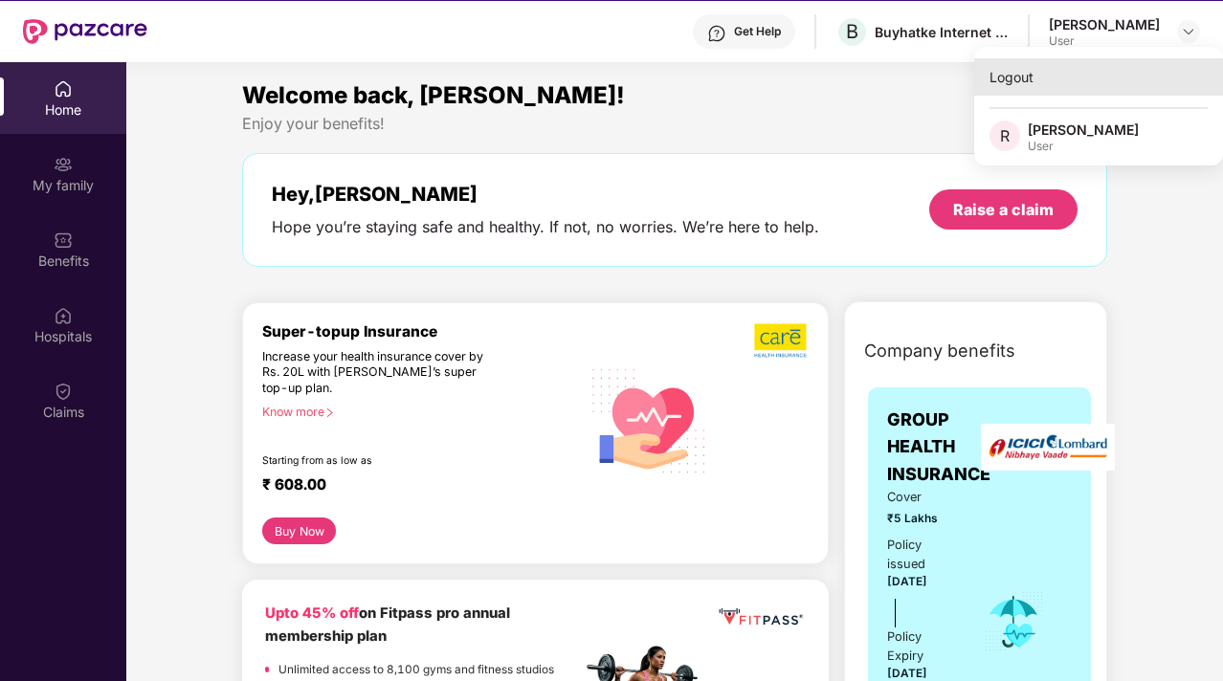
click at [1075, 86] on div "Logout" at bounding box center [1098, 76] width 249 height 37
